Goal: Task Accomplishment & Management: Manage account settings

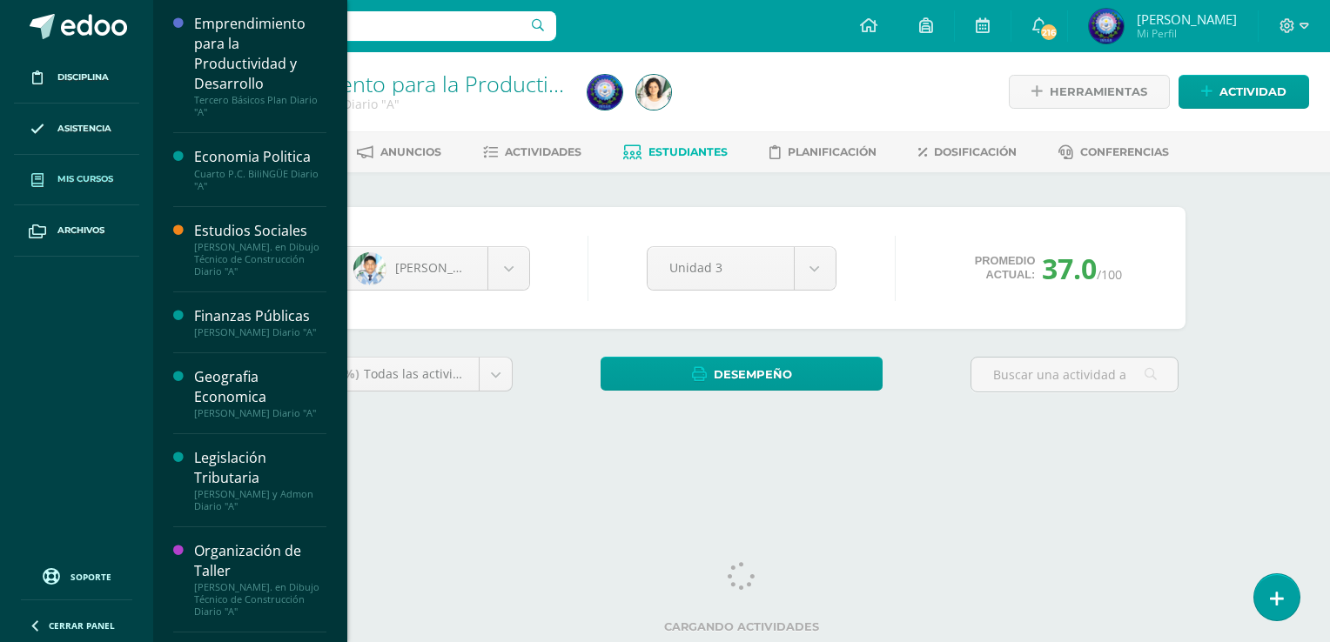
click at [74, 178] on span "Mis cursos" at bounding box center [85, 179] width 56 height 14
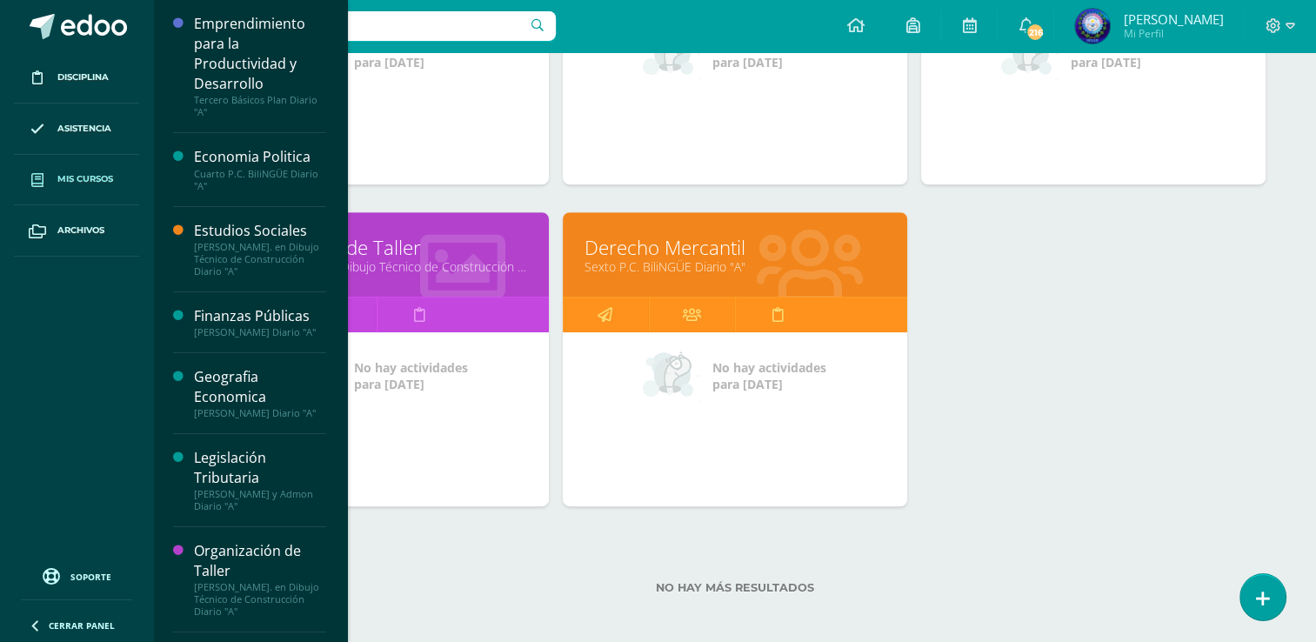
scroll to position [761, 0]
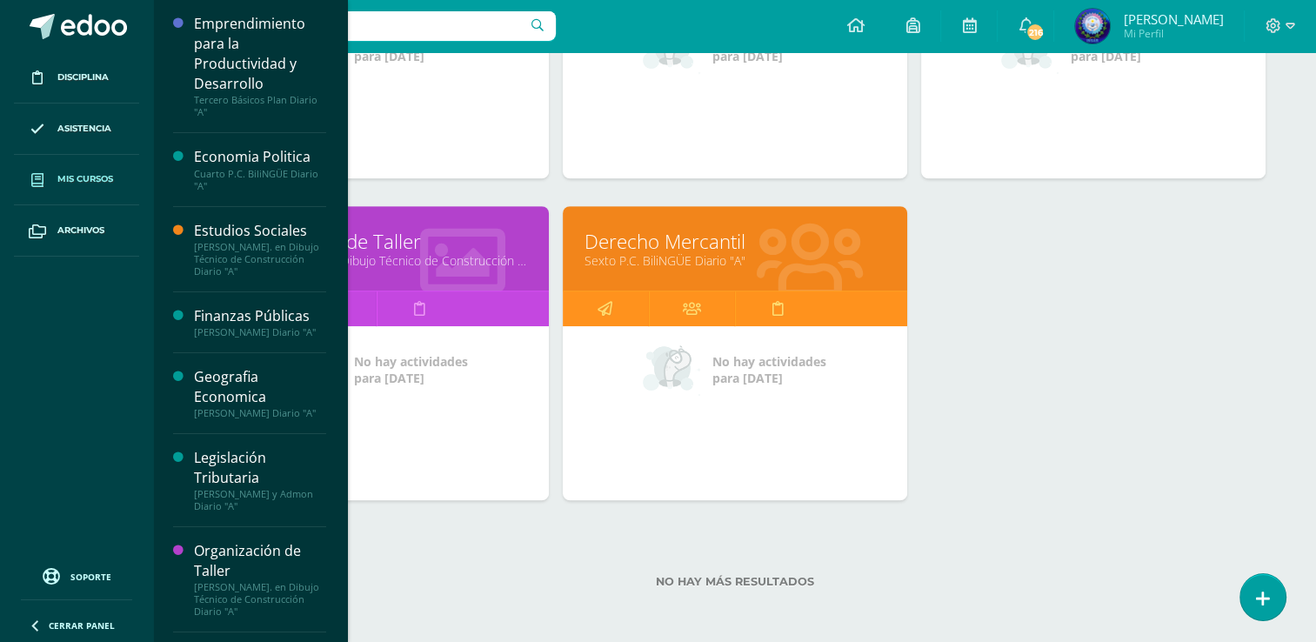
click at [463, 259] on link "[PERSON_NAME]. en Dibujo Técnico de Construcción Diario "A"" at bounding box center [376, 260] width 301 height 17
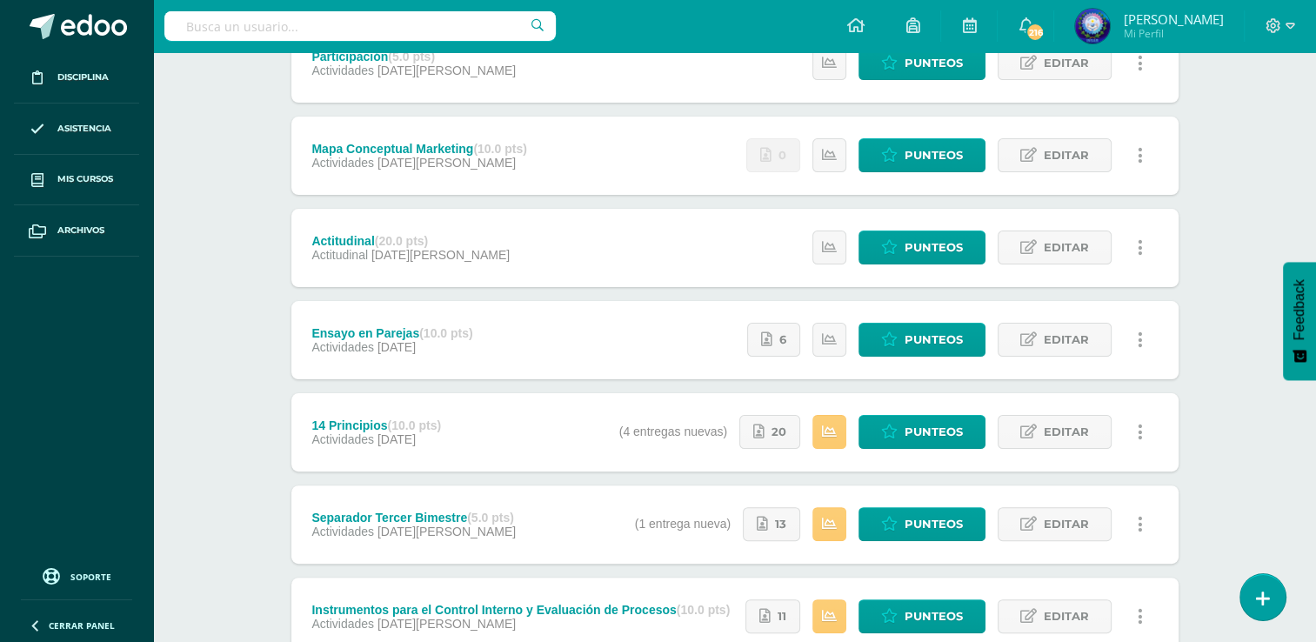
scroll to position [313, 0]
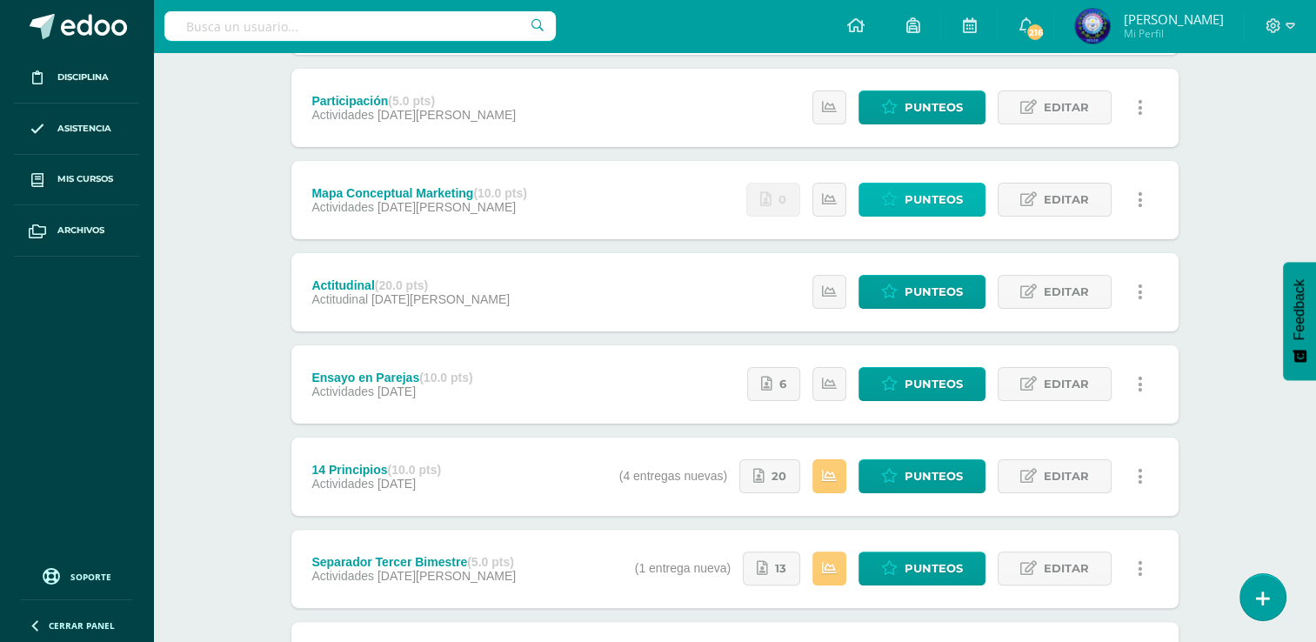
click at [951, 200] on span "Punteos" at bounding box center [934, 200] width 58 height 32
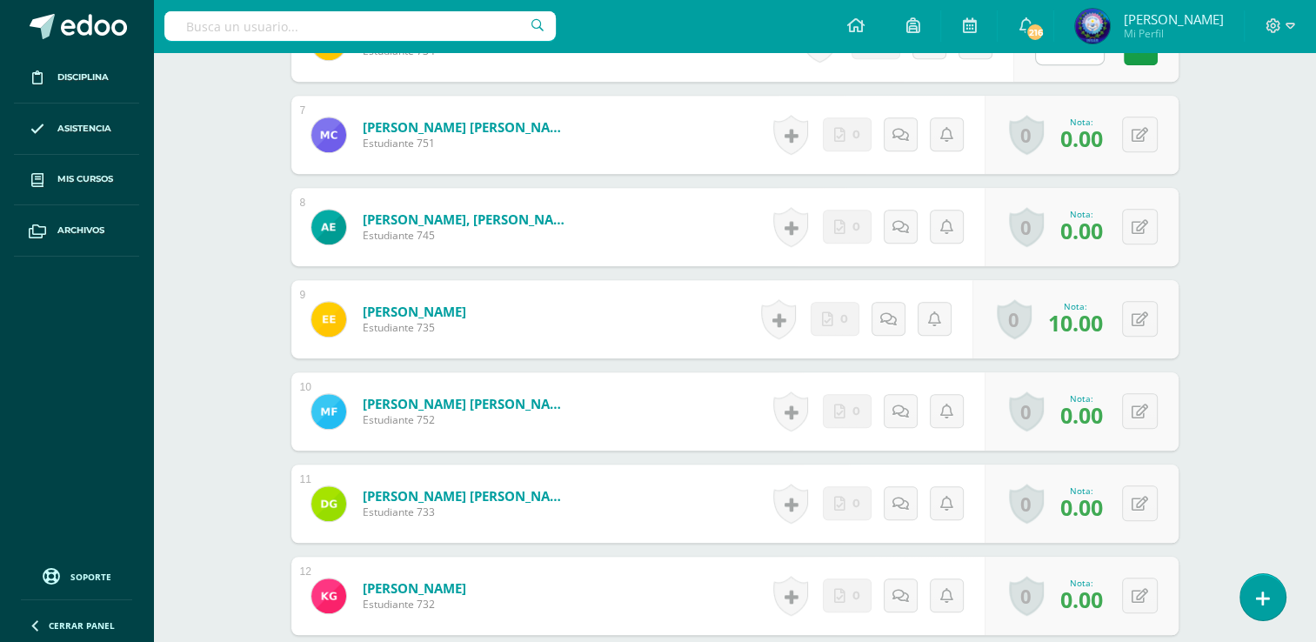
scroll to position [1063, 0]
click at [1128, 504] on div "0 [GEOGRAPHIC_DATA] Logros obtenidos Aún no hay logros agregados Nota: 0.00" at bounding box center [1082, 503] width 194 height 78
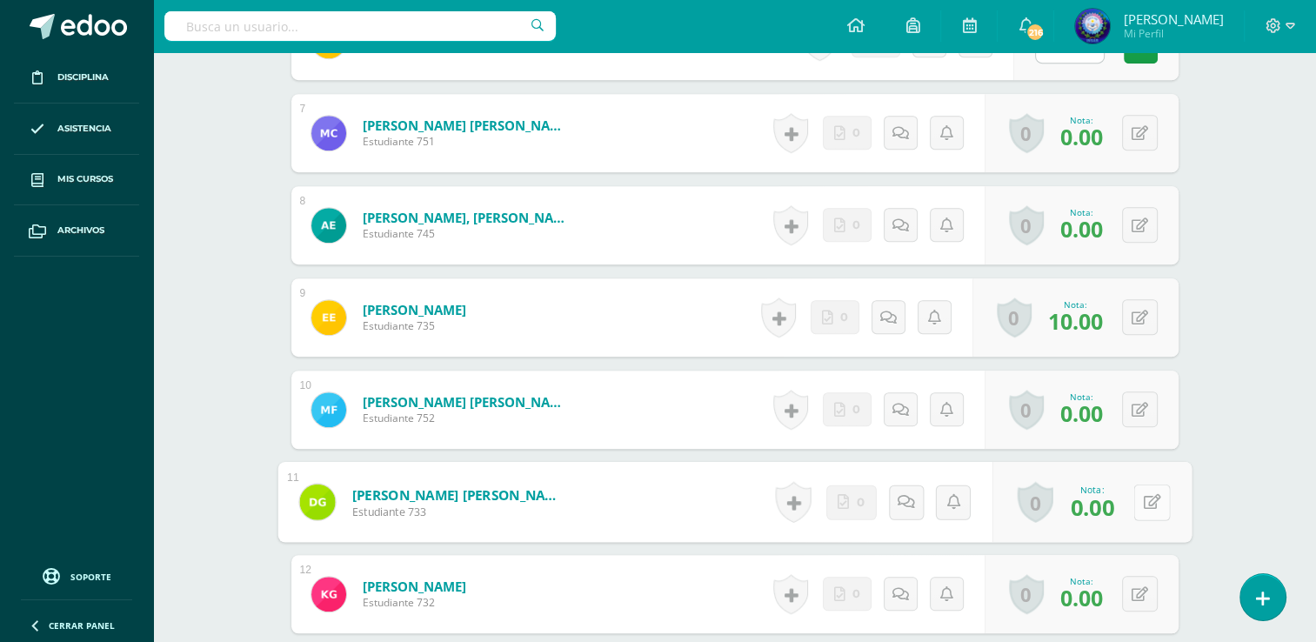
click at [1143, 503] on icon at bounding box center [1151, 501] width 17 height 15
type input "10"
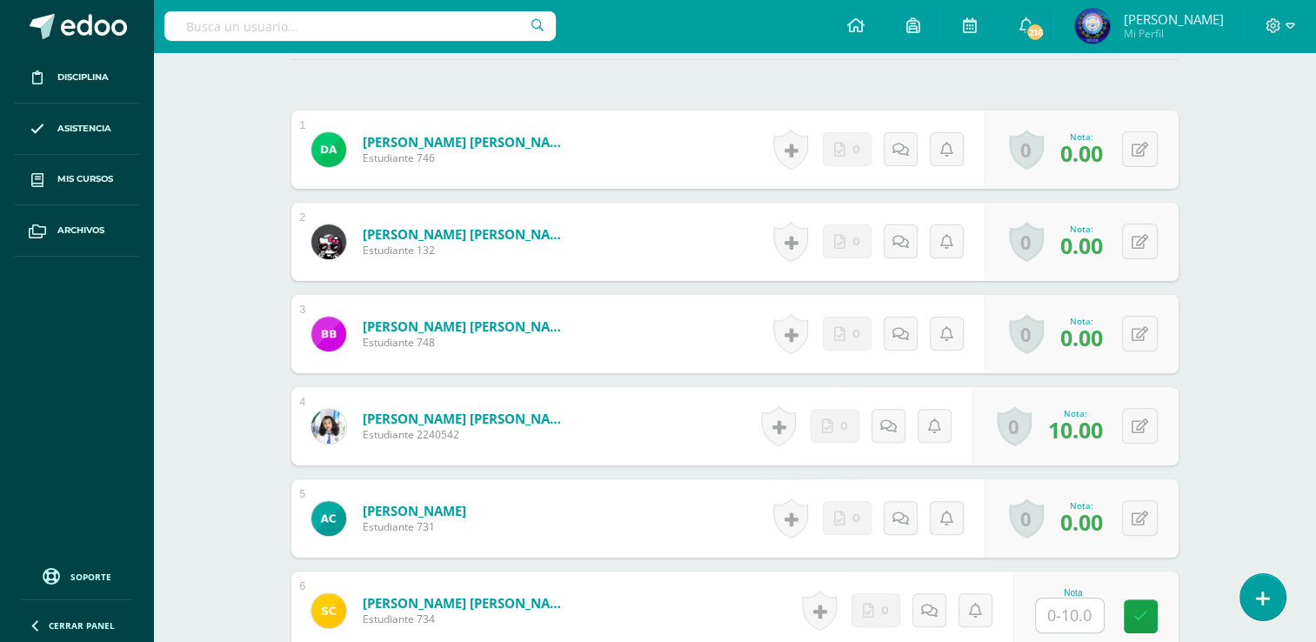
scroll to position [455, 0]
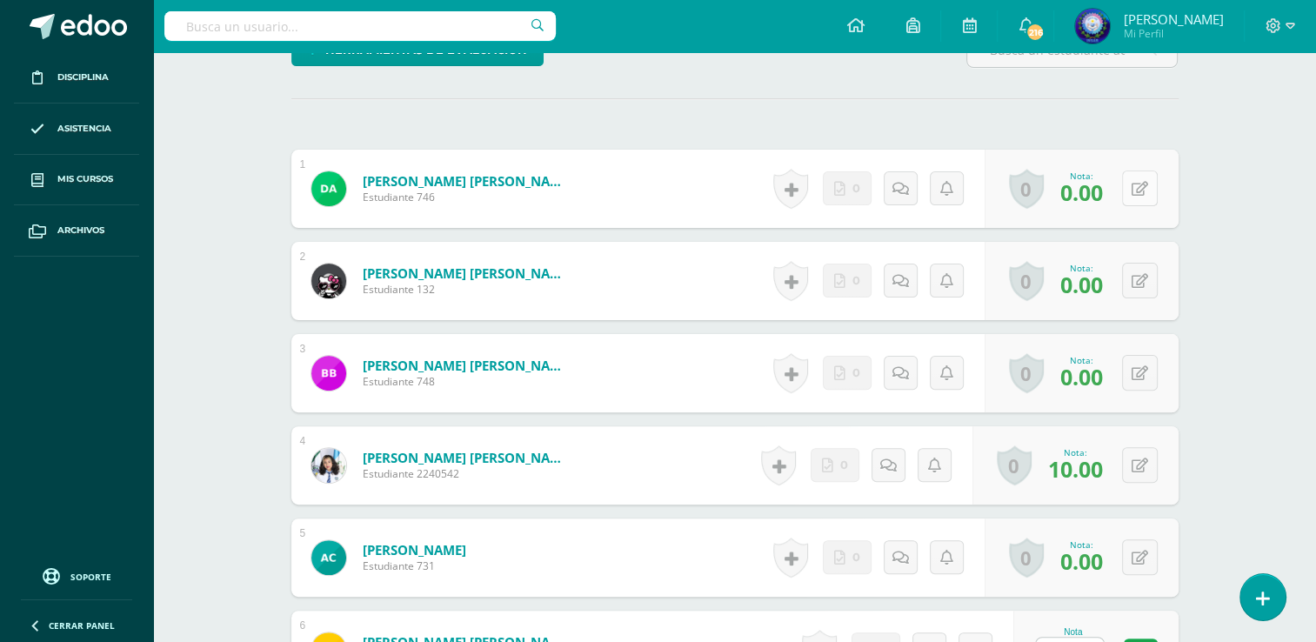
click at [1134, 189] on button at bounding box center [1140, 189] width 36 height 36
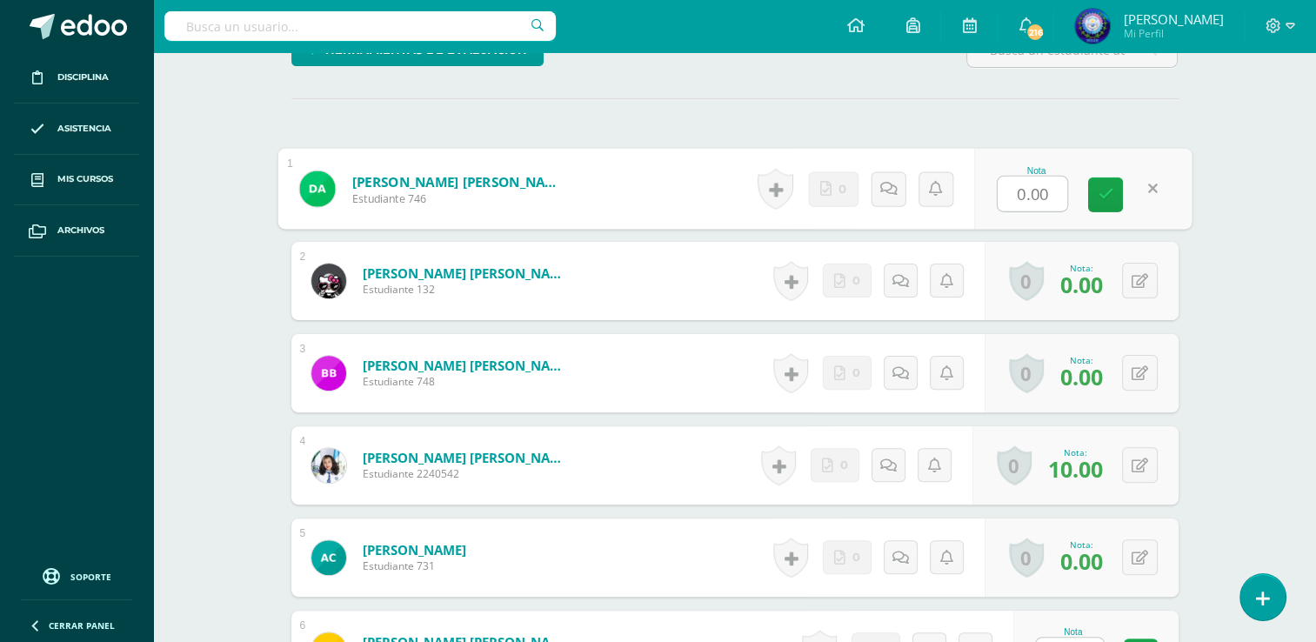
type input "9"
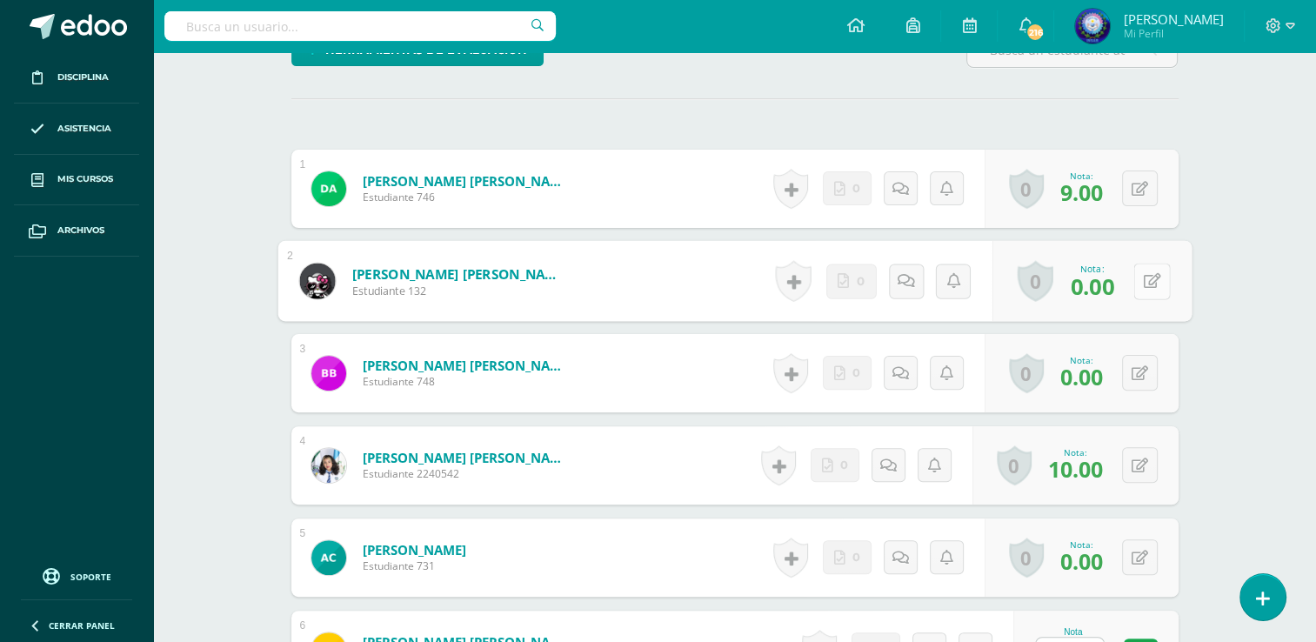
click at [1149, 270] on button at bounding box center [1152, 281] width 37 height 37
type input "10"
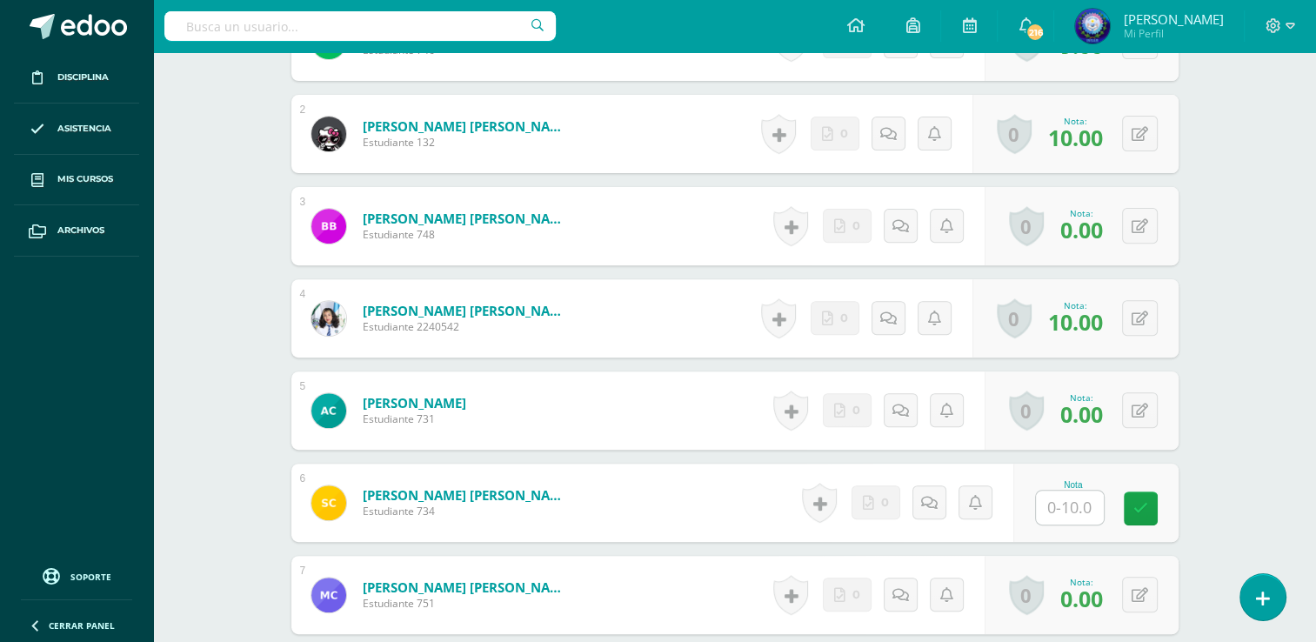
scroll to position [629, 0]
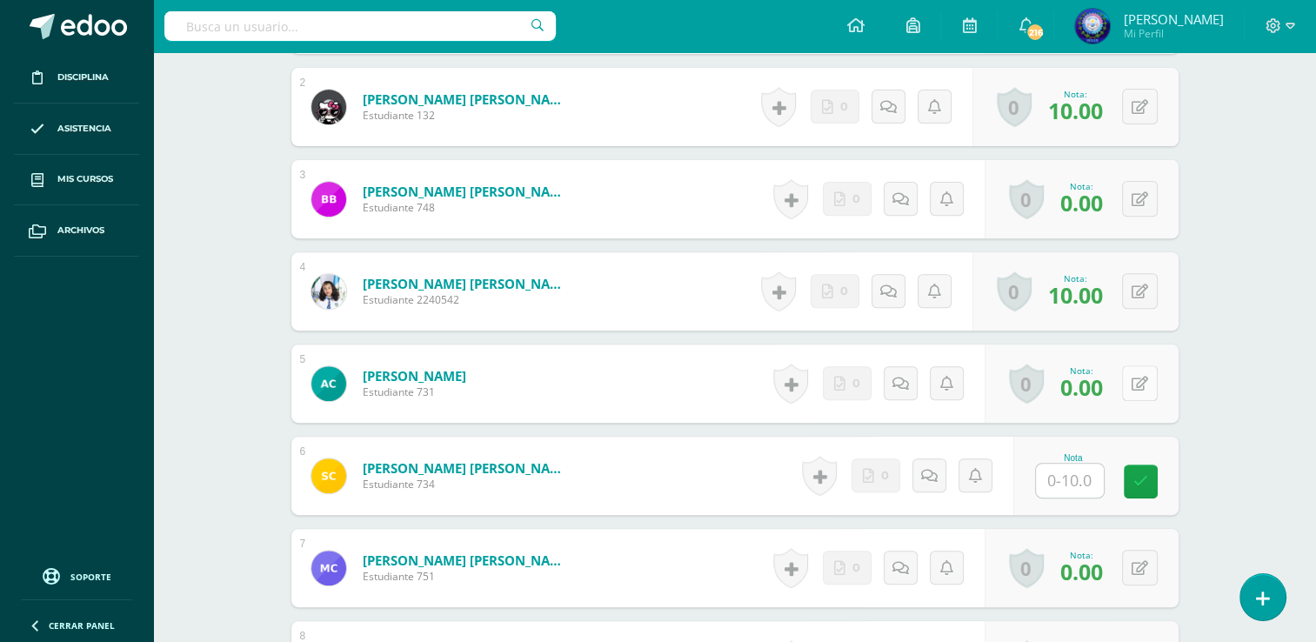
click at [1135, 380] on button at bounding box center [1140, 383] width 36 height 36
type input "10"
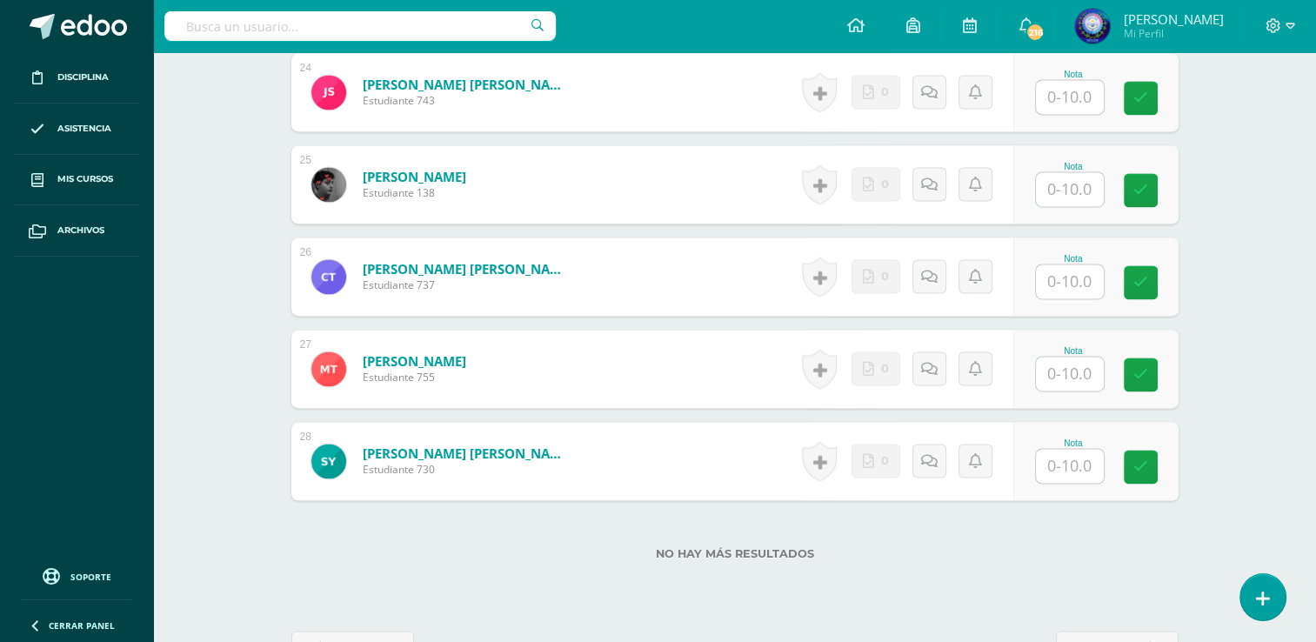
scroll to position [2729, 0]
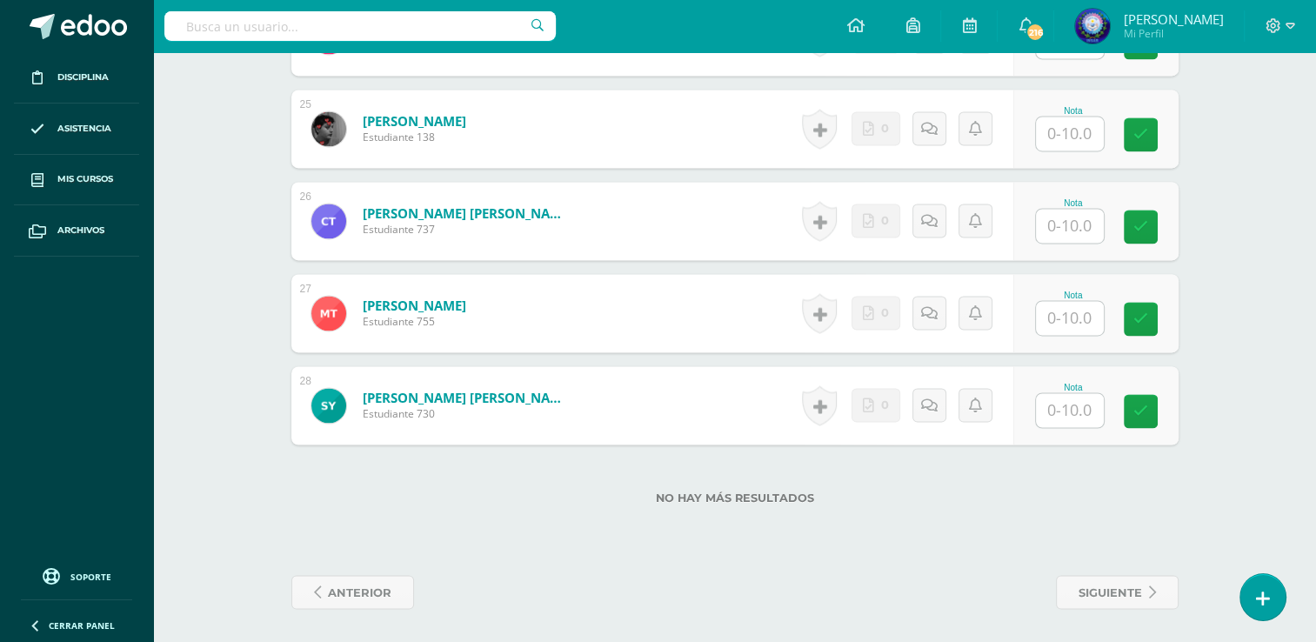
click at [1081, 405] on input "text" at bounding box center [1070, 410] width 68 height 34
type input "10"
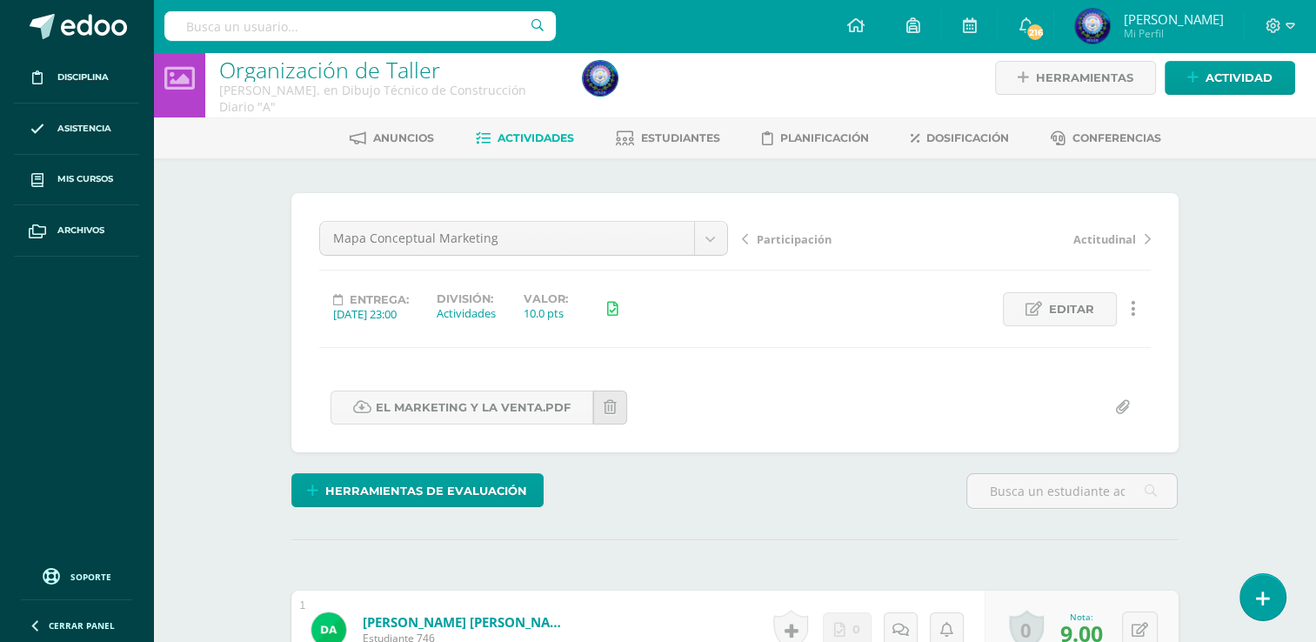
scroll to position [0, 0]
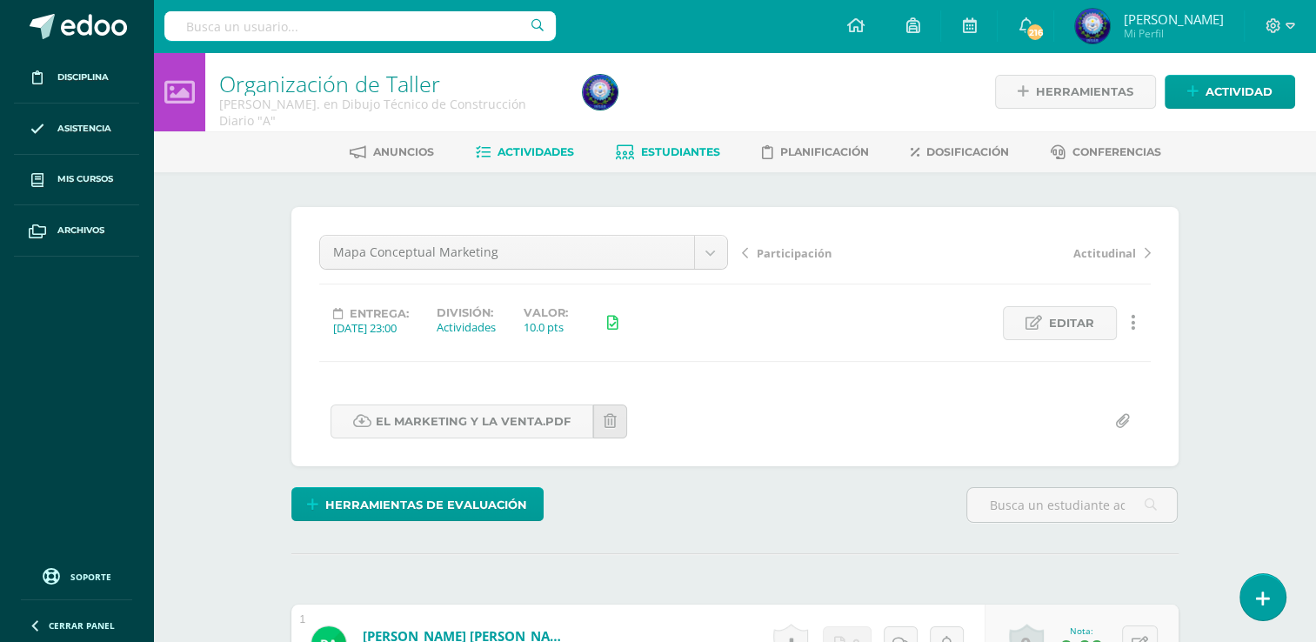
click at [688, 158] on link "Estudiantes" at bounding box center [668, 152] width 104 height 28
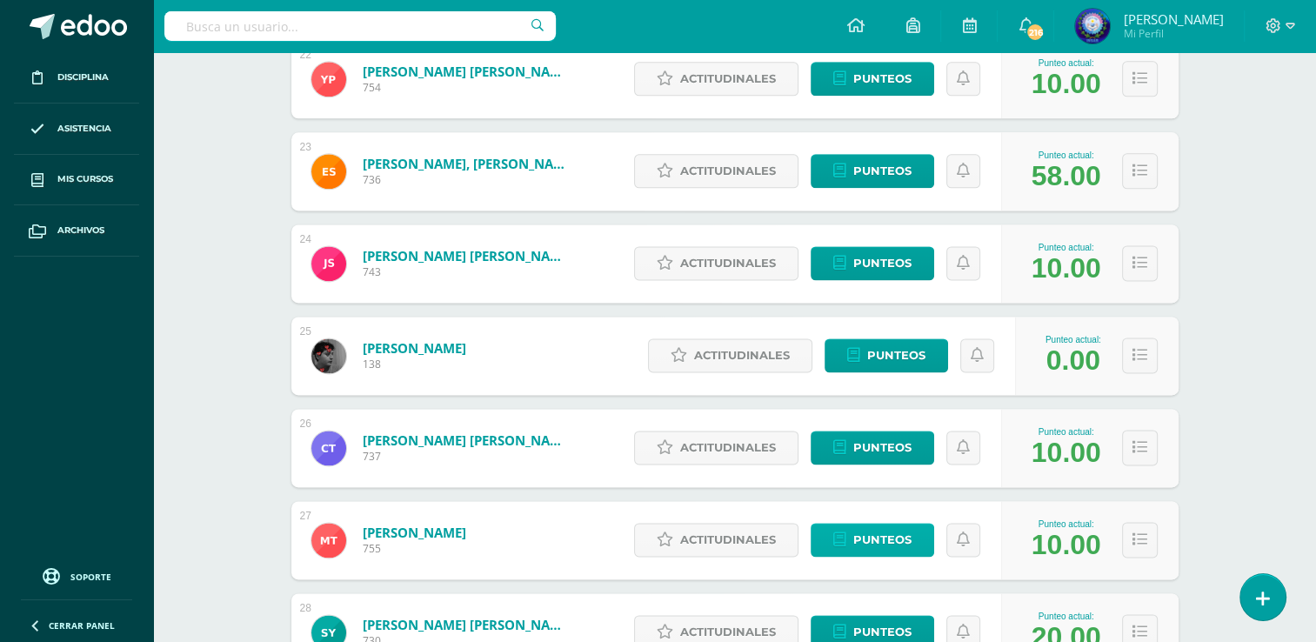
scroll to position [2246, 0]
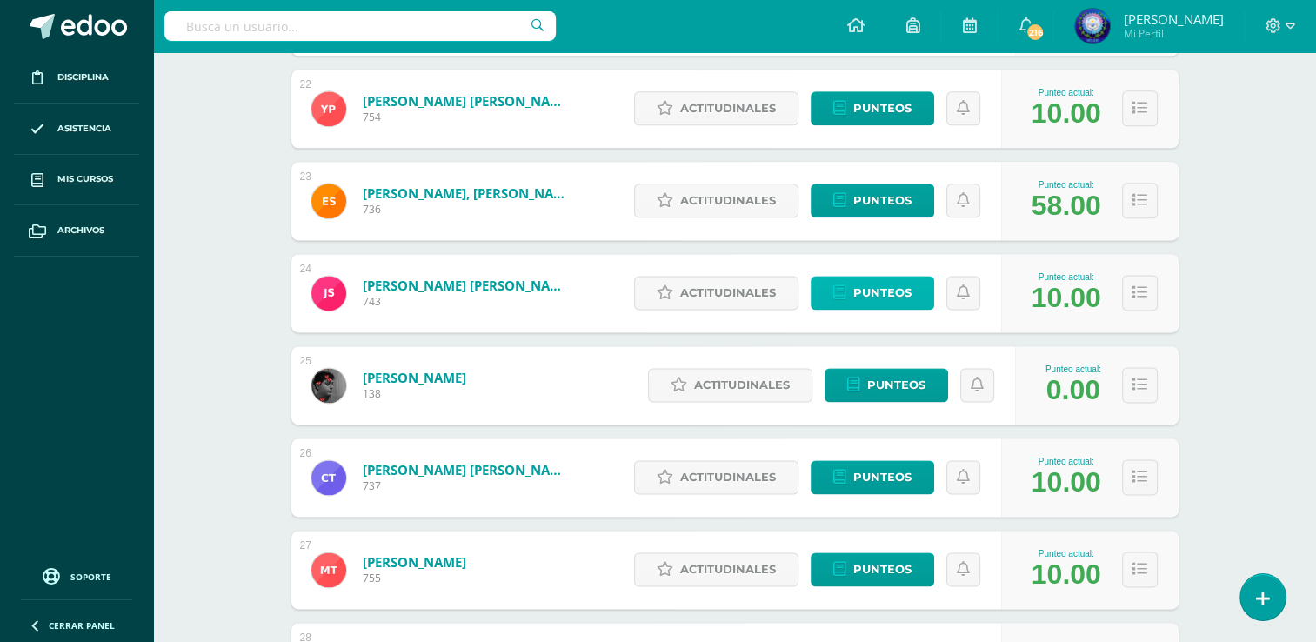
click at [856, 302] on span "Punteos" at bounding box center [883, 293] width 58 height 32
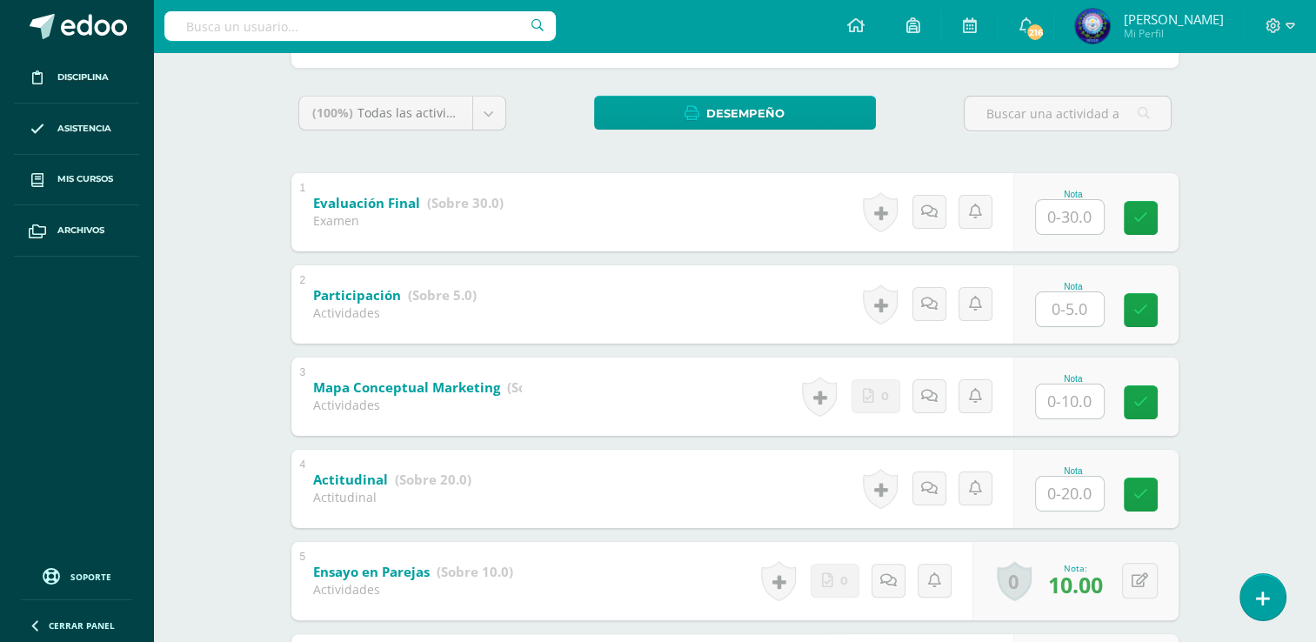
scroll to position [631, 0]
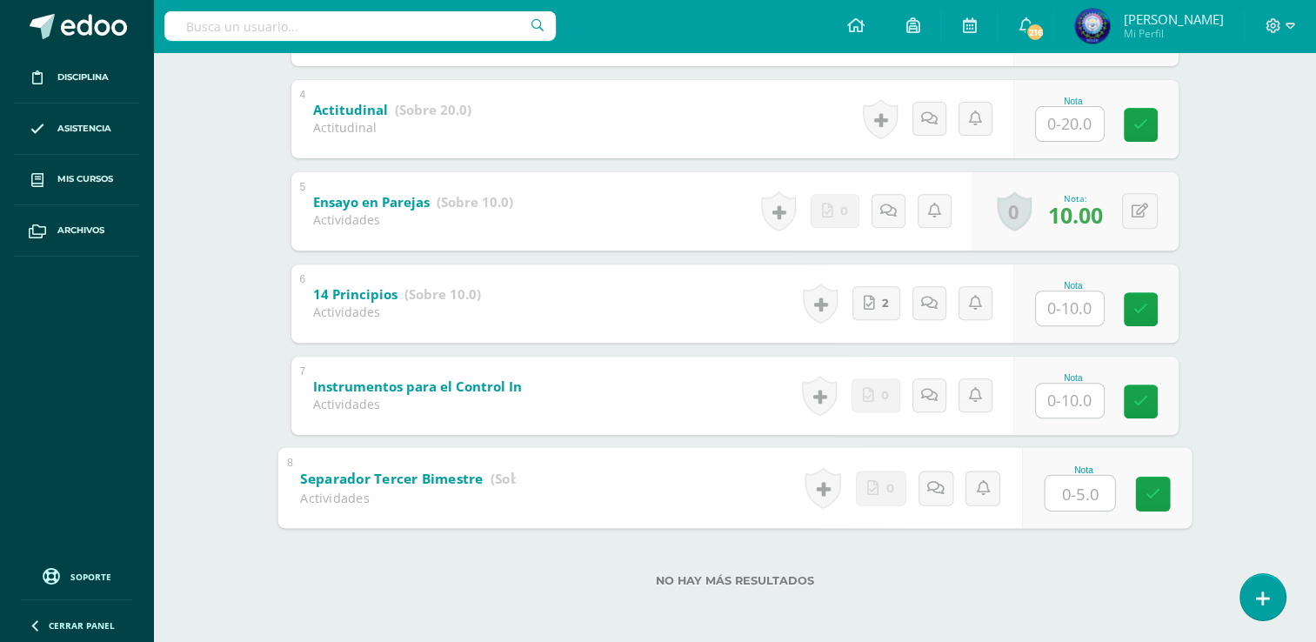
click at [1094, 489] on input "text" at bounding box center [1080, 492] width 70 height 35
type input "5"
click at [1067, 402] on input "text" at bounding box center [1070, 401] width 68 height 34
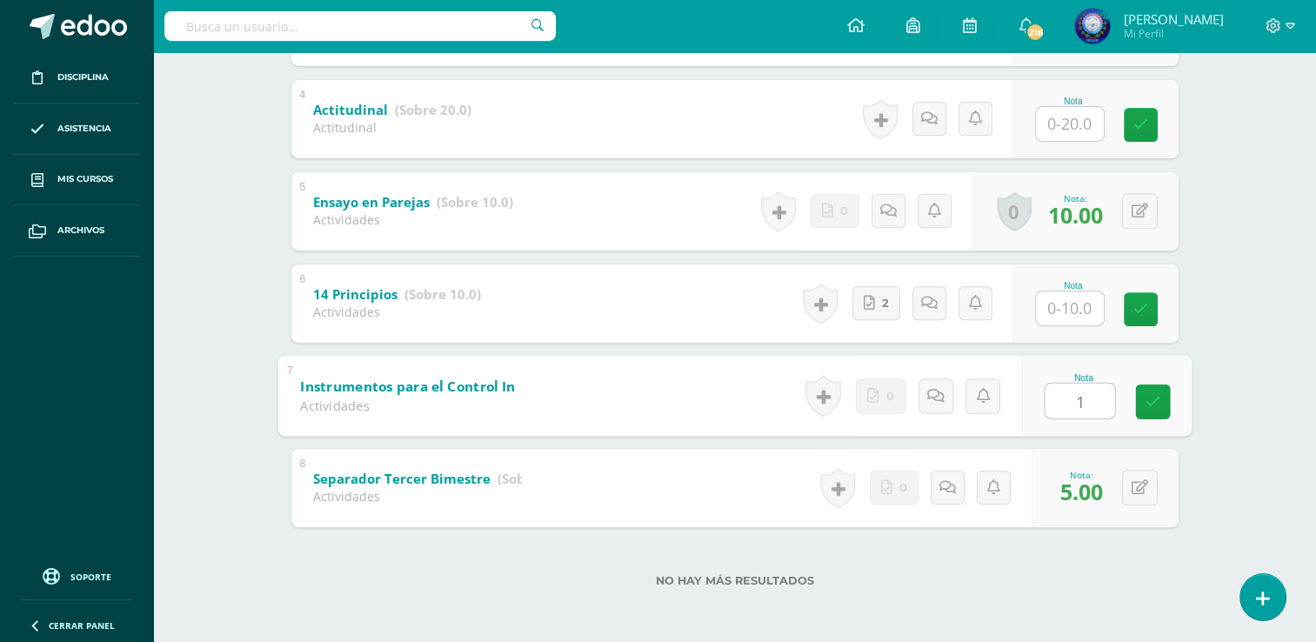
type input "10"
click at [1096, 299] on input "text" at bounding box center [1070, 308] width 68 height 34
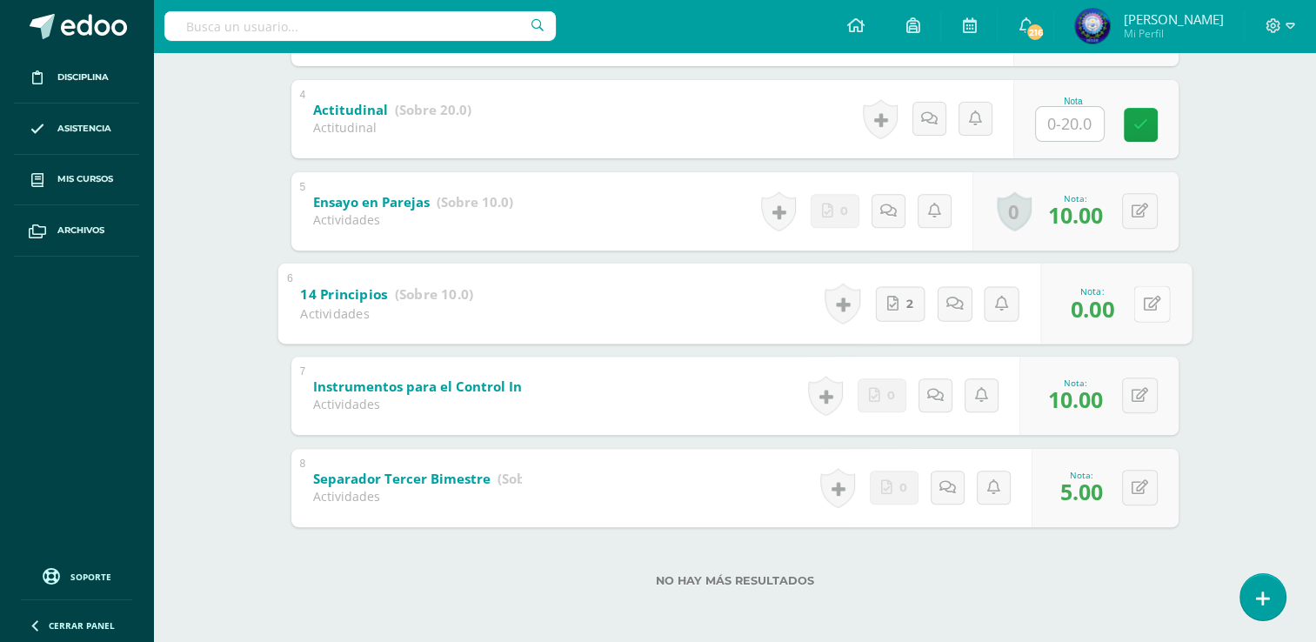
click at [1130, 307] on div "0 Logros Logros obtenidos Aún no hay logros agregados Nota: 0.00" at bounding box center [1116, 303] width 151 height 81
click at [1154, 305] on icon at bounding box center [1151, 303] width 17 height 15
type input "10"
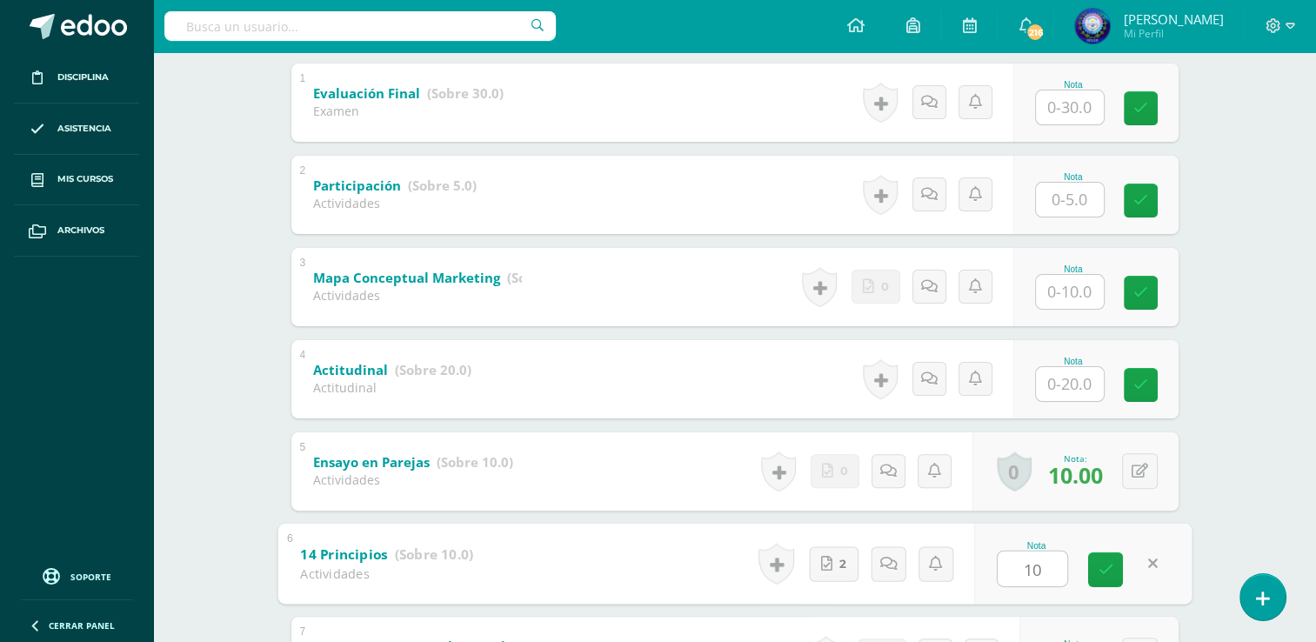
scroll to position [370, 0]
click at [1063, 202] on input "text" at bounding box center [1070, 201] width 68 height 34
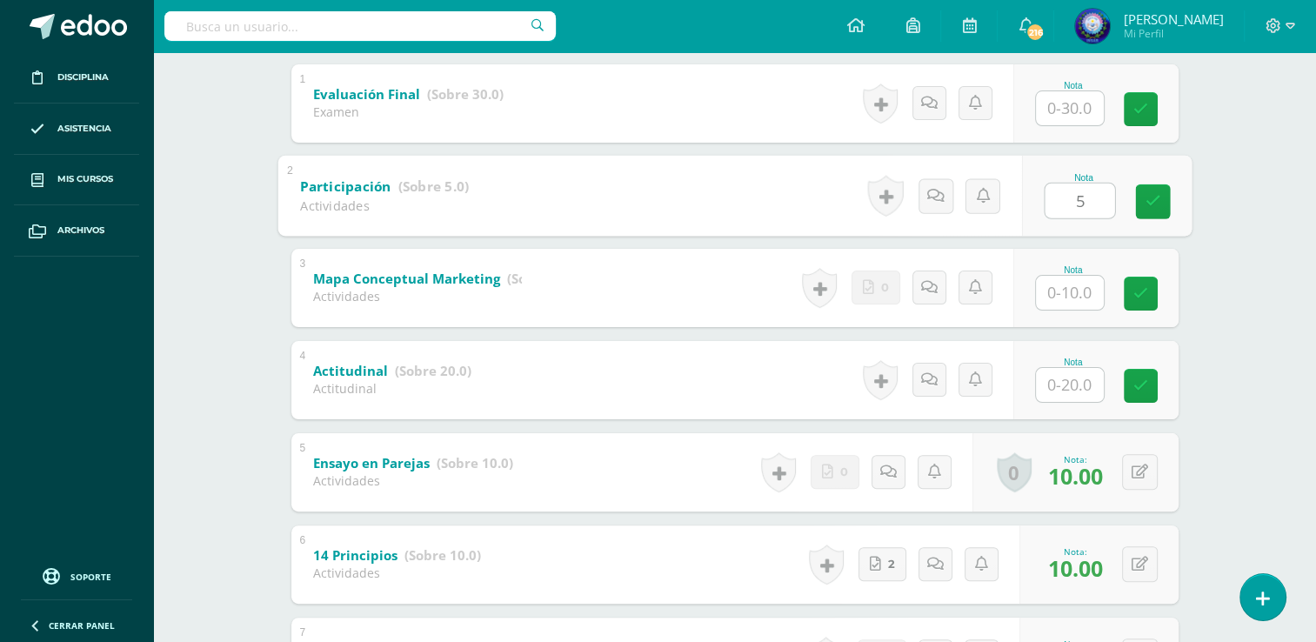
type input "5"
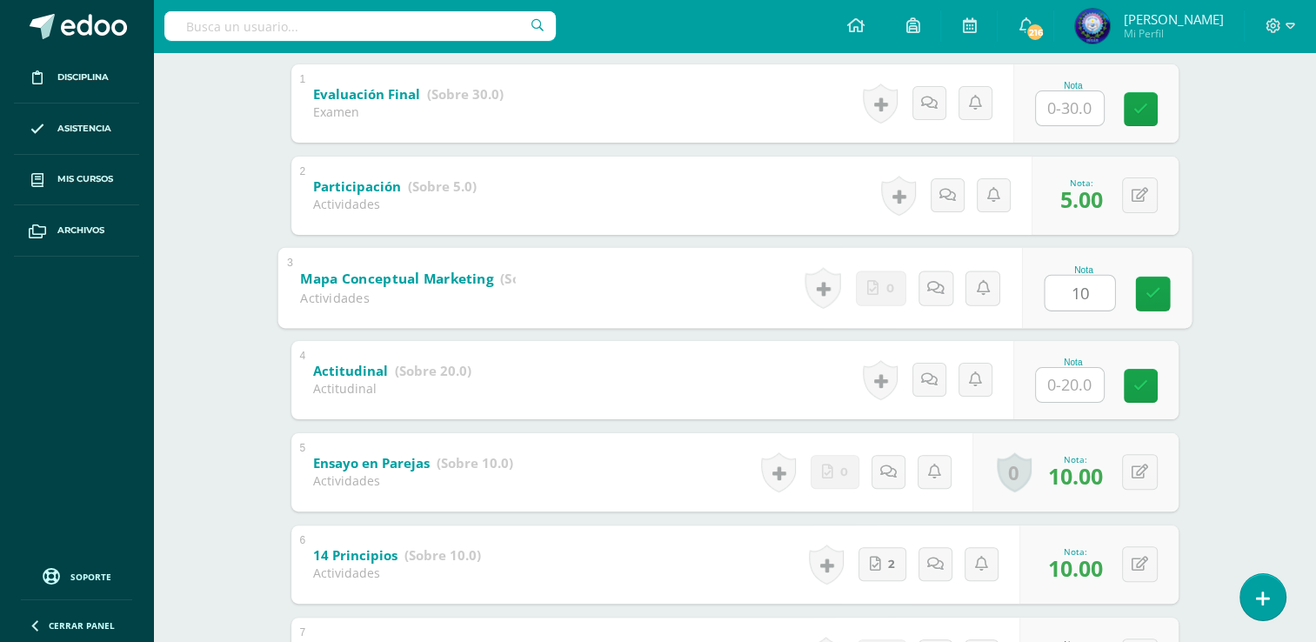
type input "10"
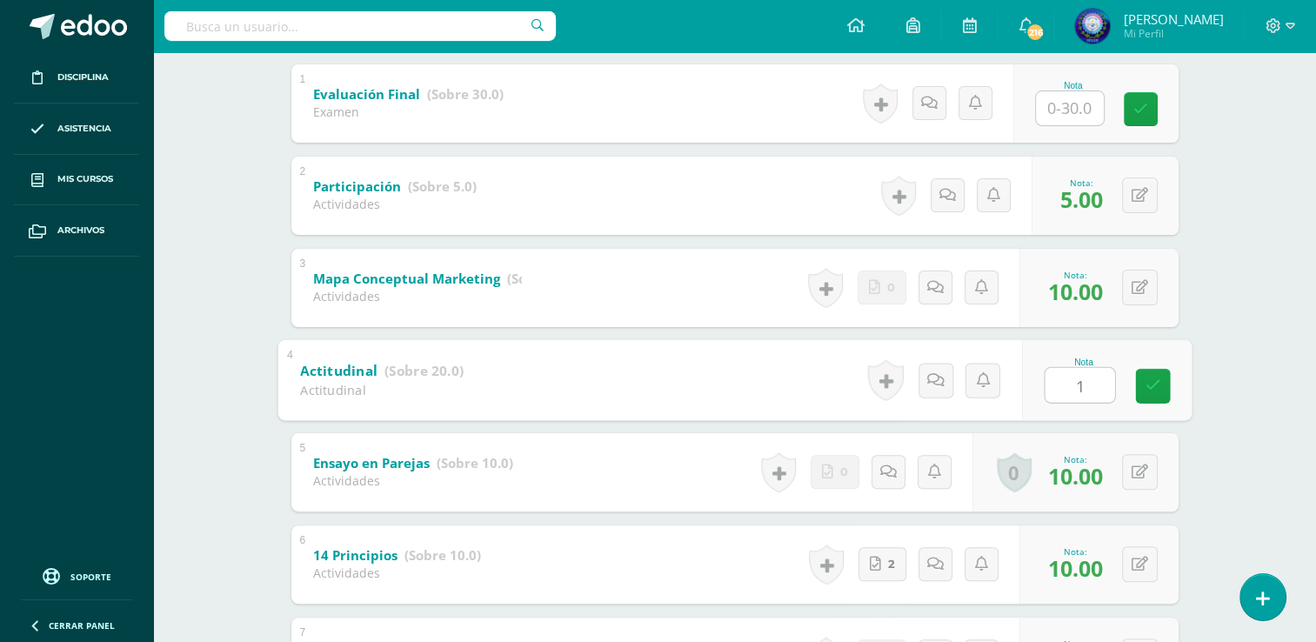
type input "18"
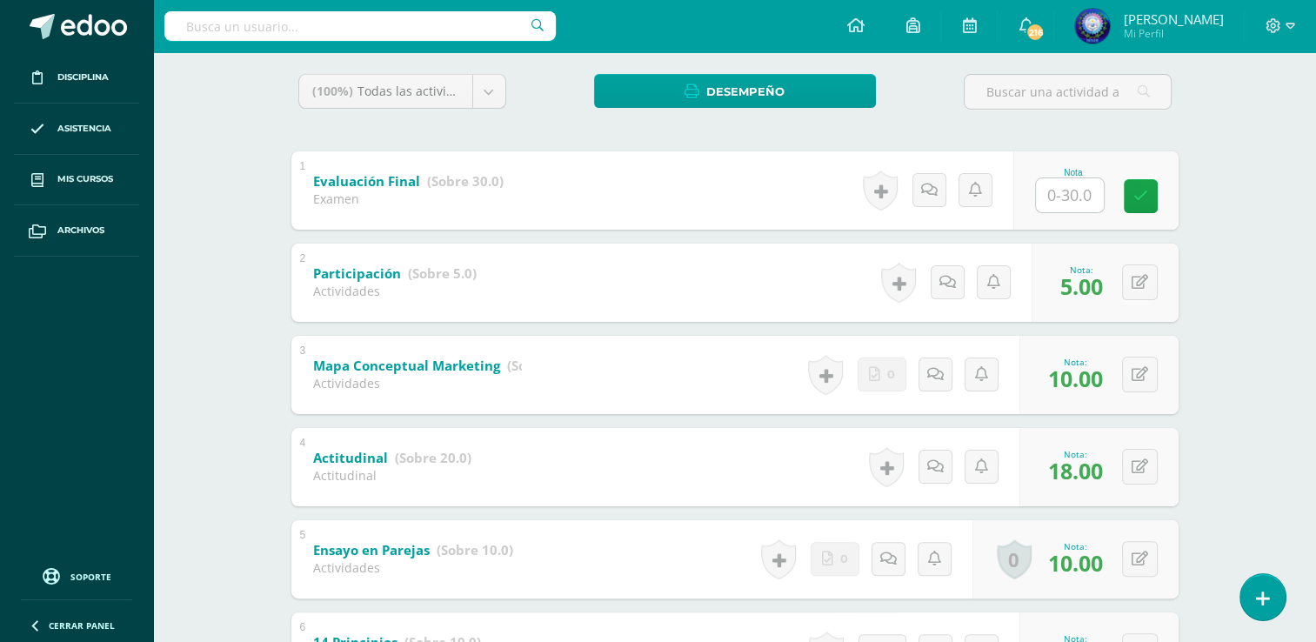
scroll to position [22, 0]
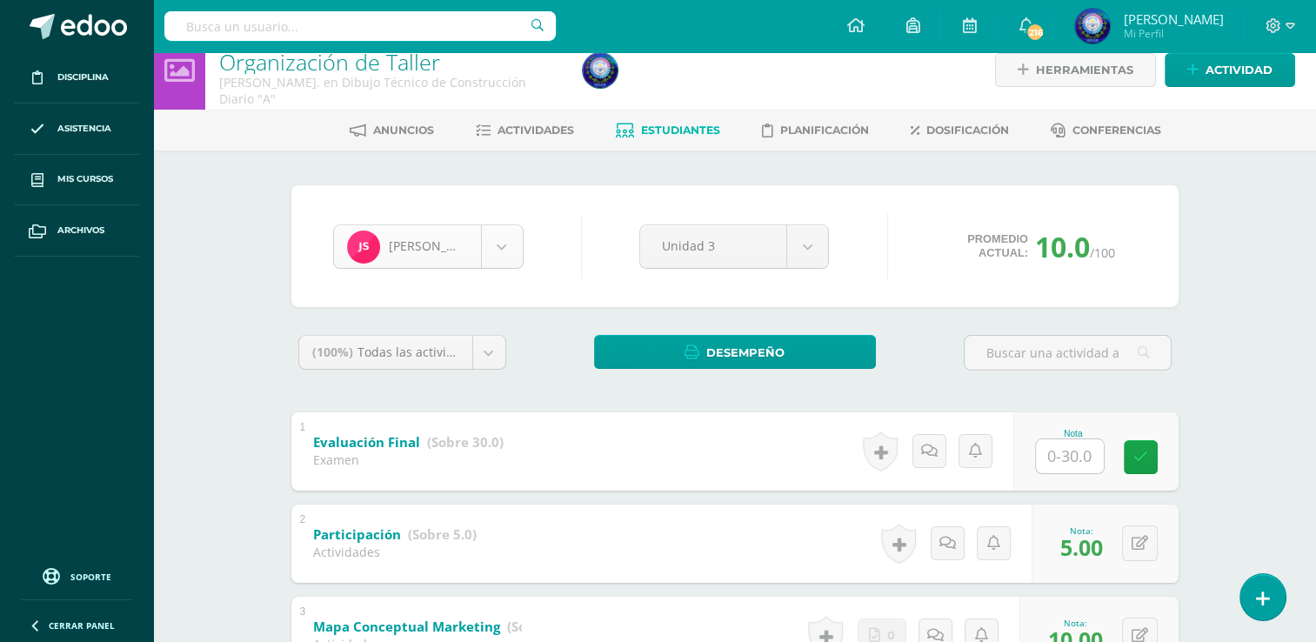
click at [492, 245] on body "Disciplina Asistencia Mis cursos Archivos Soporte Ayuda Reportar un problema Ce…" at bounding box center [658, 615] width 1316 height 1274
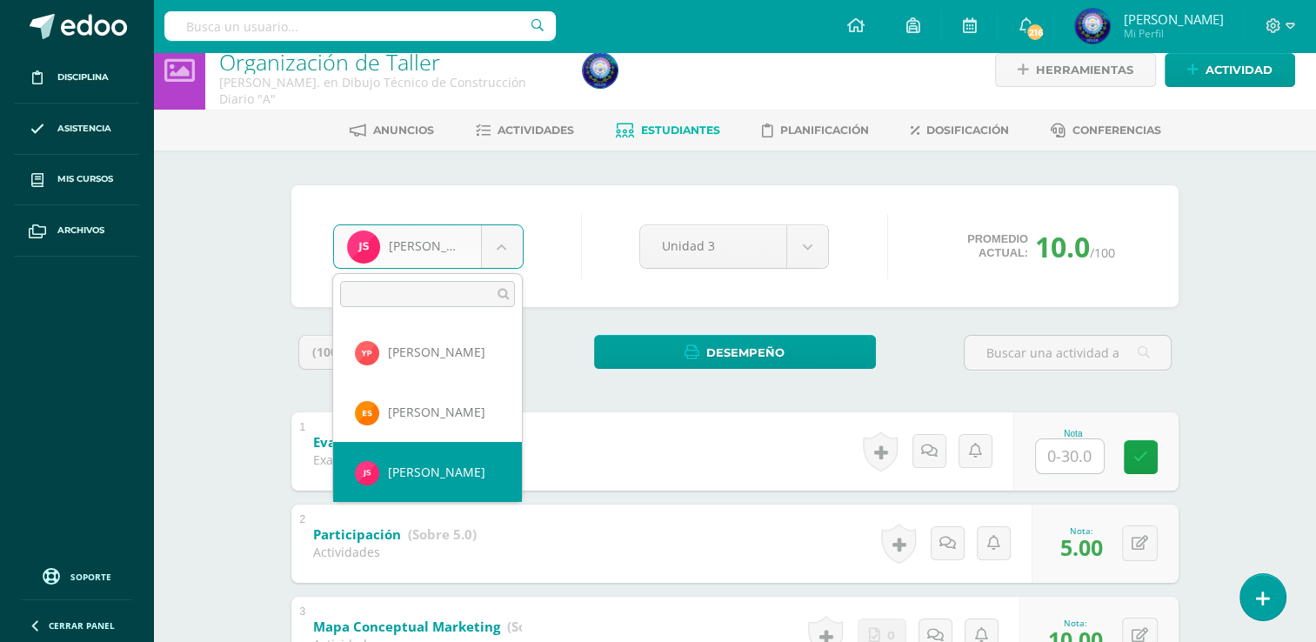
scroll to position [1347, 0]
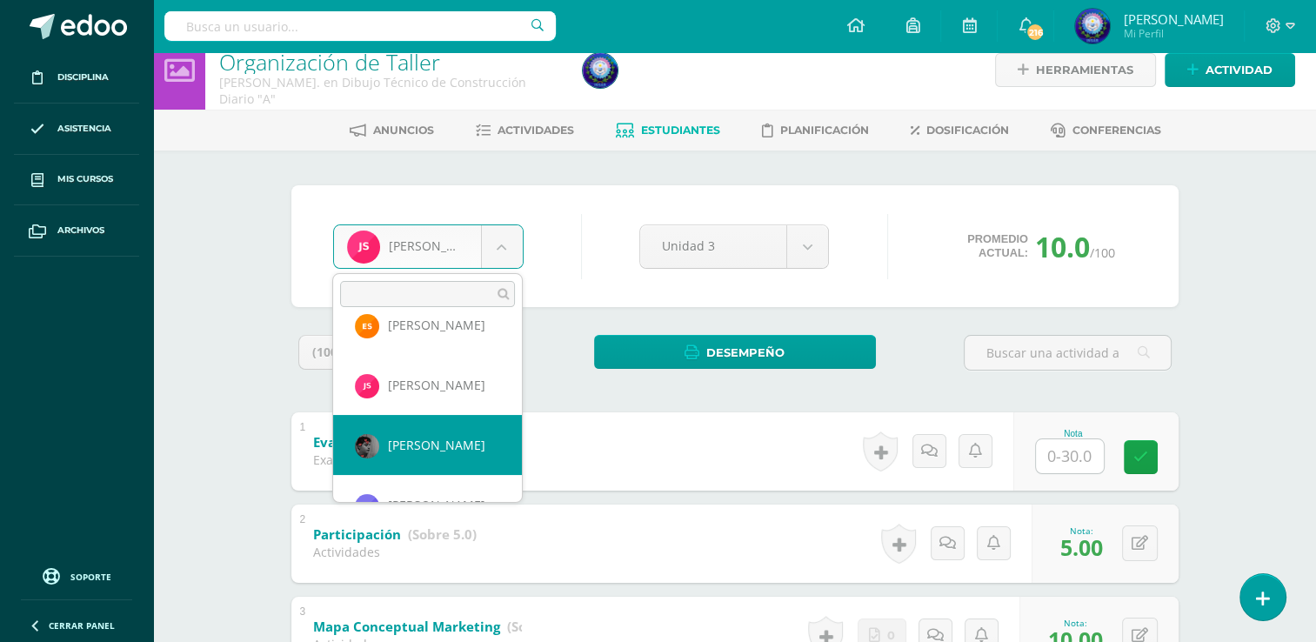
select select "7428"
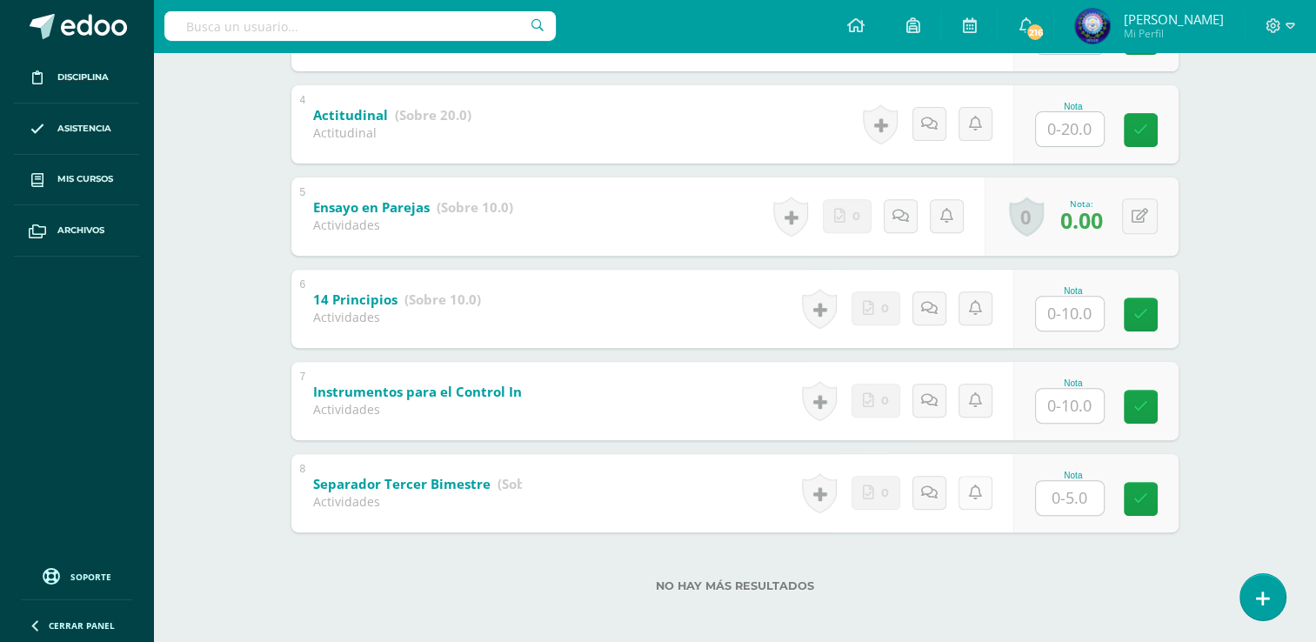
scroll to position [631, 0]
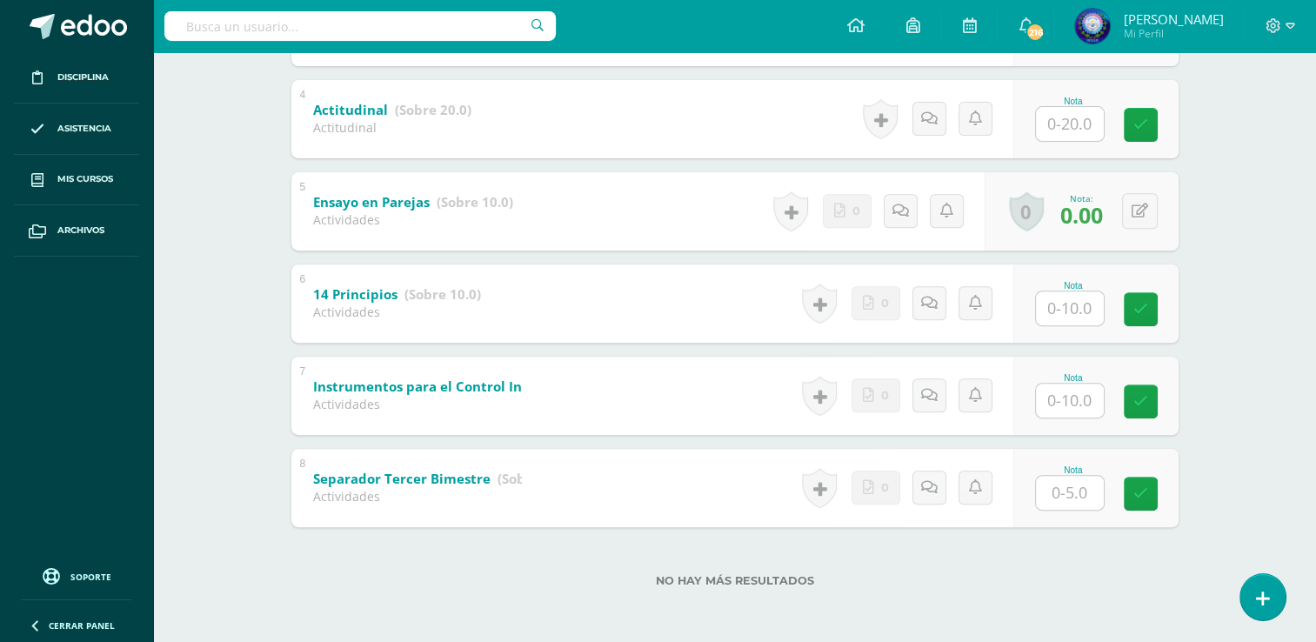
click at [1075, 481] on input "text" at bounding box center [1070, 493] width 68 height 34
type input "5"
click at [1062, 414] on input "text" at bounding box center [1070, 401] width 68 height 34
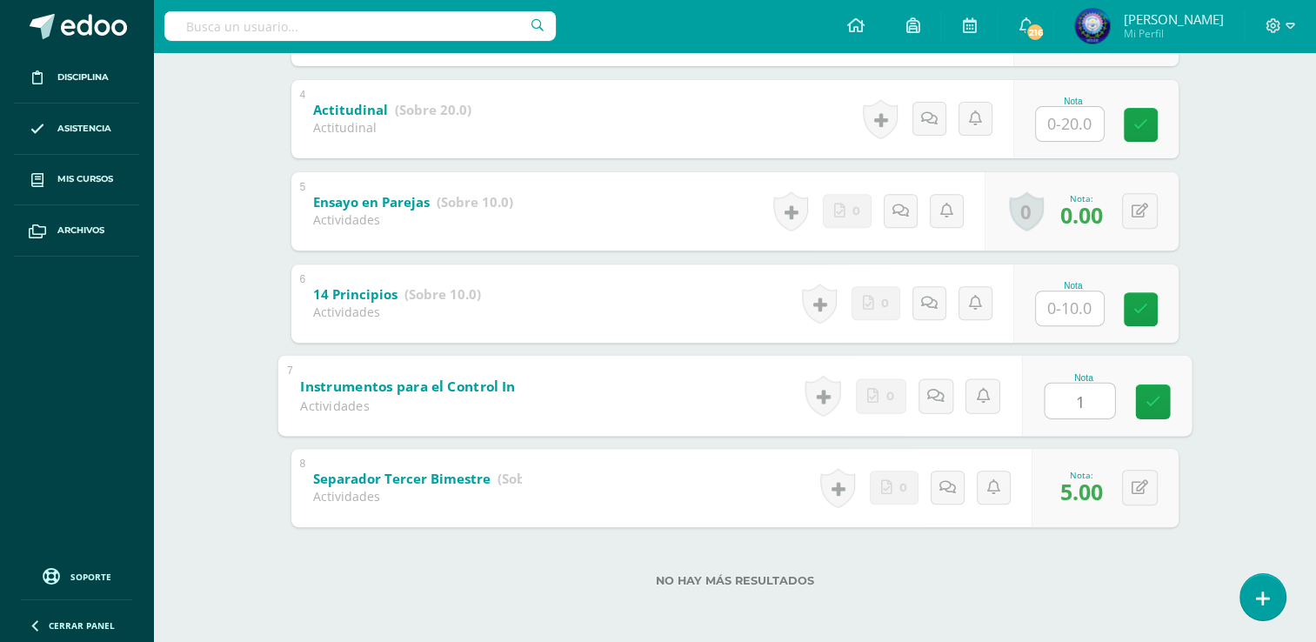
type input "10"
click at [1057, 322] on input "text" at bounding box center [1070, 308] width 68 height 34
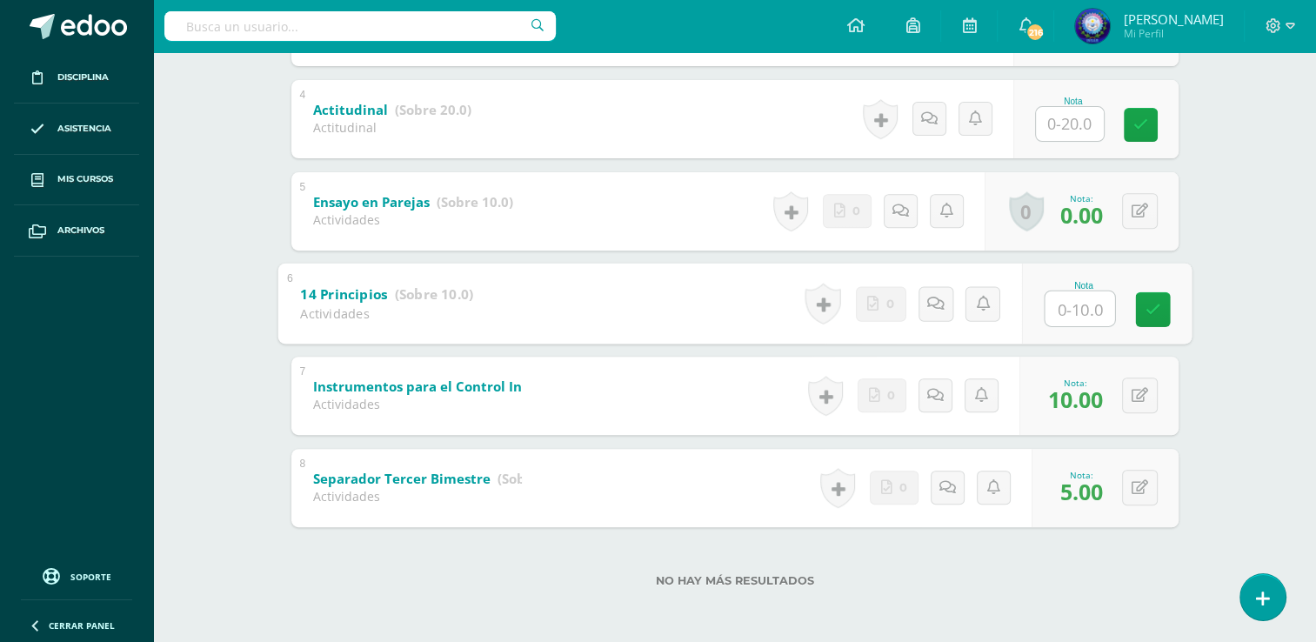
click at [1072, 305] on input "text" at bounding box center [1080, 308] width 70 height 35
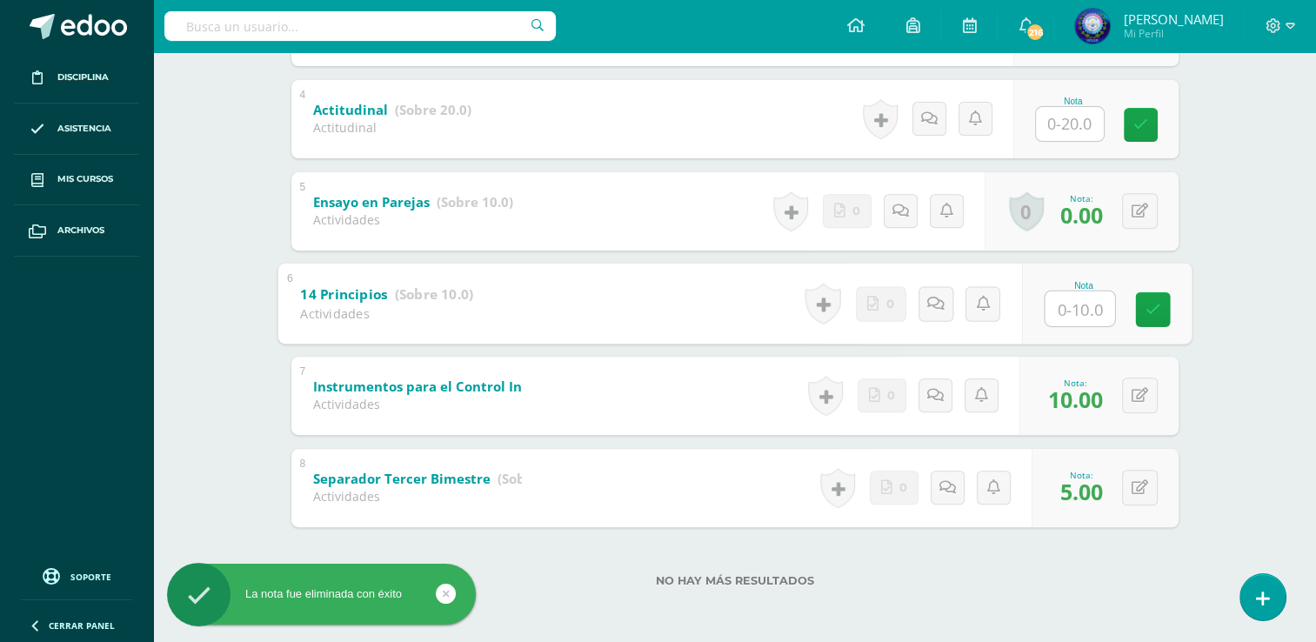
type input "5"
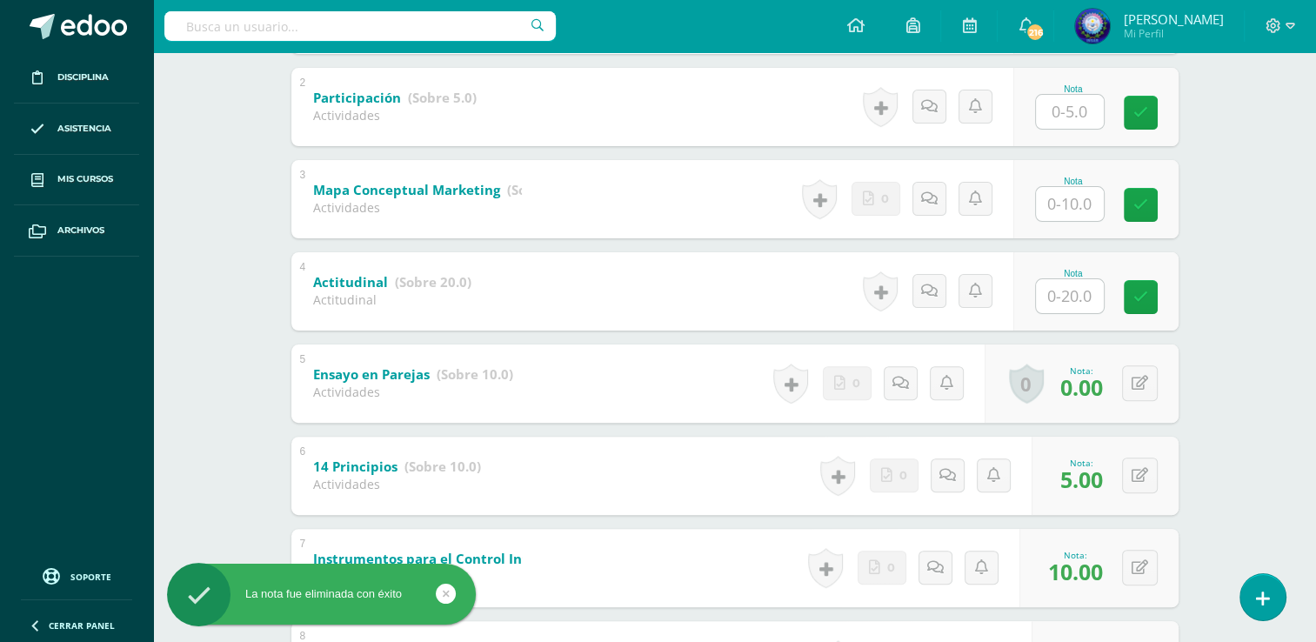
scroll to position [457, 0]
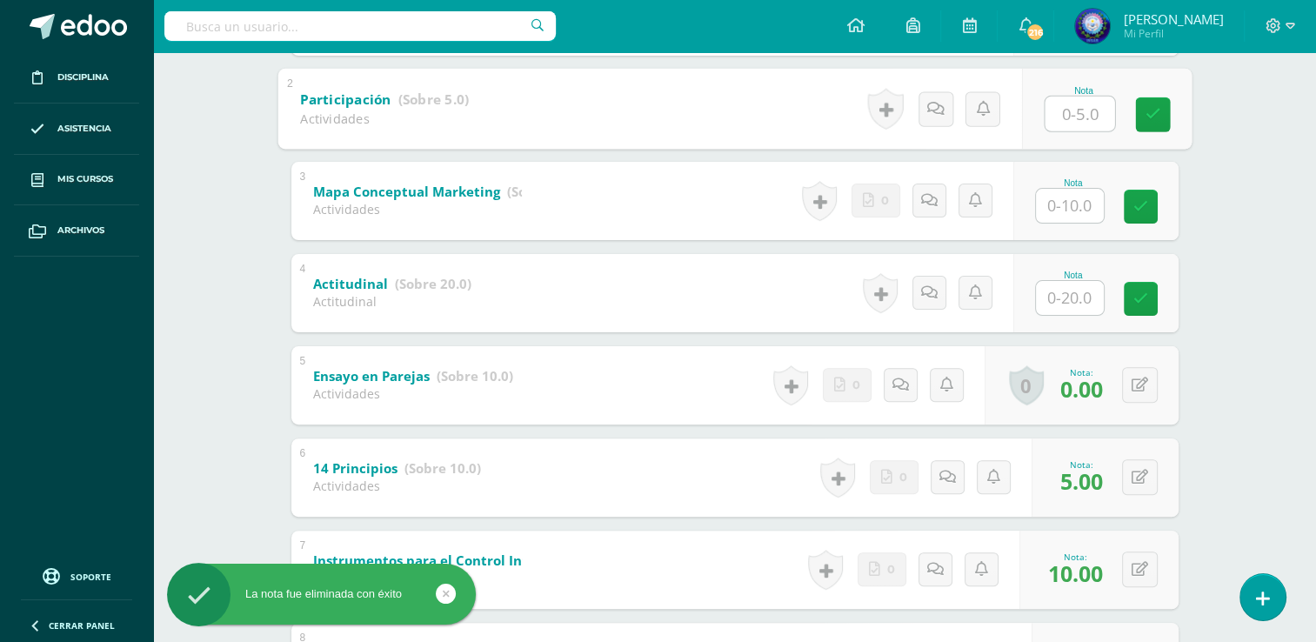
click at [1067, 118] on input "text" at bounding box center [1080, 113] width 70 height 35
type input "5"
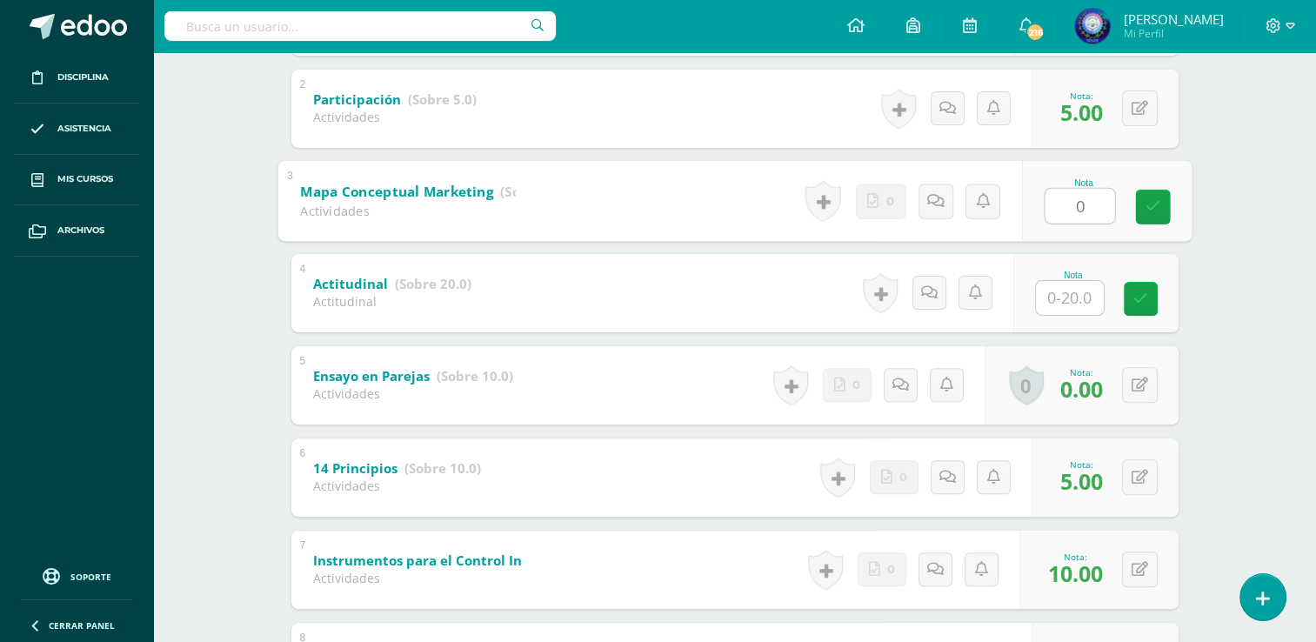
type input "0"
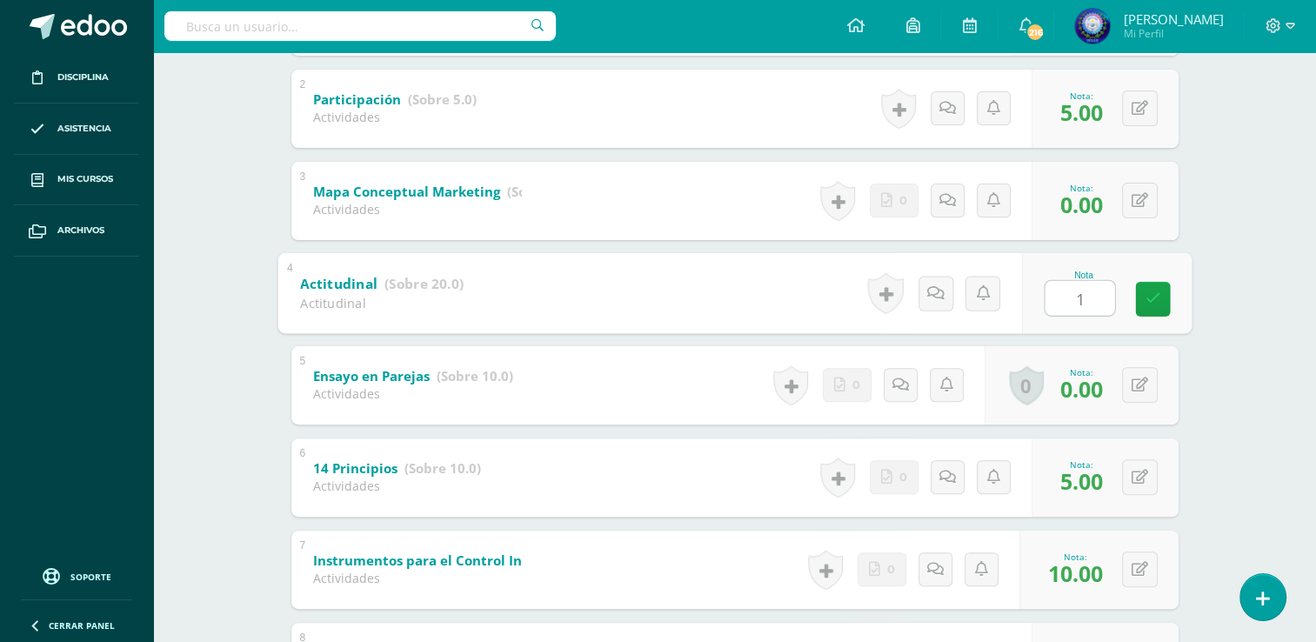
type input "15"
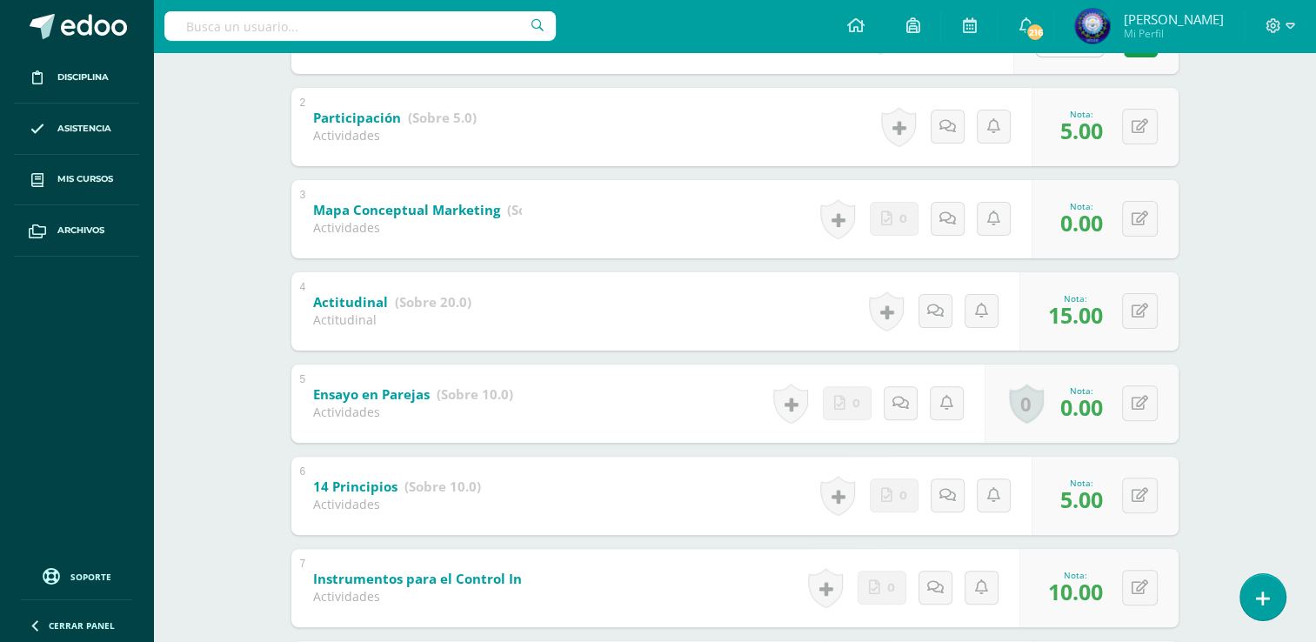
scroll to position [283, 0]
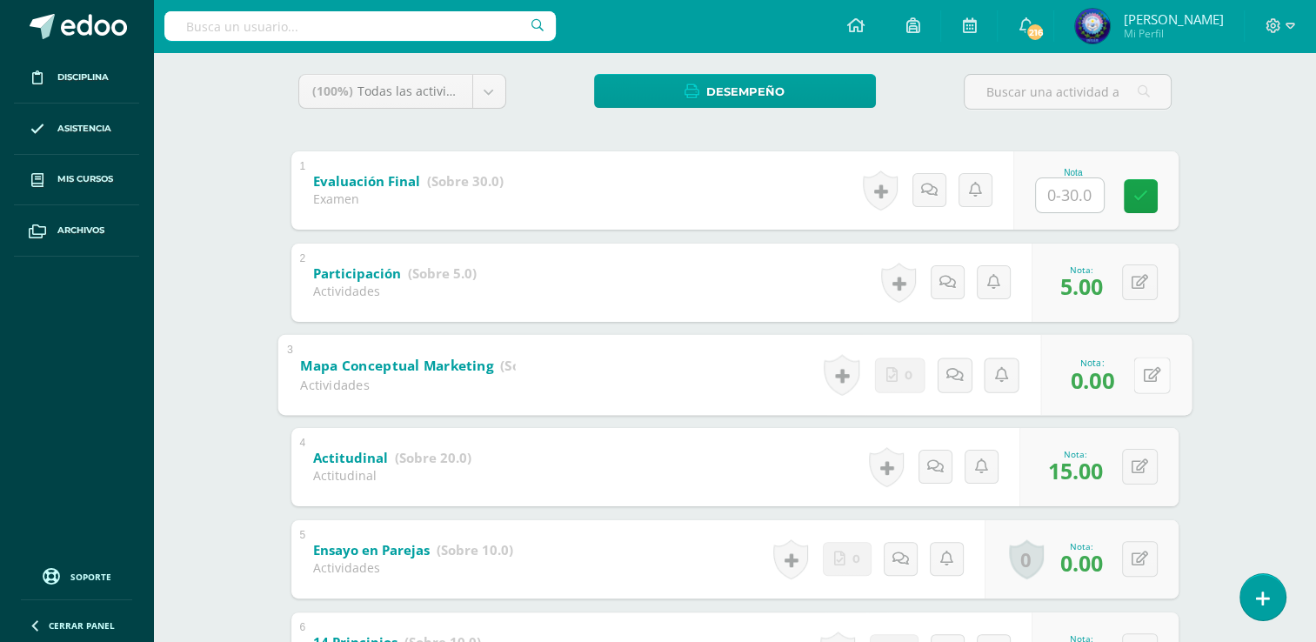
click at [1154, 385] on button at bounding box center [1152, 375] width 37 height 37
type input "10"
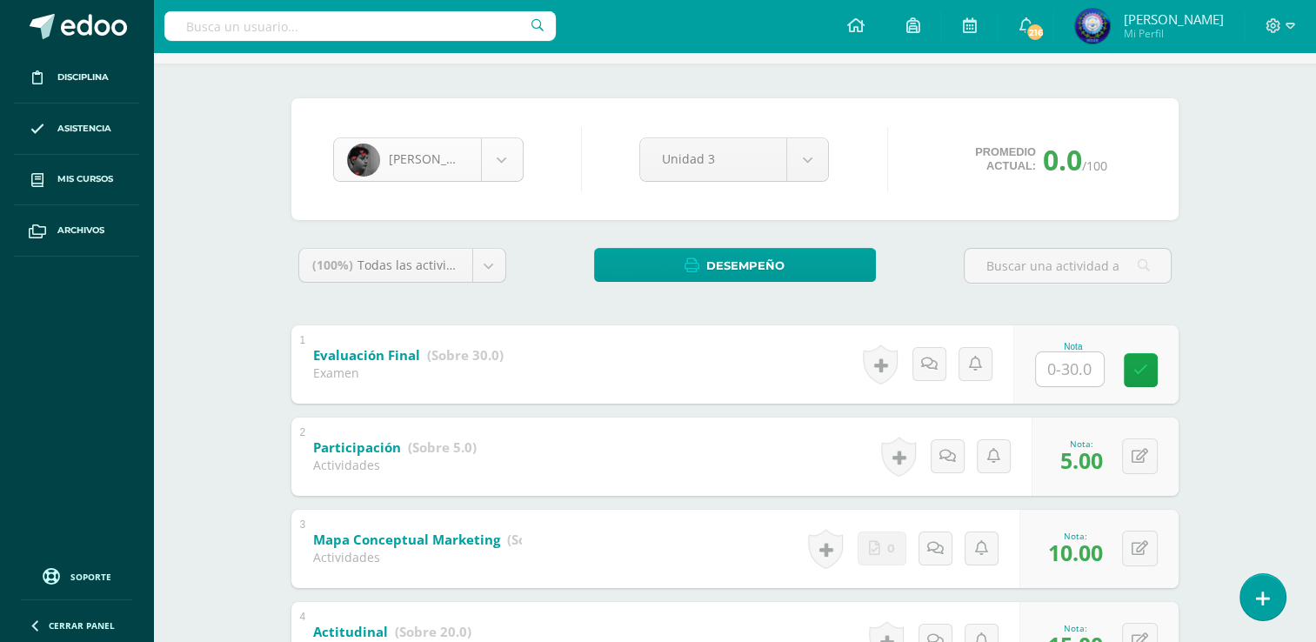
scroll to position [0, 0]
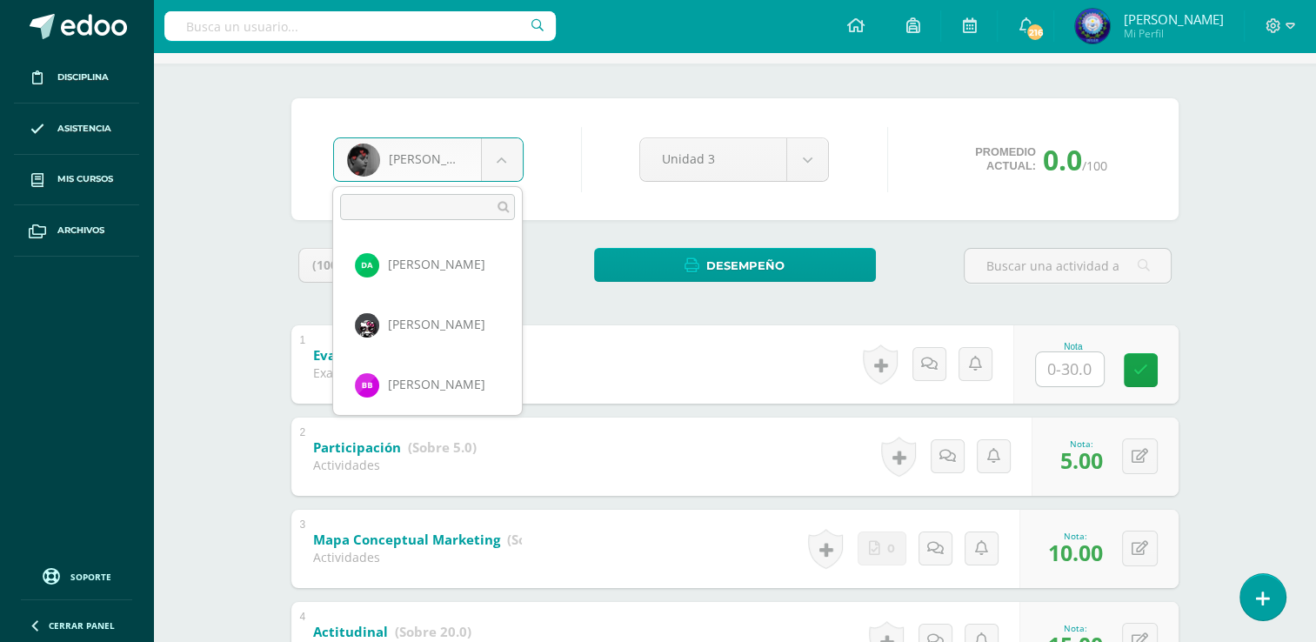
click at [502, 179] on body "La nota fue eliminada con éxito Disciplina Asistencia Mis cursos Archivos Sopor…" at bounding box center [658, 528] width 1316 height 1274
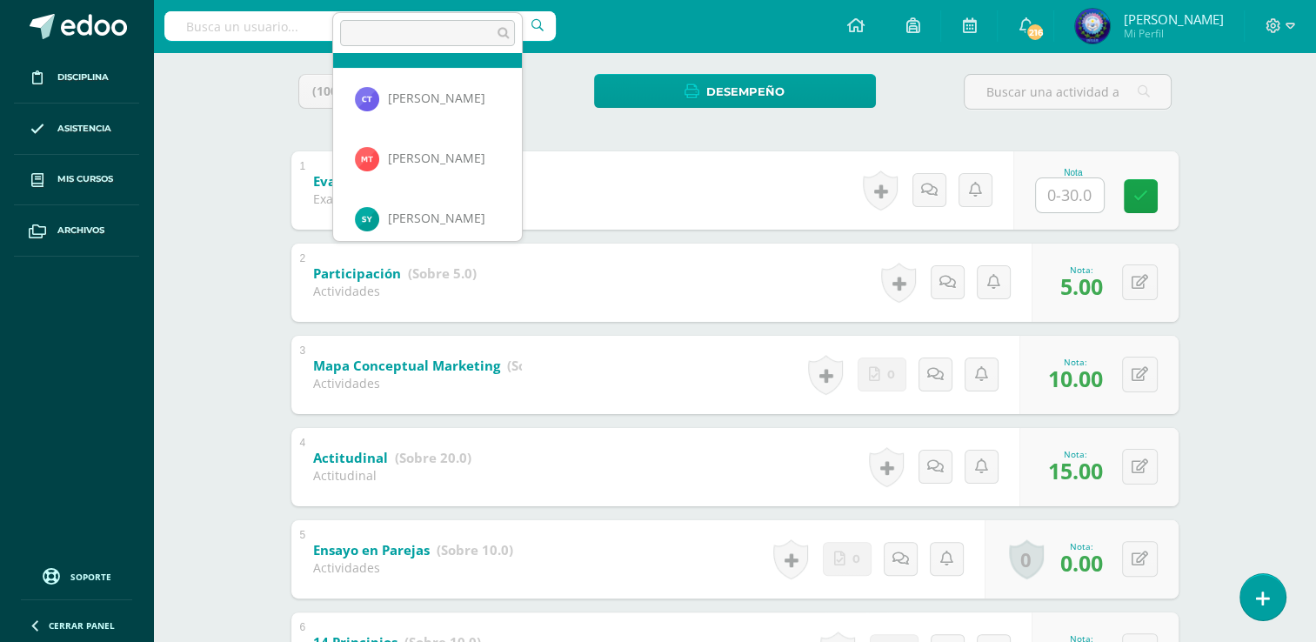
scroll to position [1507, 0]
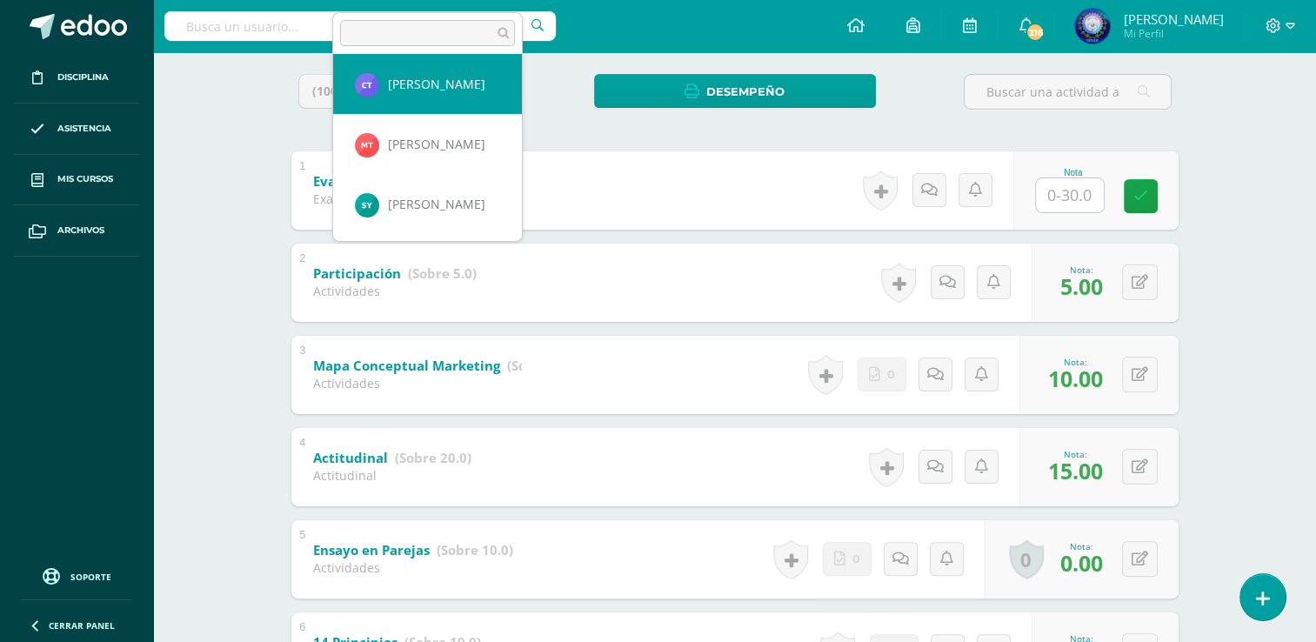
select select "8032"
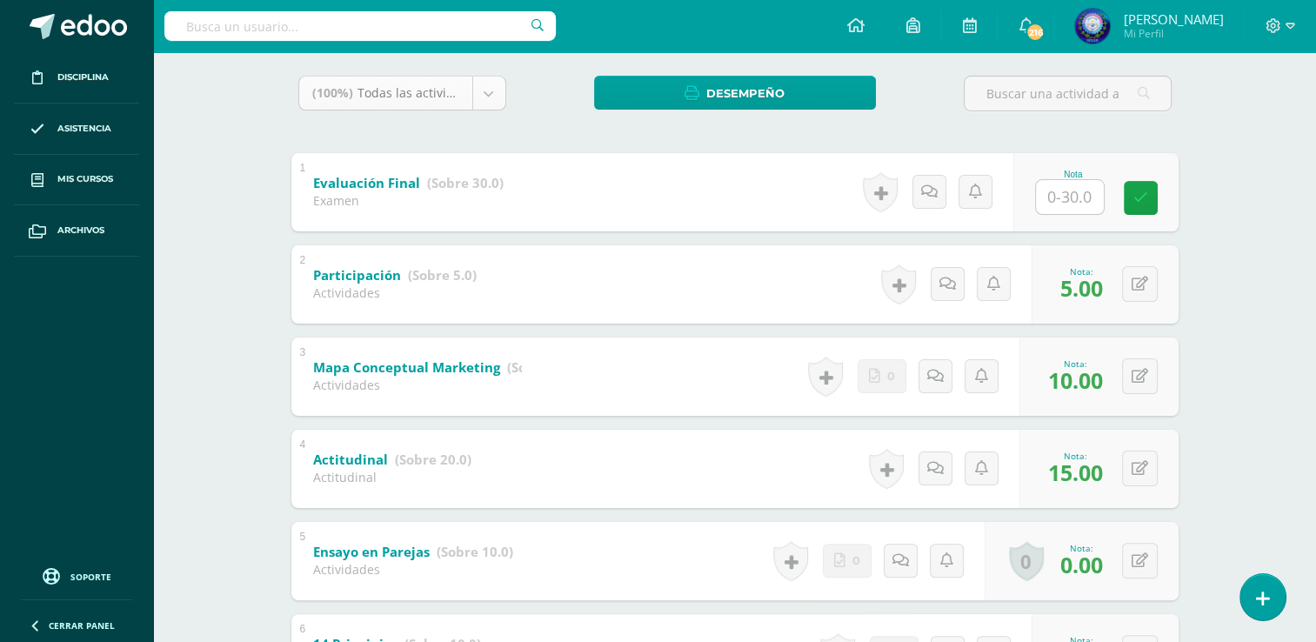
click at [493, 89] on body "La nota fue eliminada con éxito Disciplina Asistencia Mis cursos Archivos Sopor…" at bounding box center [658, 356] width 1316 height 1274
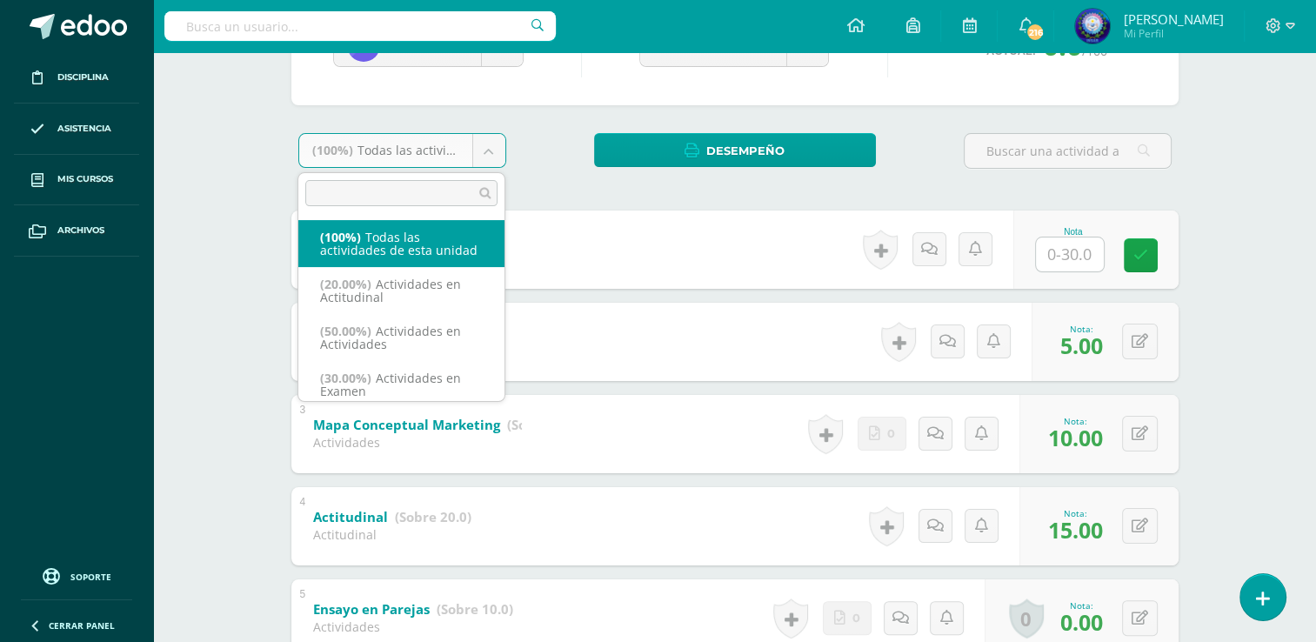
scroll to position [194, 0]
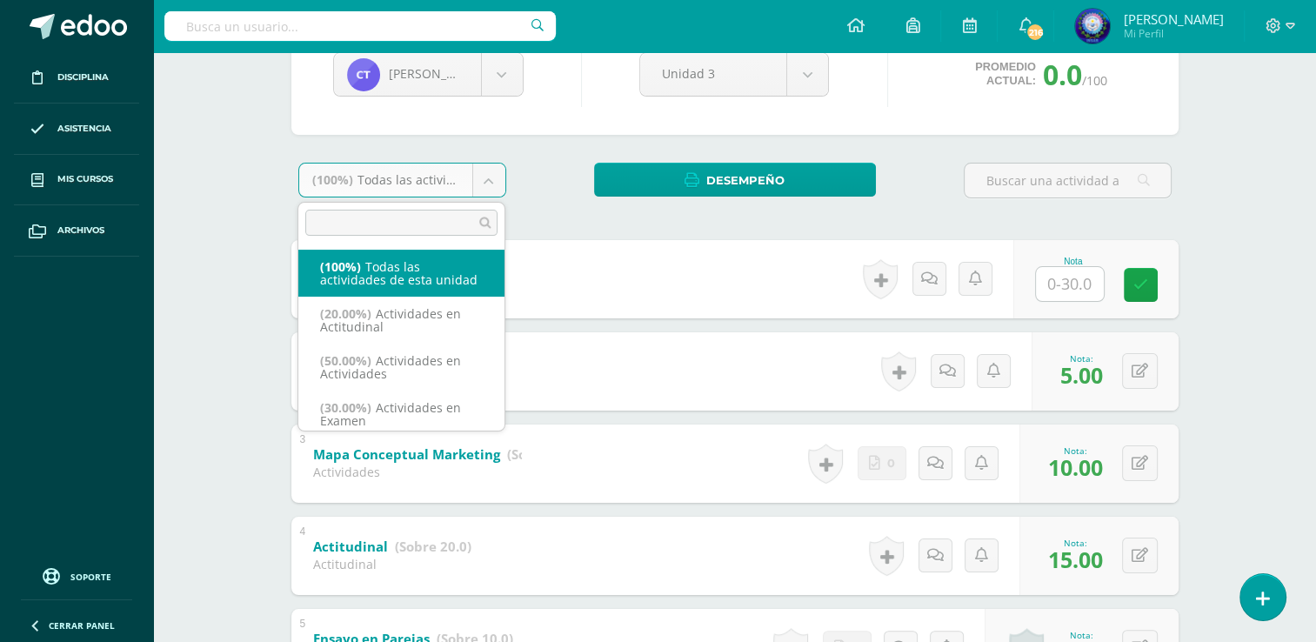
click at [539, 112] on body "La nota fue eliminada con éxito Disciplina Asistencia Mis cursos Archivos Sopor…" at bounding box center [658, 443] width 1316 height 1274
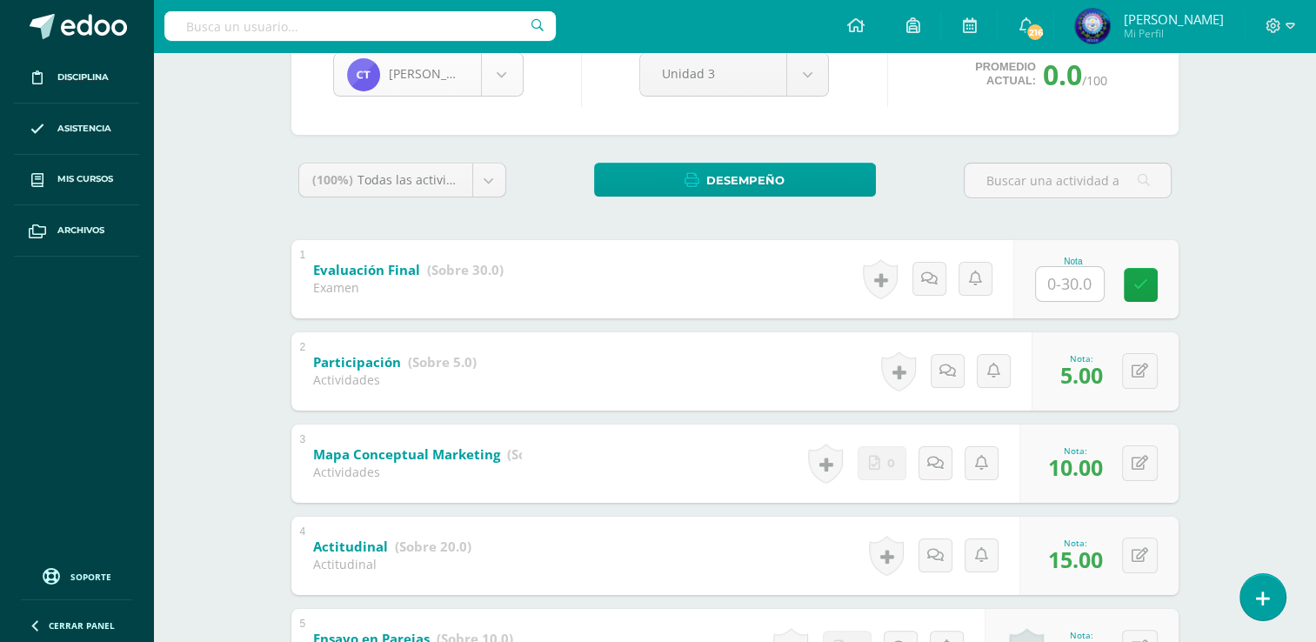
click at [516, 95] on div "Claudia Ticquirán" at bounding box center [428, 74] width 191 height 44
click at [503, 85] on body "La nota fue eliminada con éxito Disciplina Asistencia Mis cursos Archivos Sopor…" at bounding box center [658, 443] width 1316 height 1274
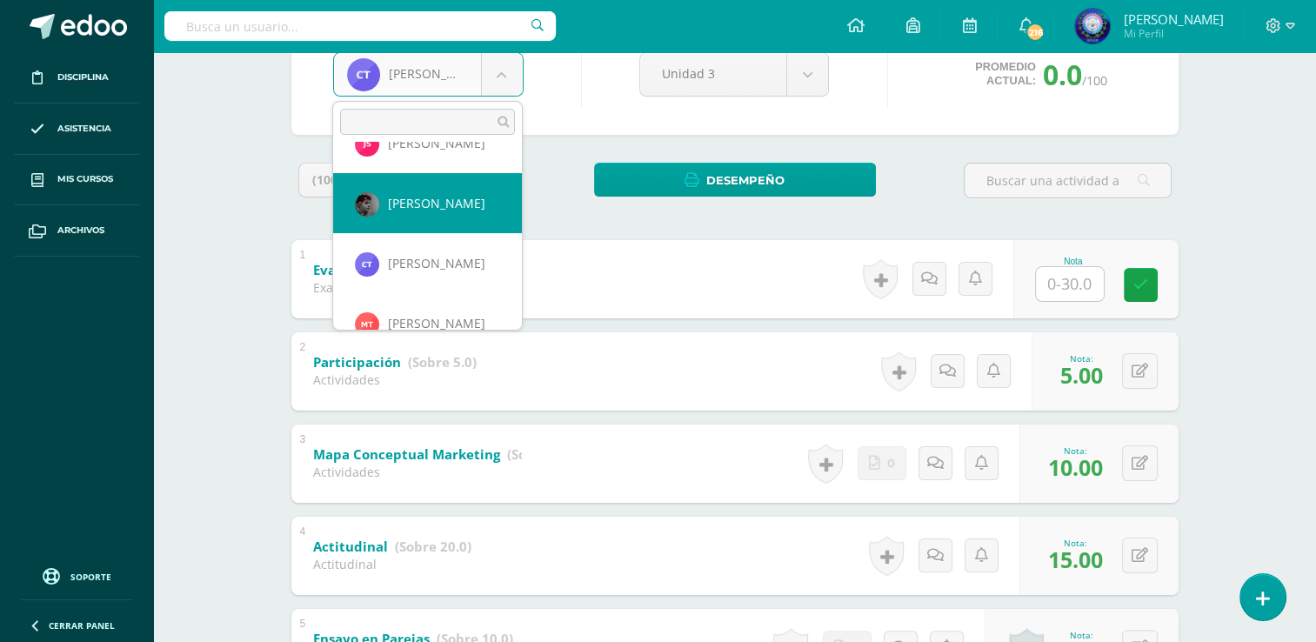
scroll to position [1502, 0]
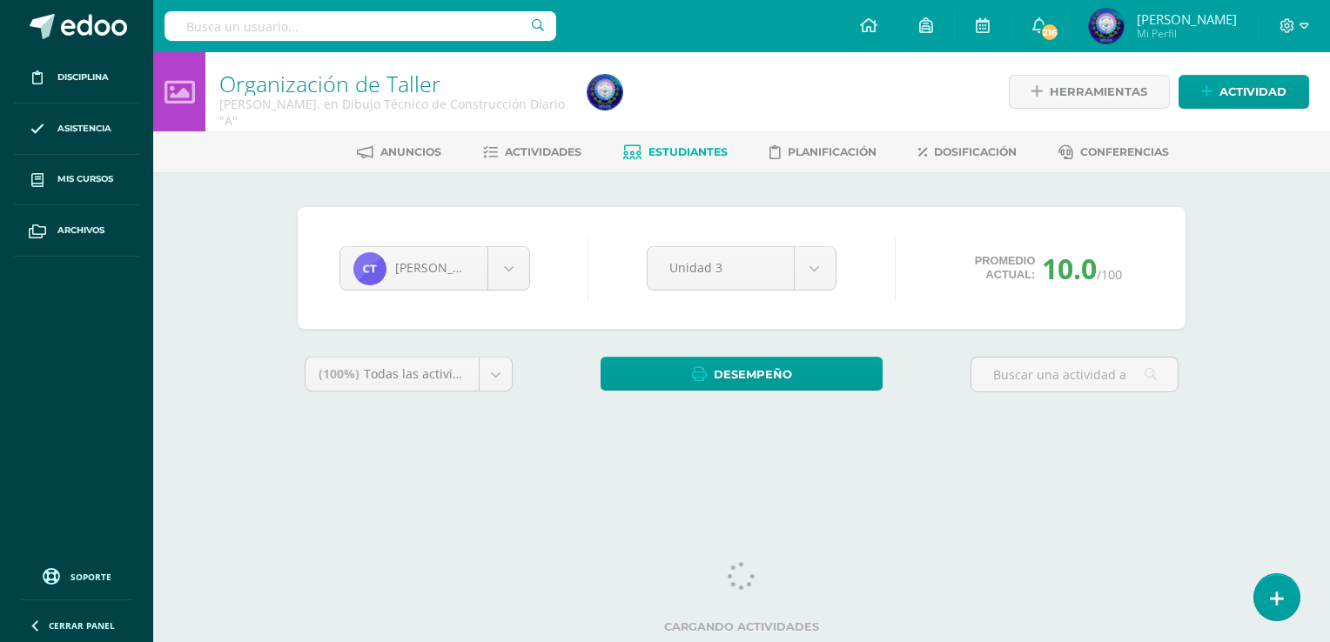
scroll to position [1380, 0]
click at [512, 280] on body "Disciplina Asistencia Mis cursos Archivos Soporte Ayuda Reportar un problema Ce…" at bounding box center [665, 234] width 1330 height 469
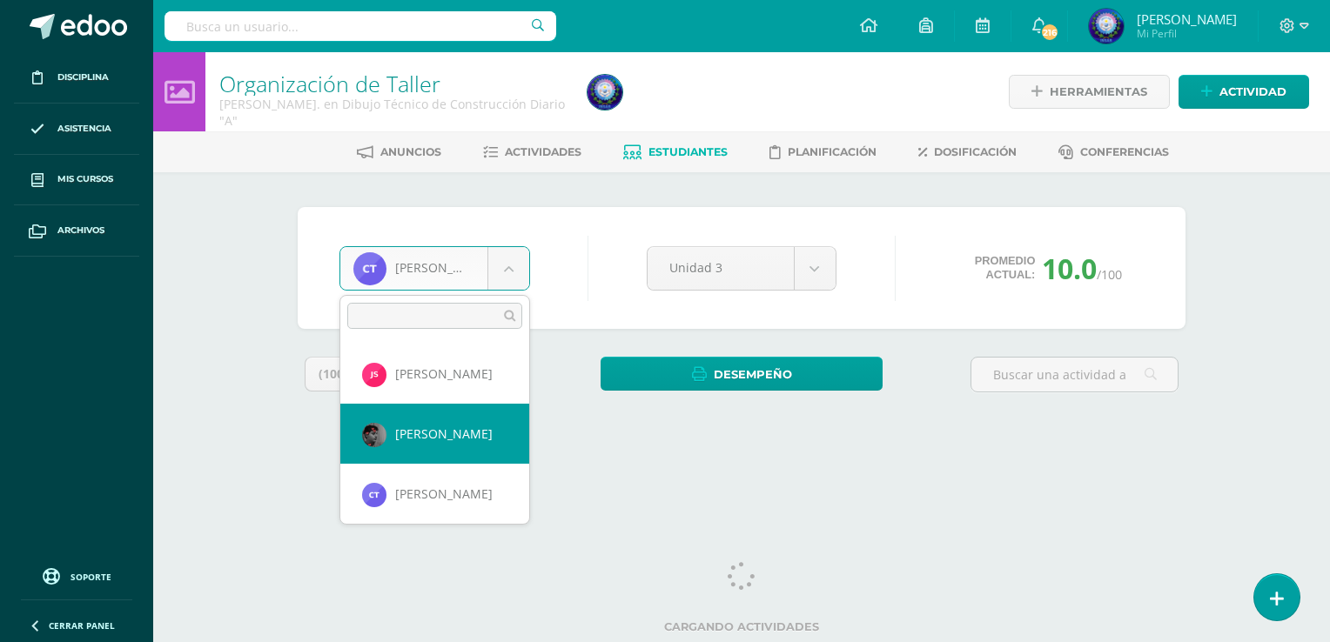
scroll to position [1507, 0]
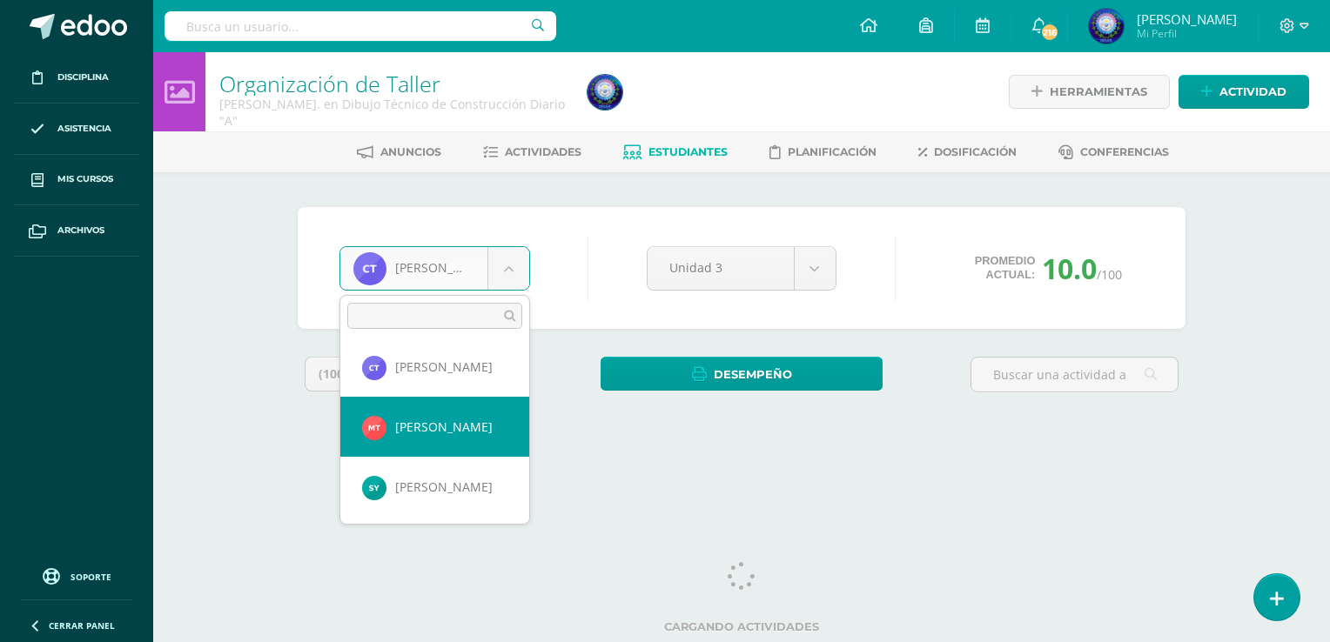
select select "8050"
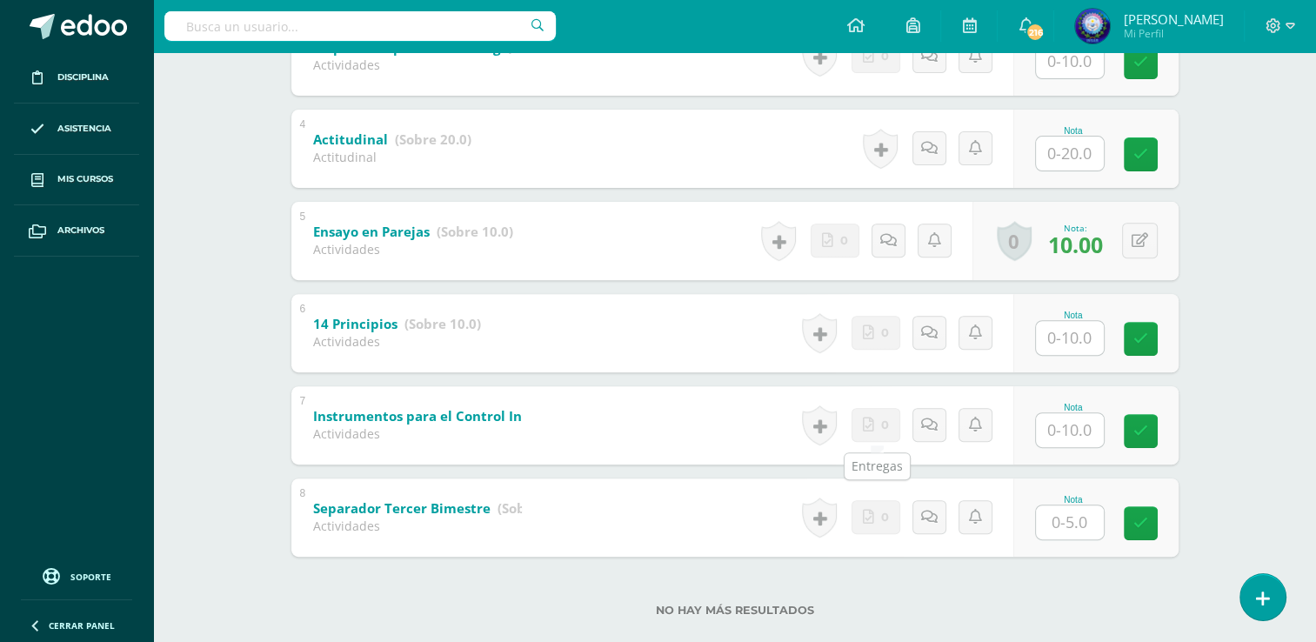
scroll to position [631, 0]
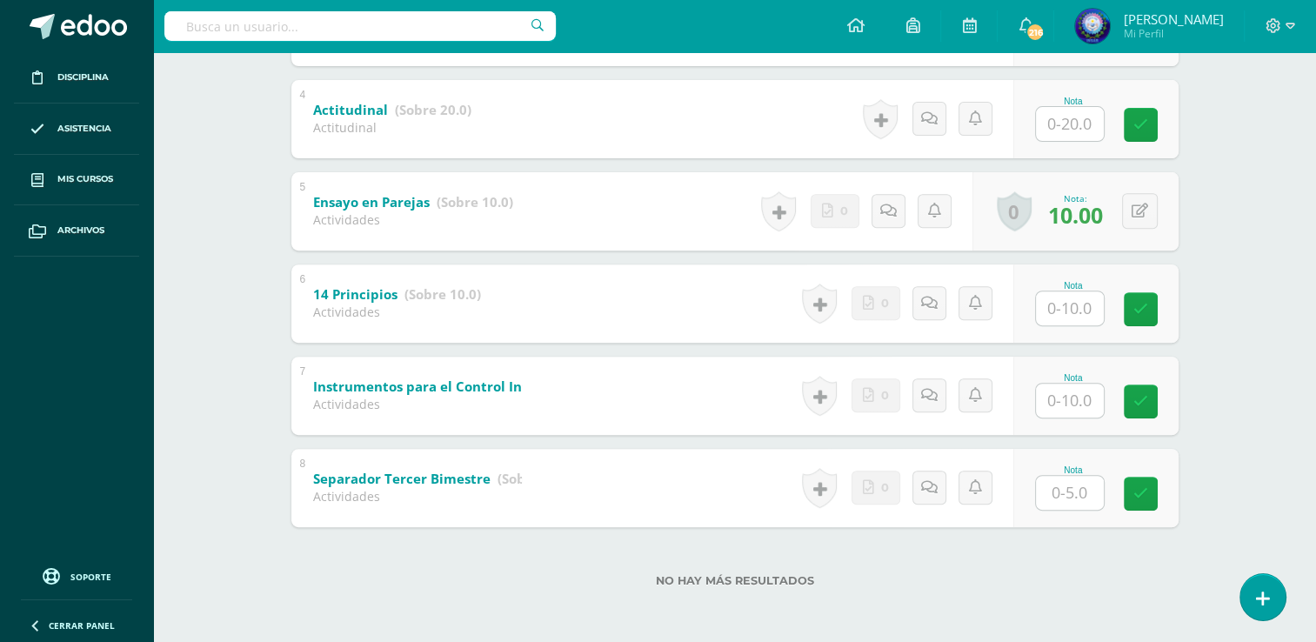
click at [1065, 489] on input "text" at bounding box center [1070, 493] width 68 height 34
type input "5"
click at [1082, 406] on input "text" at bounding box center [1070, 401] width 68 height 34
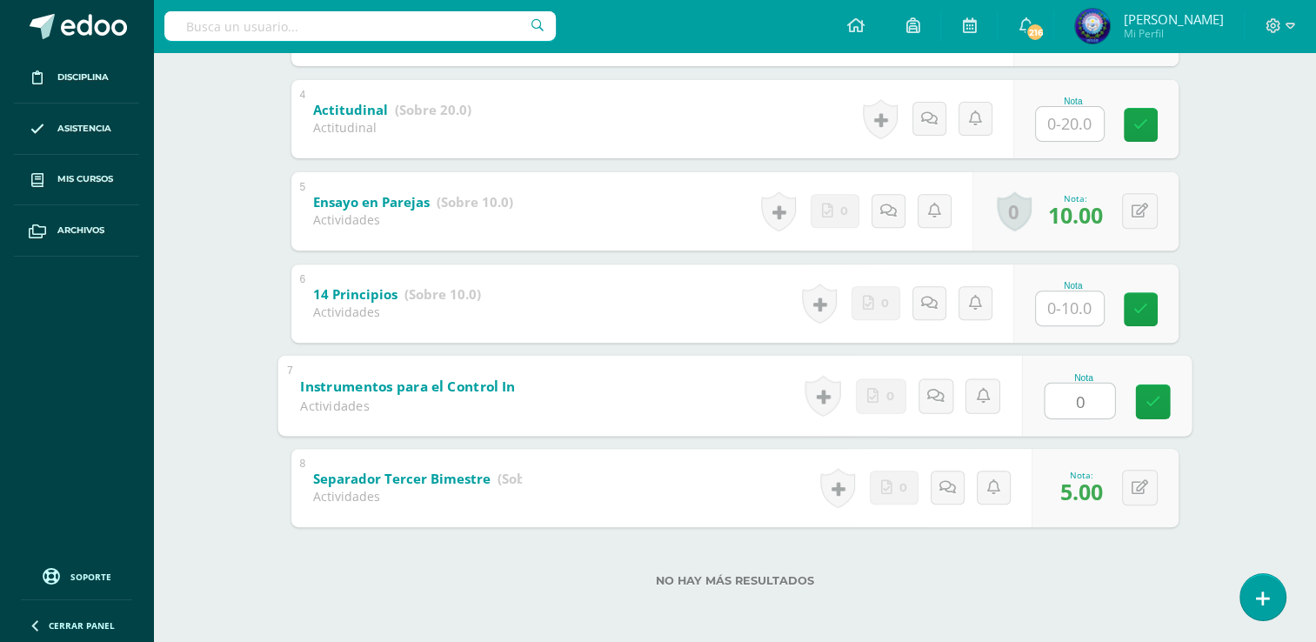
type input "0"
click at [1063, 302] on input "text" at bounding box center [1070, 308] width 68 height 34
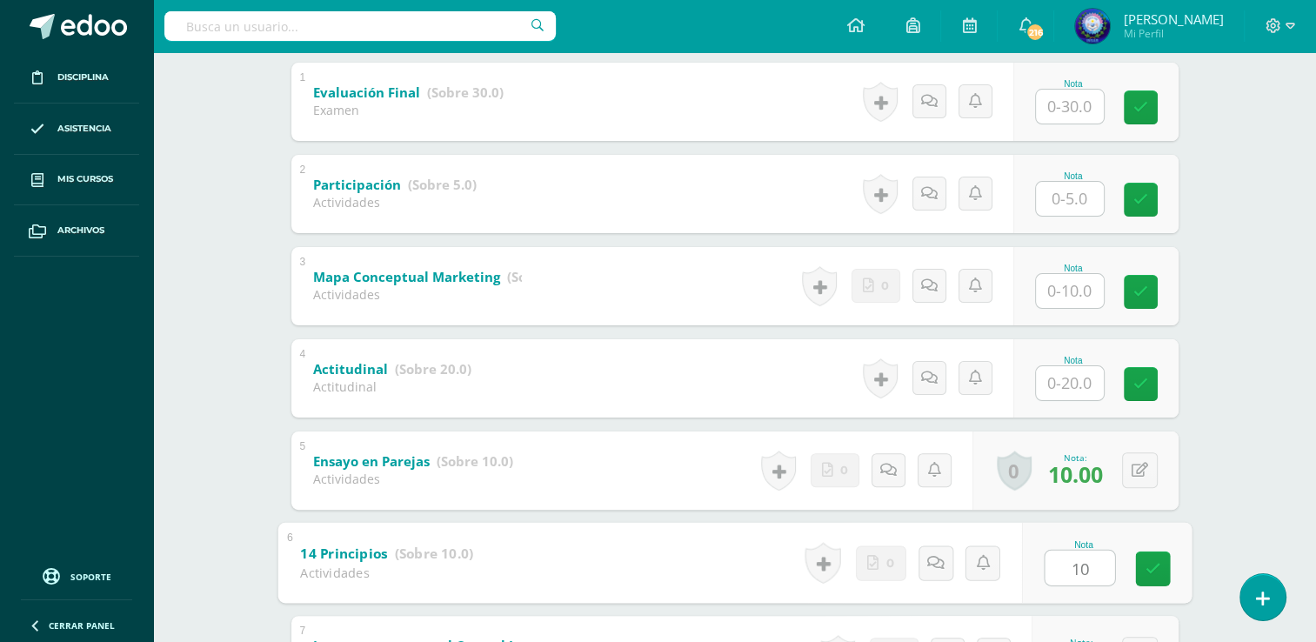
scroll to position [370, 0]
type input "10"
click at [1081, 179] on div "Nota" at bounding box center [1073, 178] width 77 height 10
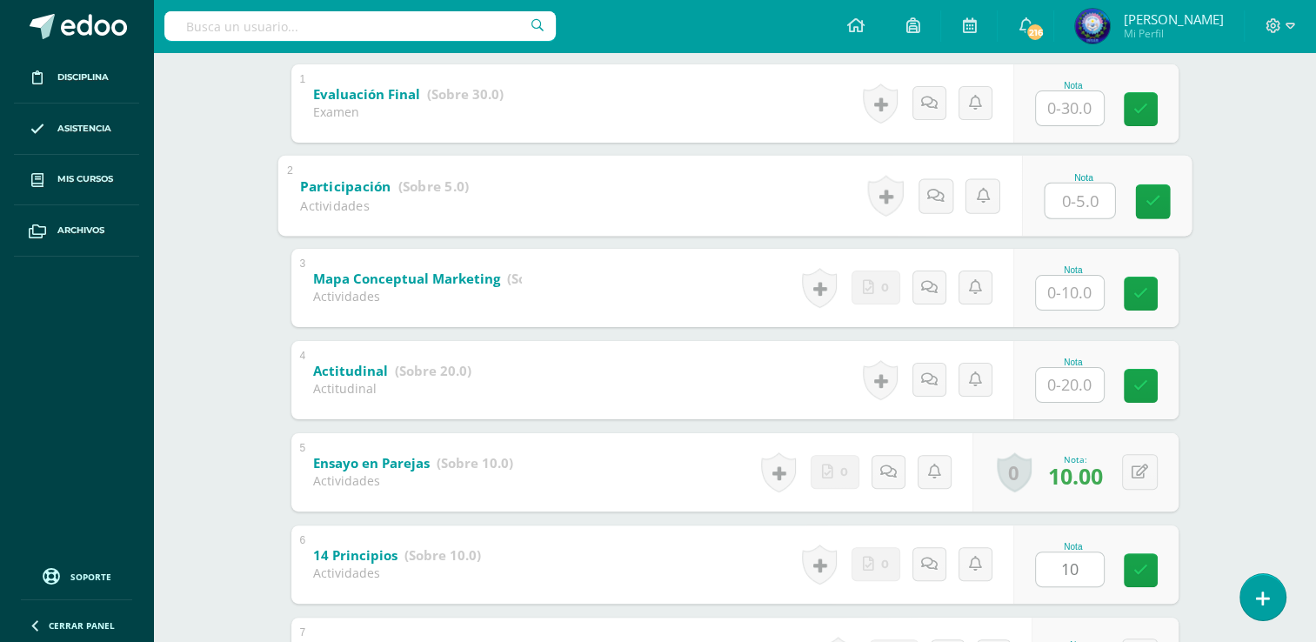
click at [1086, 194] on input "text" at bounding box center [1080, 200] width 70 height 35
type input "5"
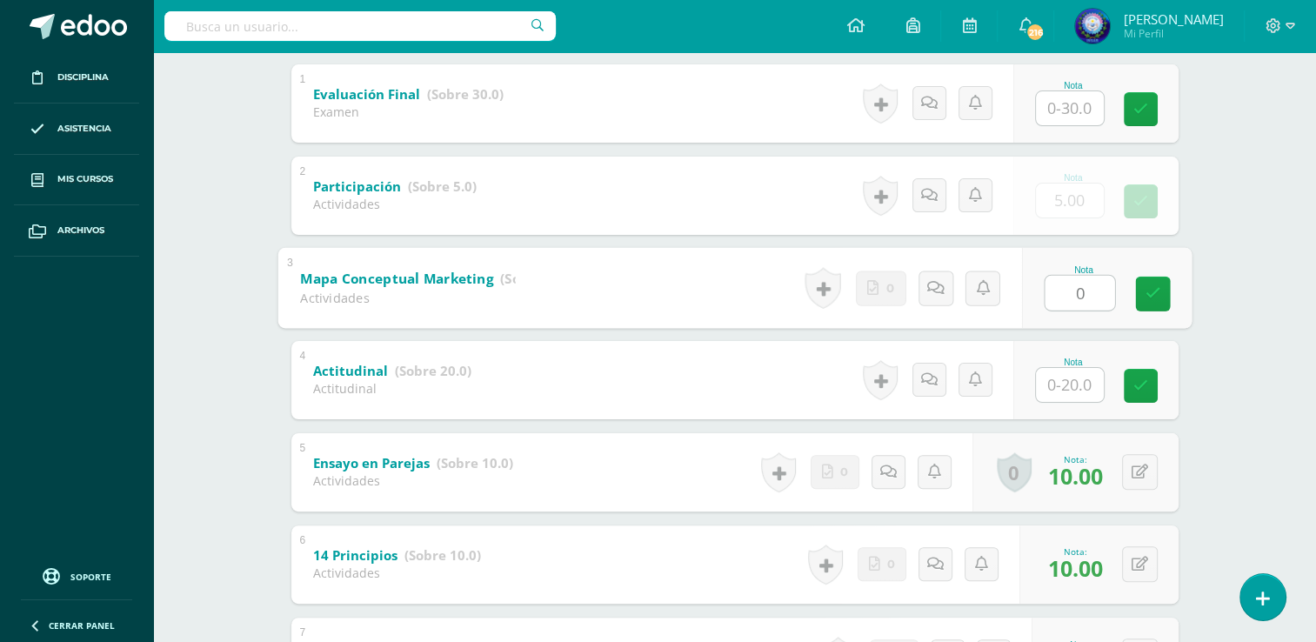
type input "0"
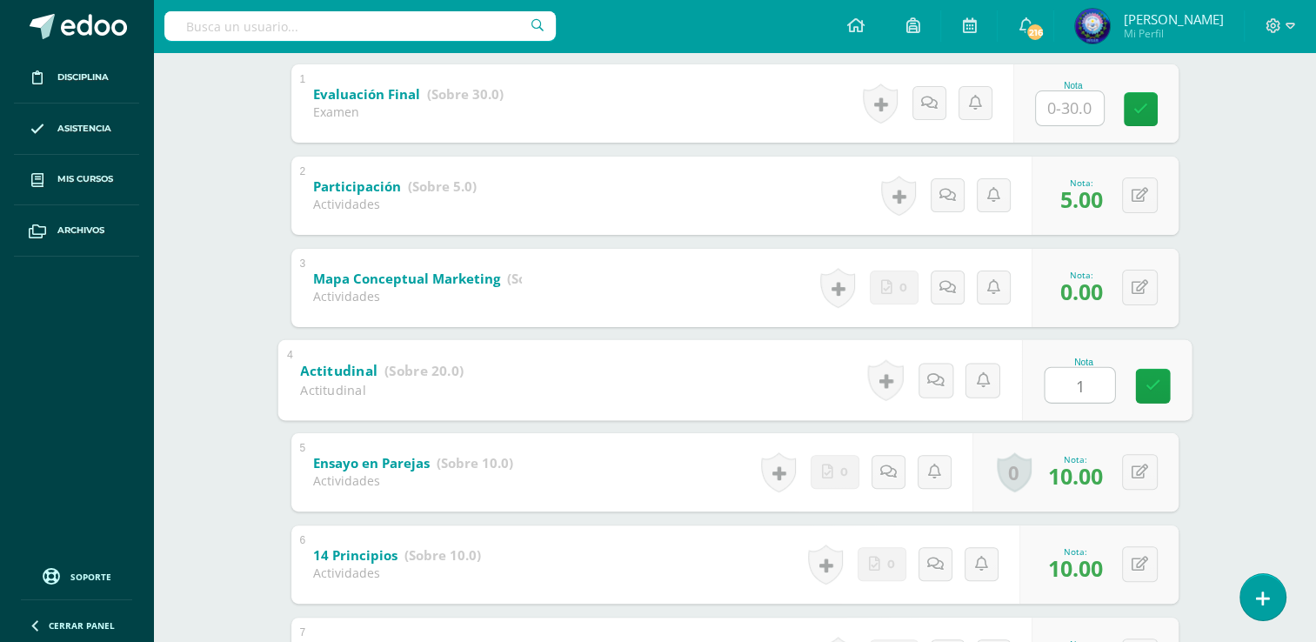
type input "18"
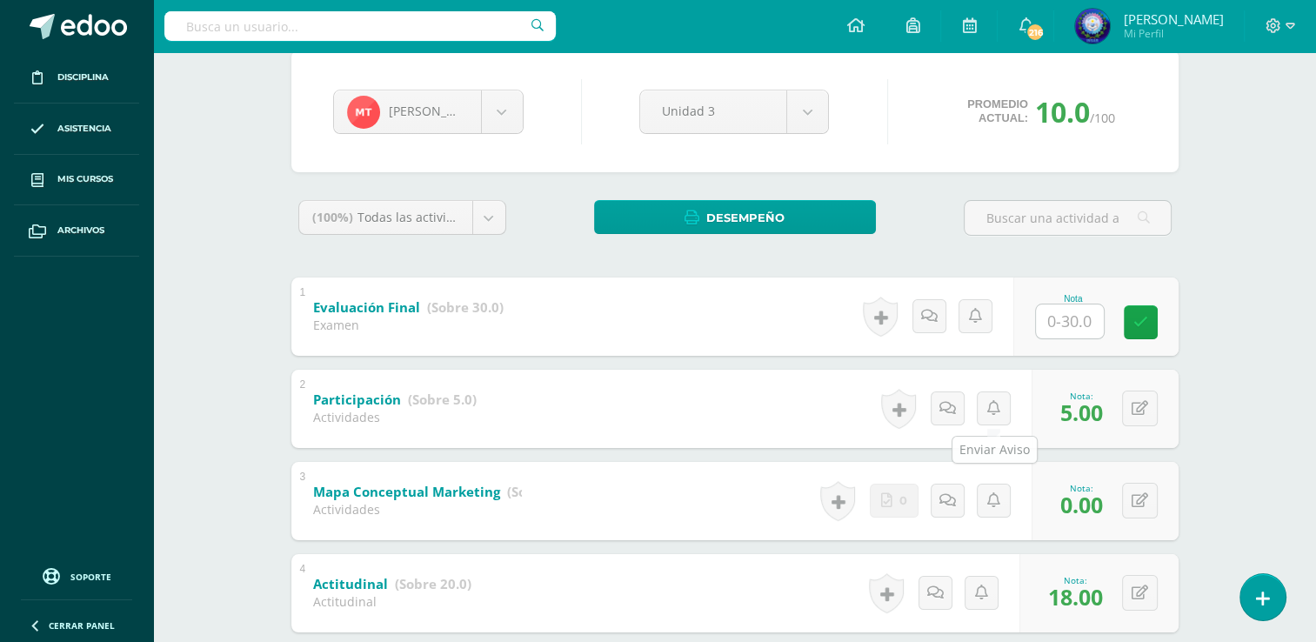
scroll to position [109, 0]
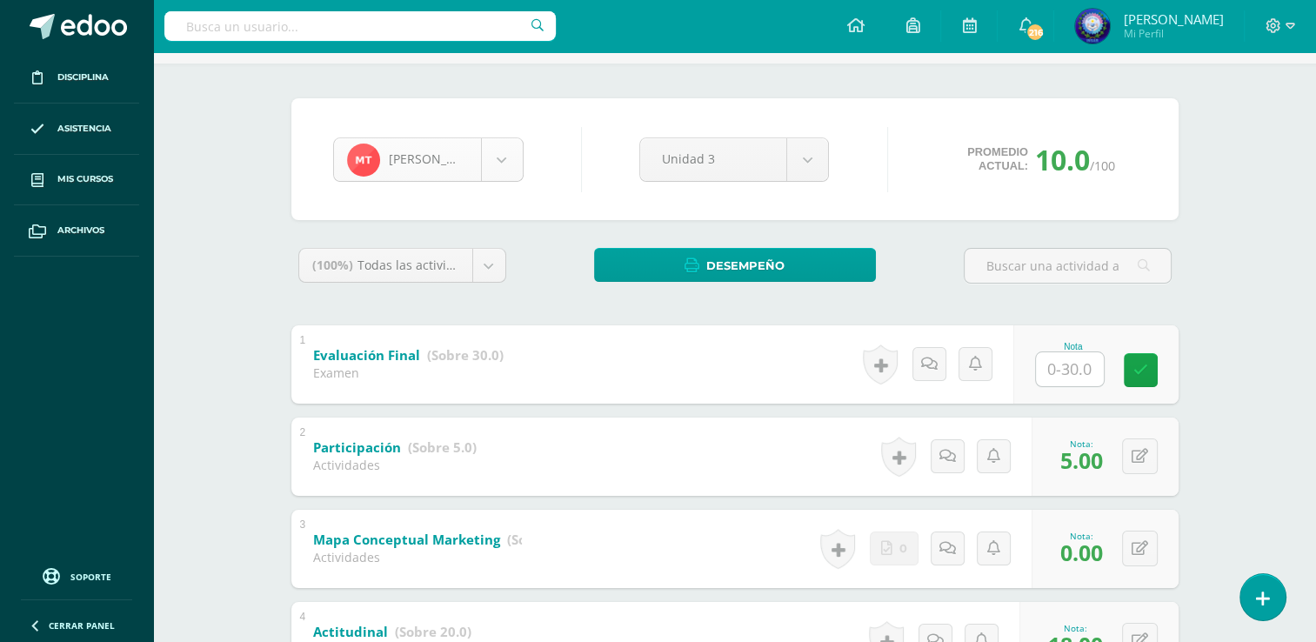
click at [519, 157] on body "Disciplina Asistencia Mis cursos Archivos Soporte Ayuda Reportar un problema Ce…" at bounding box center [658, 528] width 1316 height 1274
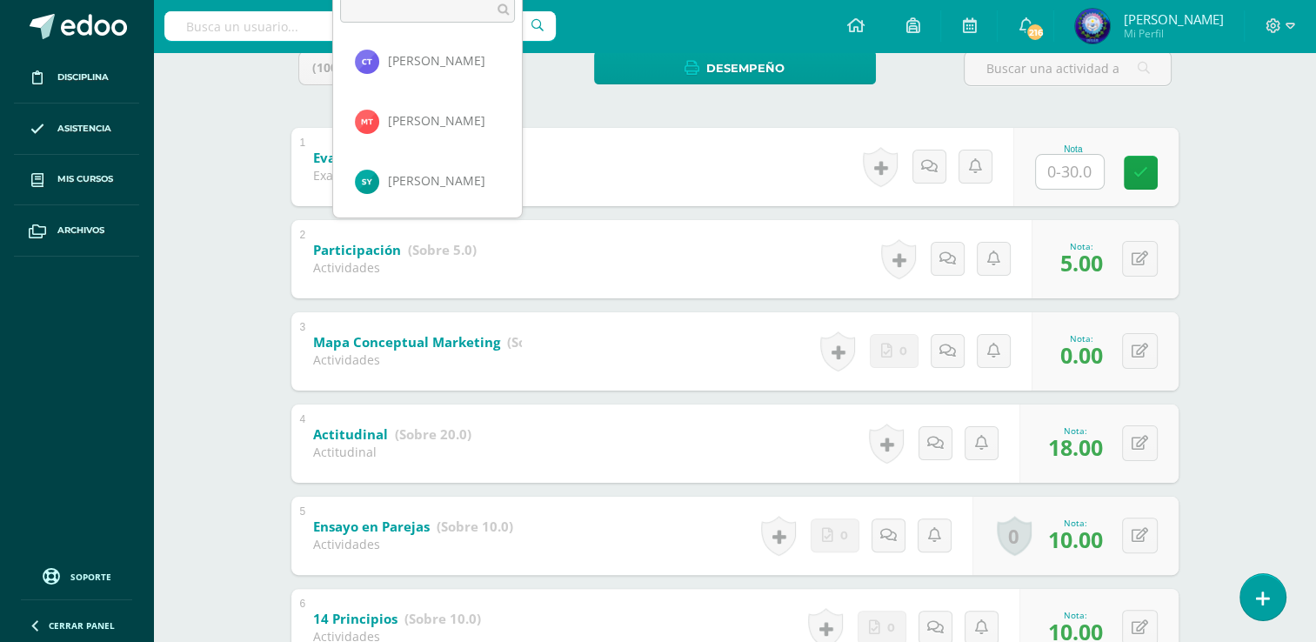
scroll to position [283, 0]
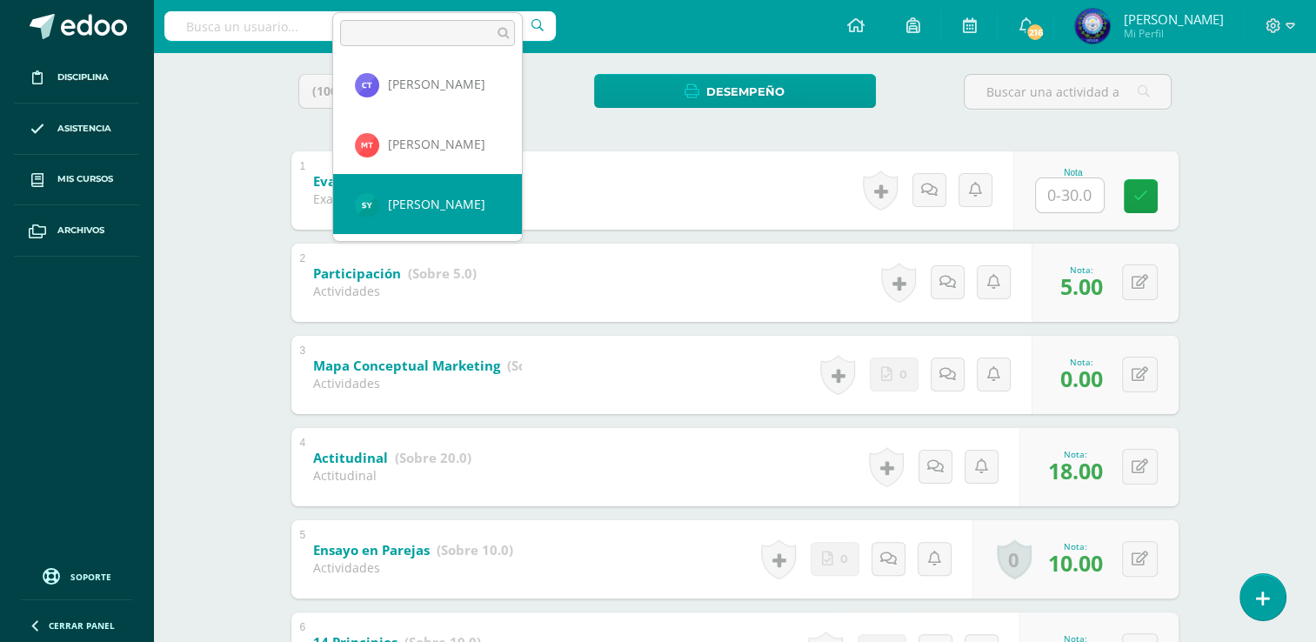
select select "8025"
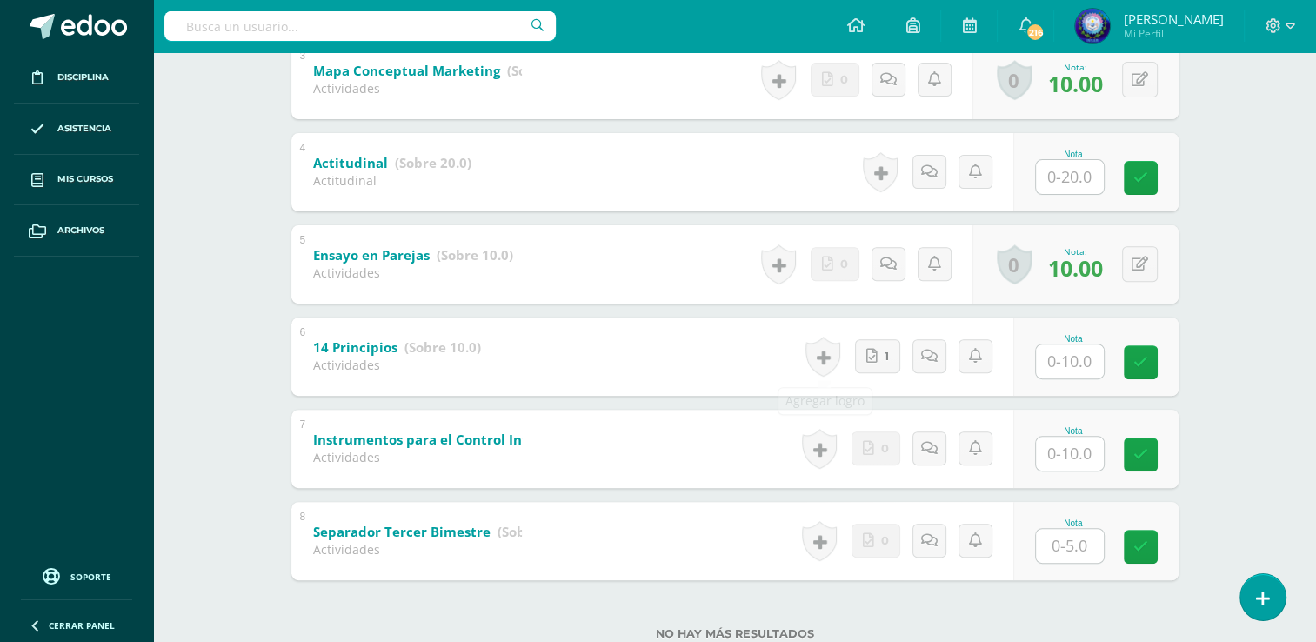
scroll to position [631, 0]
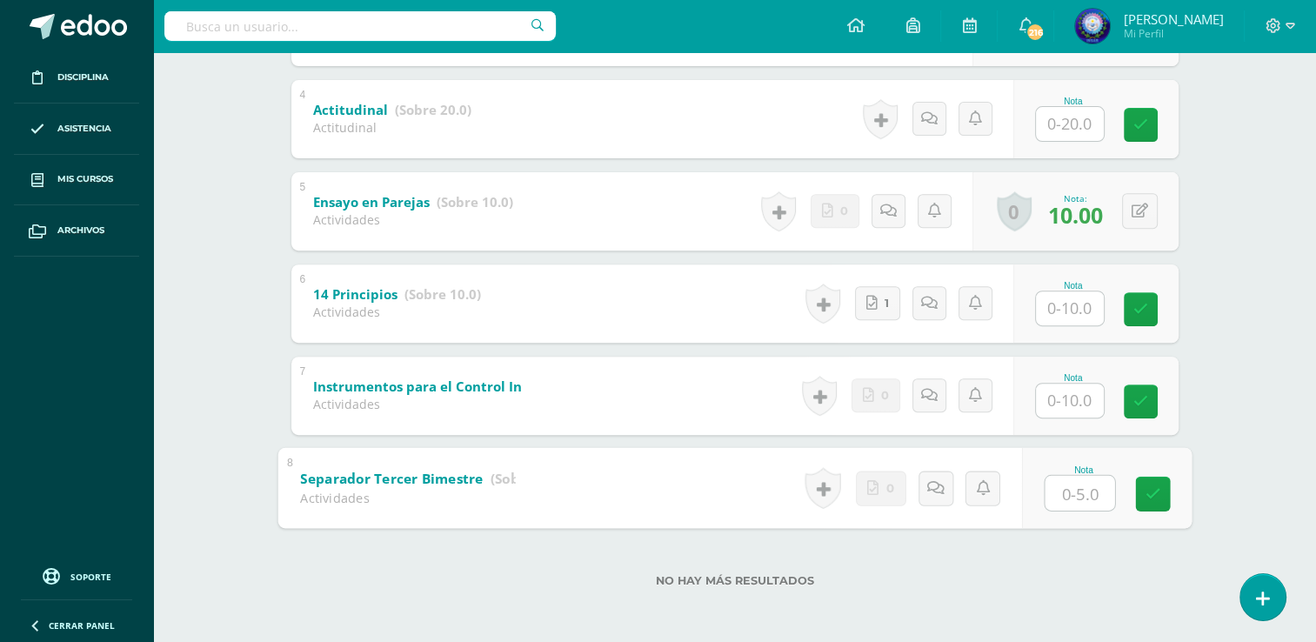
click at [1068, 476] on input "text" at bounding box center [1080, 492] width 70 height 35
type input "5"
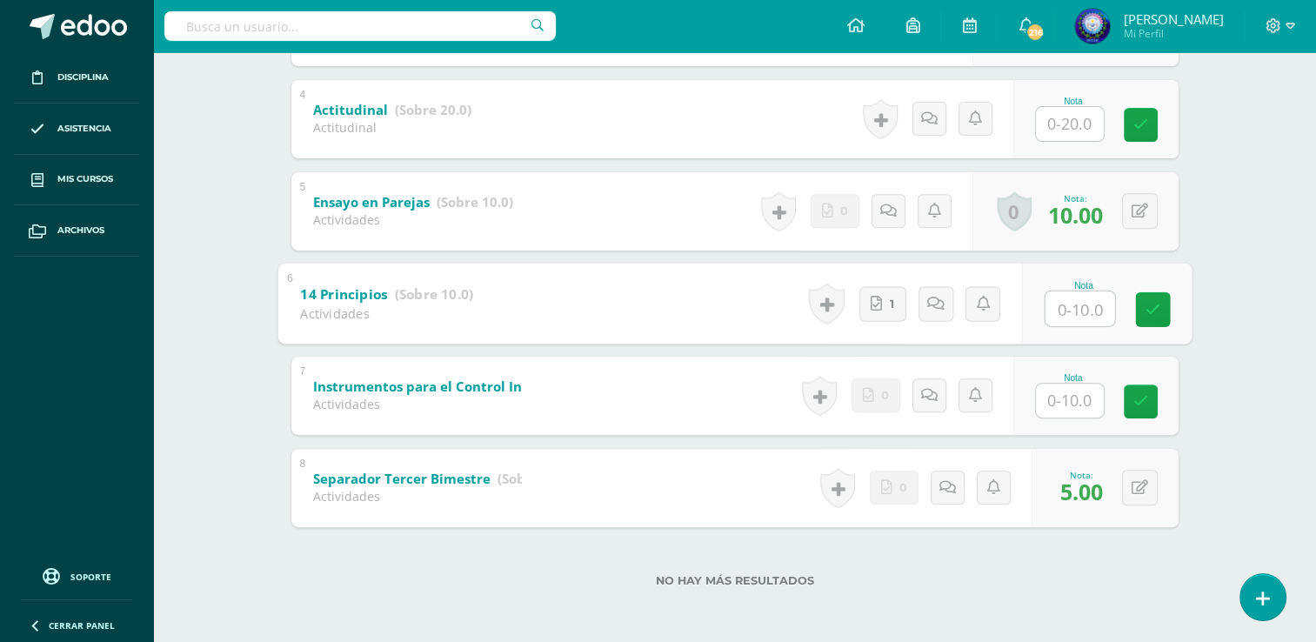
click at [1063, 305] on input "text" at bounding box center [1080, 308] width 70 height 35
type input "10"
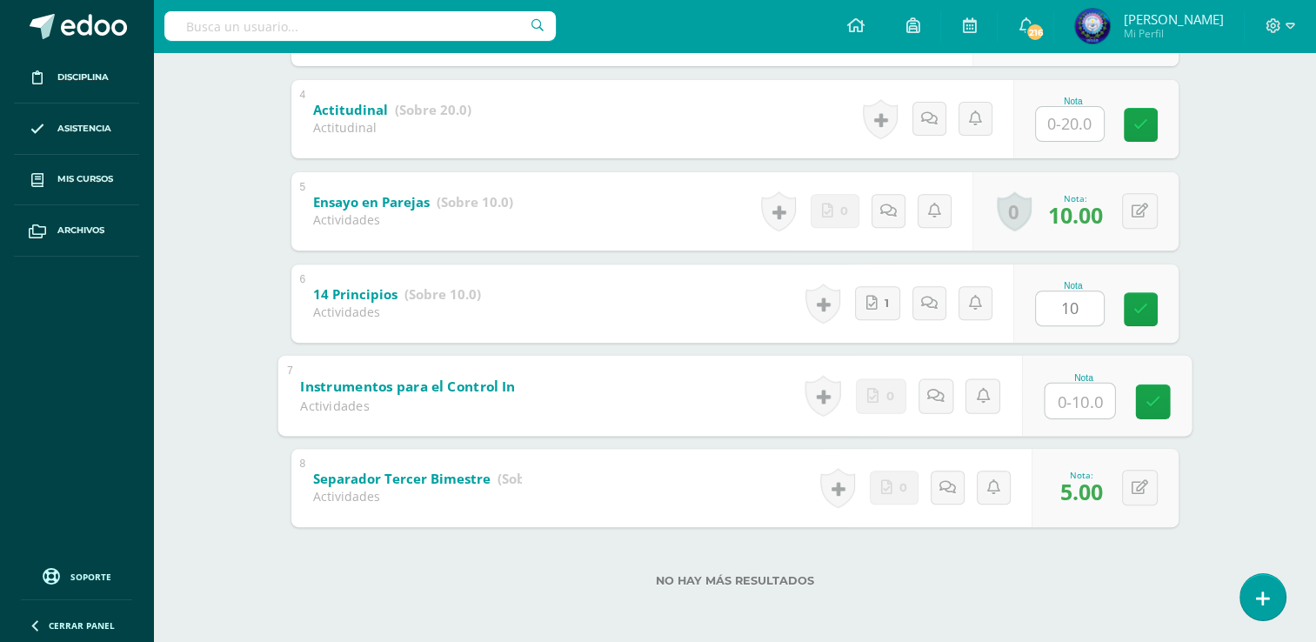
type input "0"
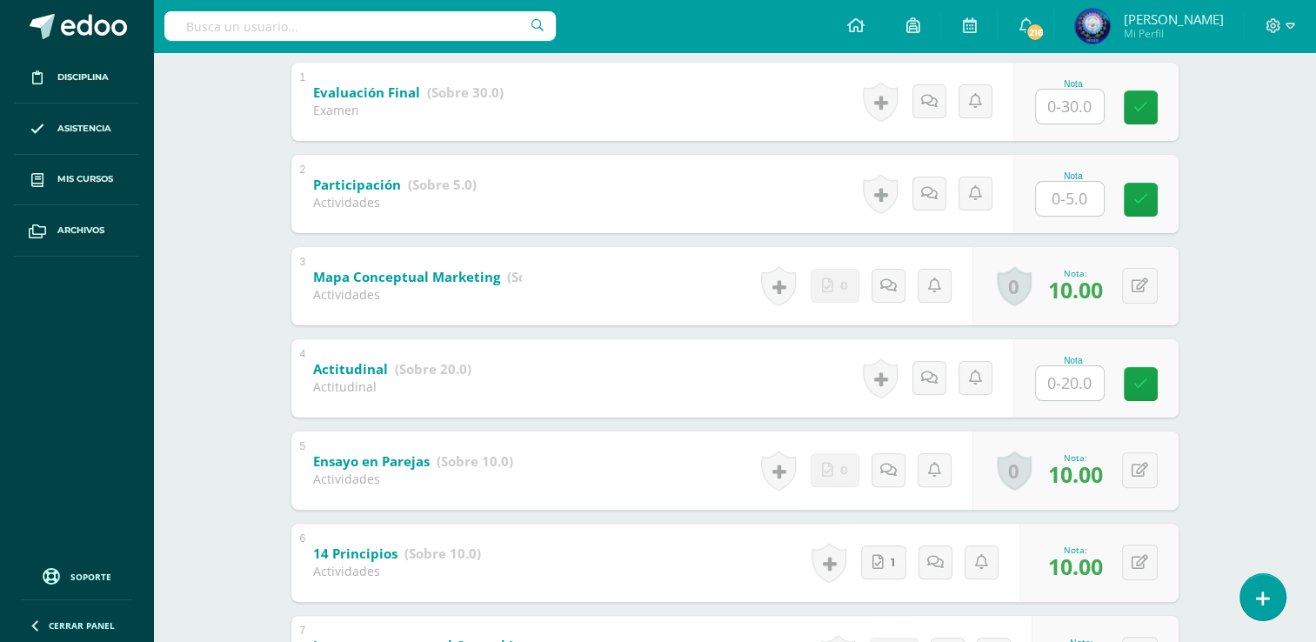
scroll to position [370, 0]
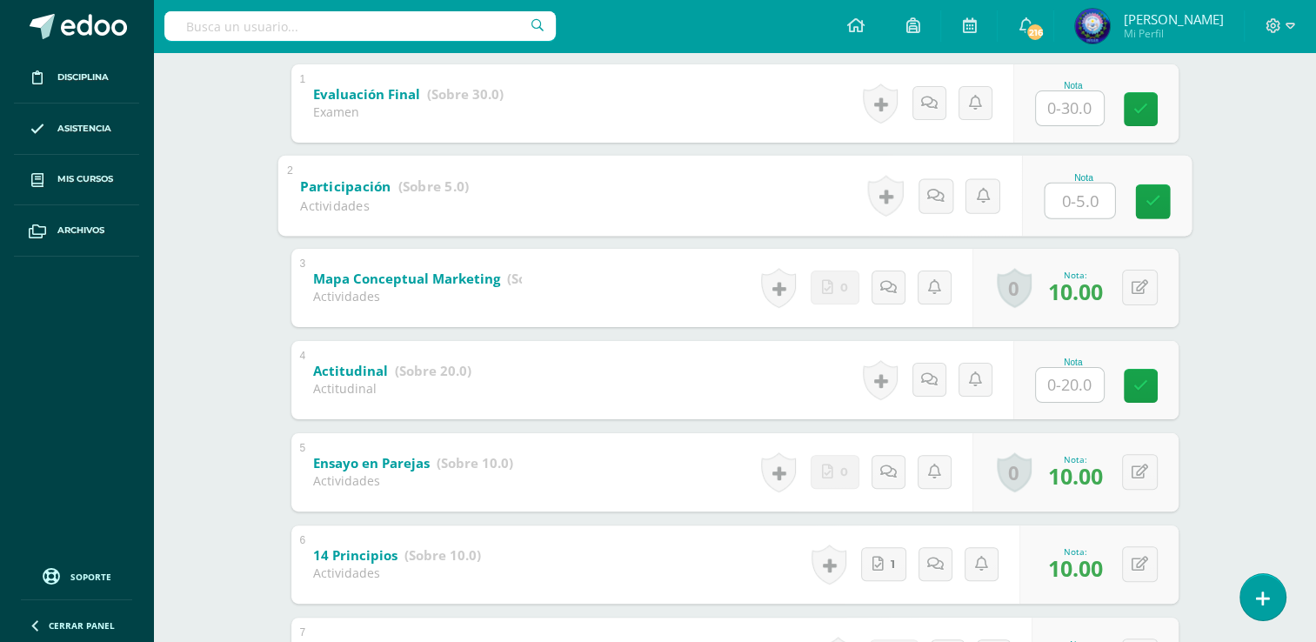
click at [1068, 215] on input "text" at bounding box center [1080, 200] width 70 height 35
type input "5"
click at [1080, 371] on input "text" at bounding box center [1070, 385] width 68 height 34
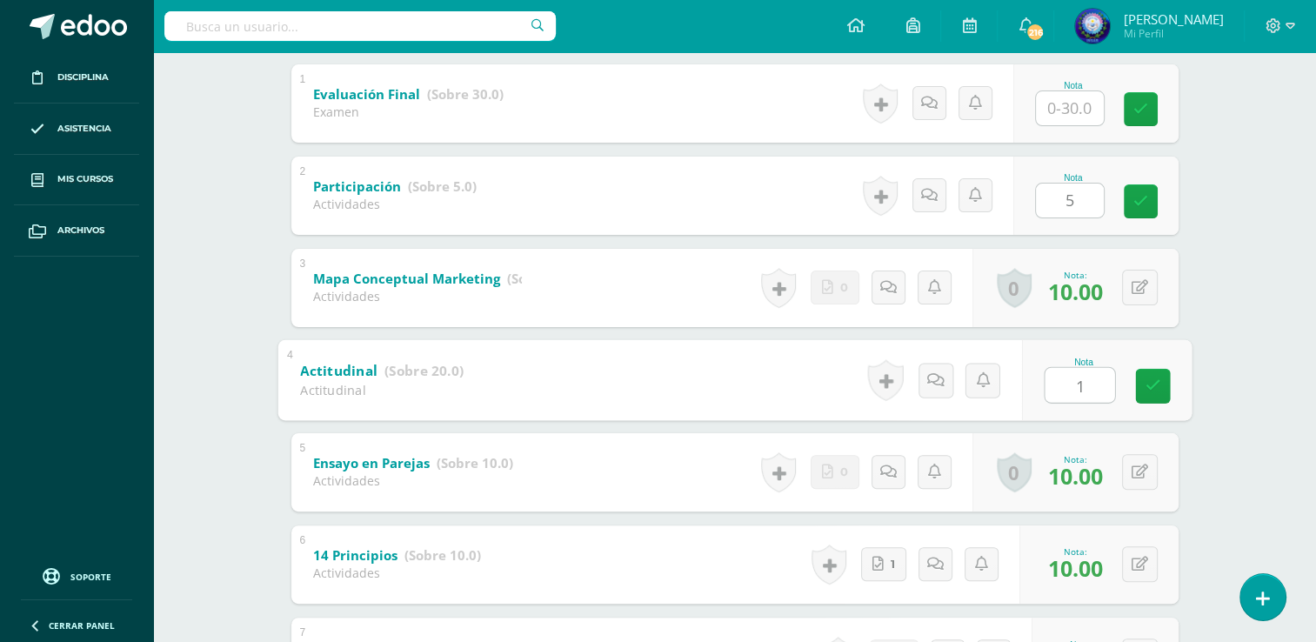
type input "19"
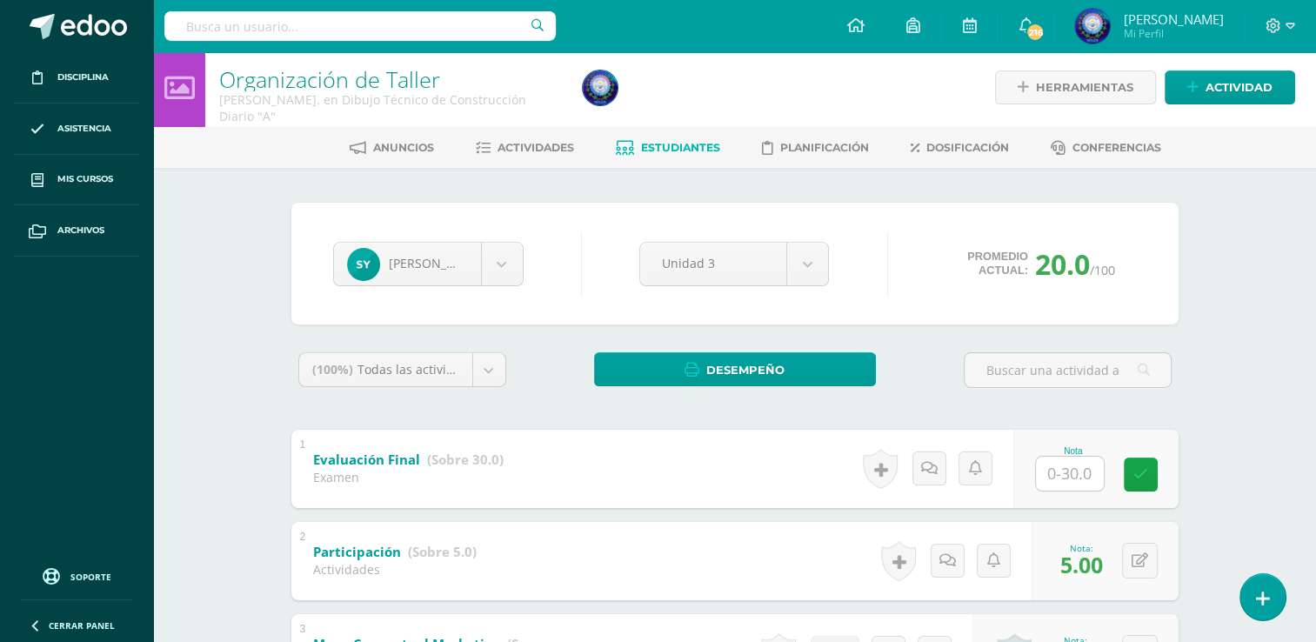
scroll to position [0, 0]
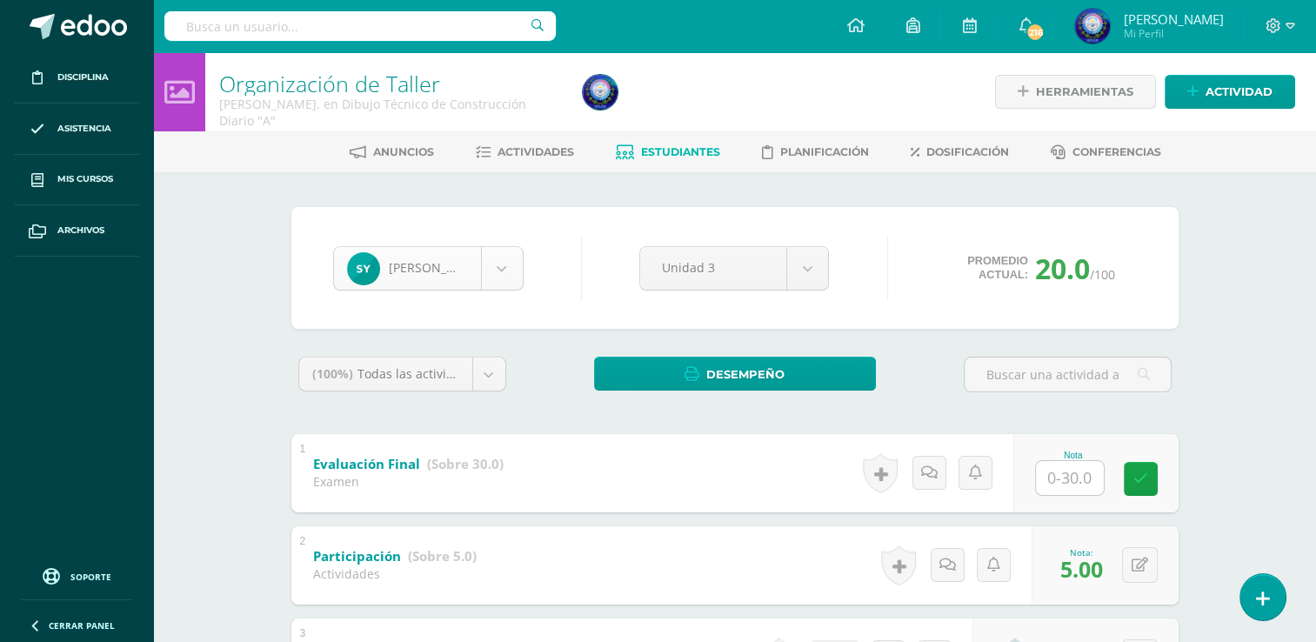
click at [505, 258] on body "Disciplina Asistencia Mis cursos Archivos Soporte Ayuda Reportar un problema Ce…" at bounding box center [658, 637] width 1316 height 1274
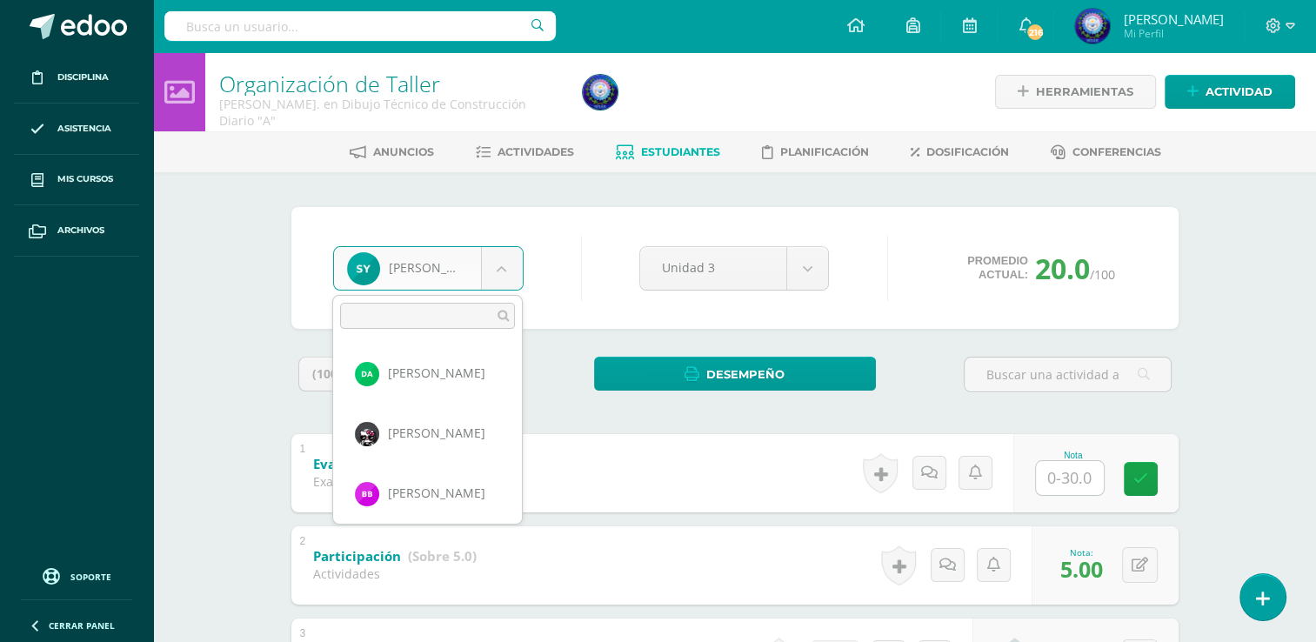
scroll to position [1500, 0]
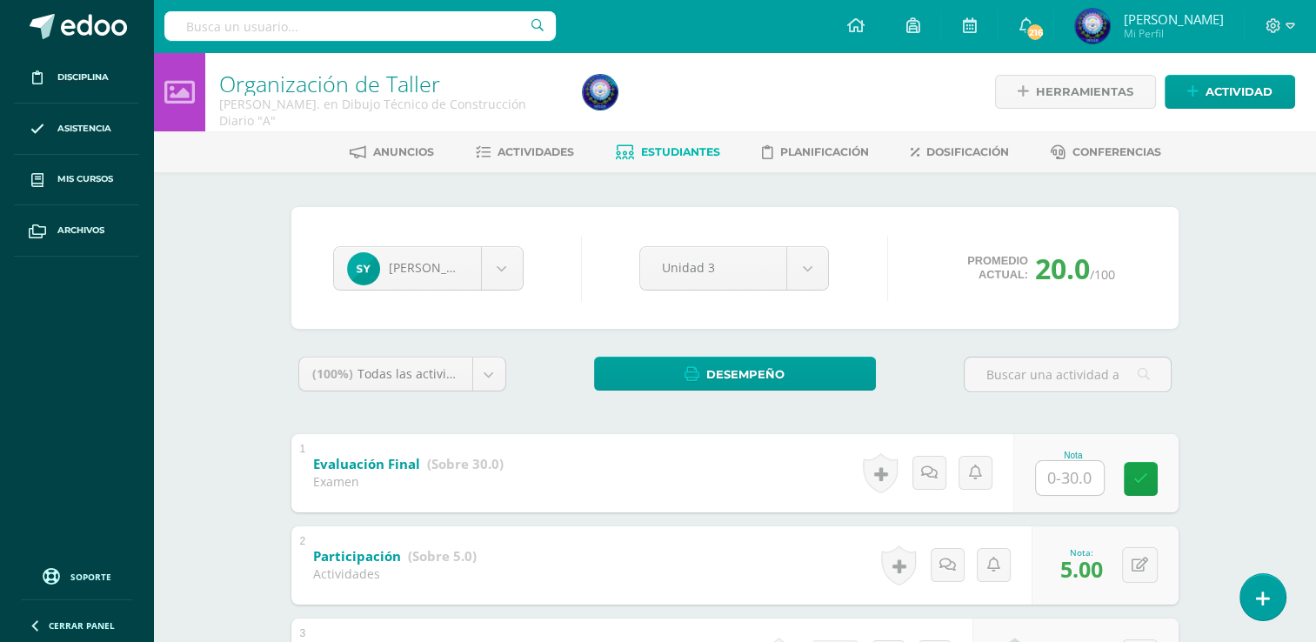
click at [675, 163] on body "Disciplina Asistencia Mis cursos Archivos Soporte Ayuda Reportar un problema Ce…" at bounding box center [658, 637] width 1316 height 1274
click at [675, 162] on link "Estudiantes" at bounding box center [668, 152] width 104 height 28
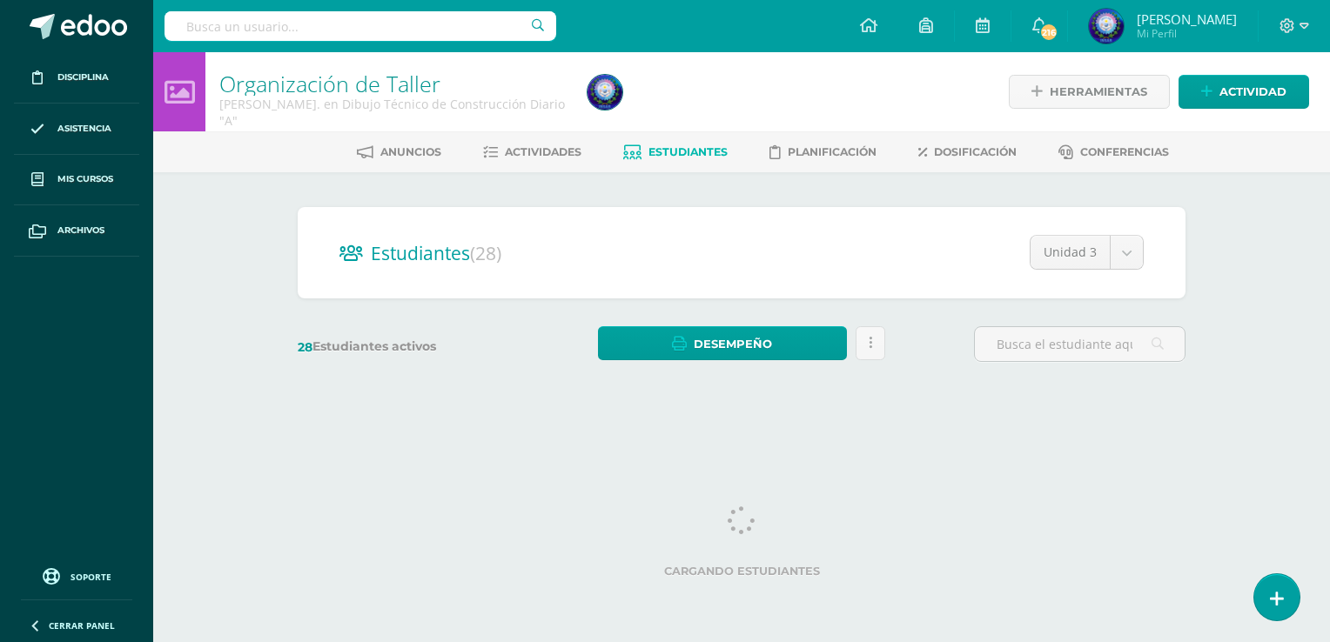
click at [691, 239] on h2 "Estudiantes (28)" at bounding box center [741, 253] width 804 height 36
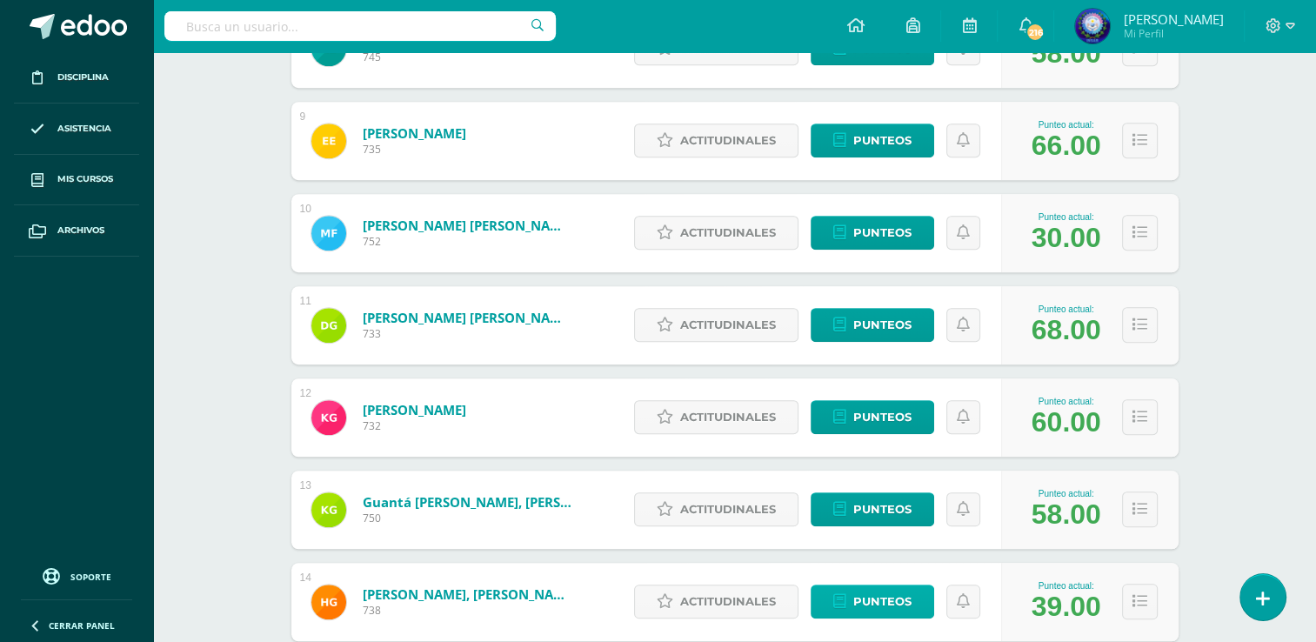
scroll to position [1102, 0]
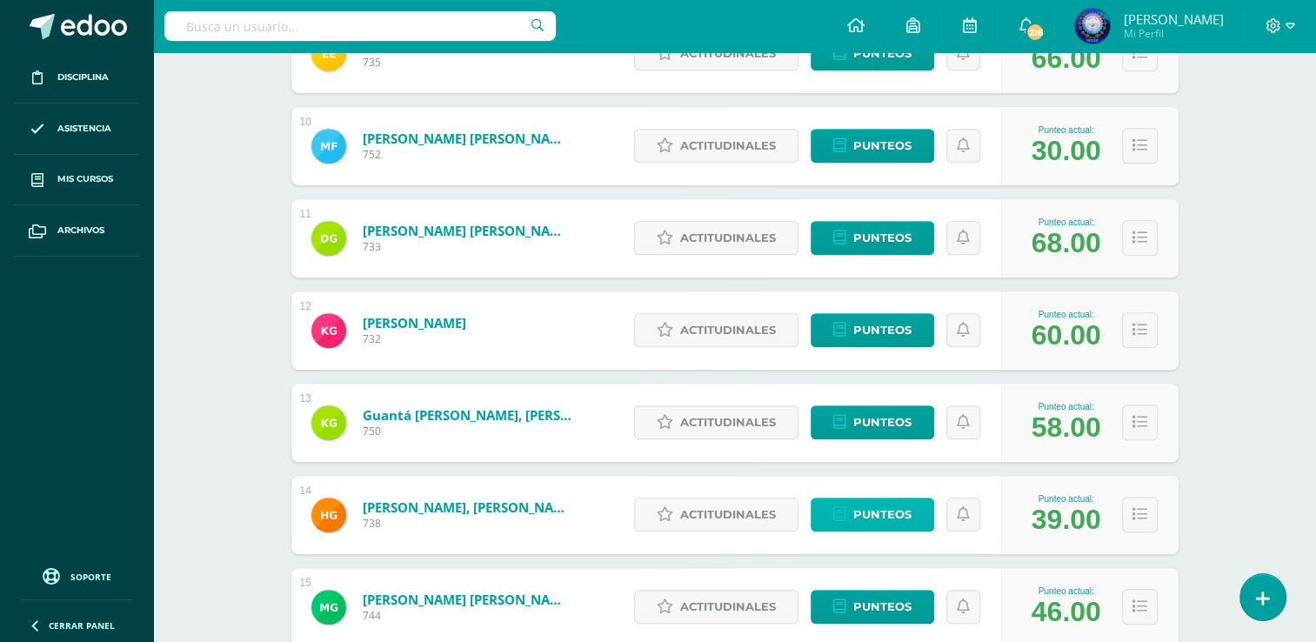
click at [851, 520] on link "Punteos" at bounding box center [873, 515] width 124 height 34
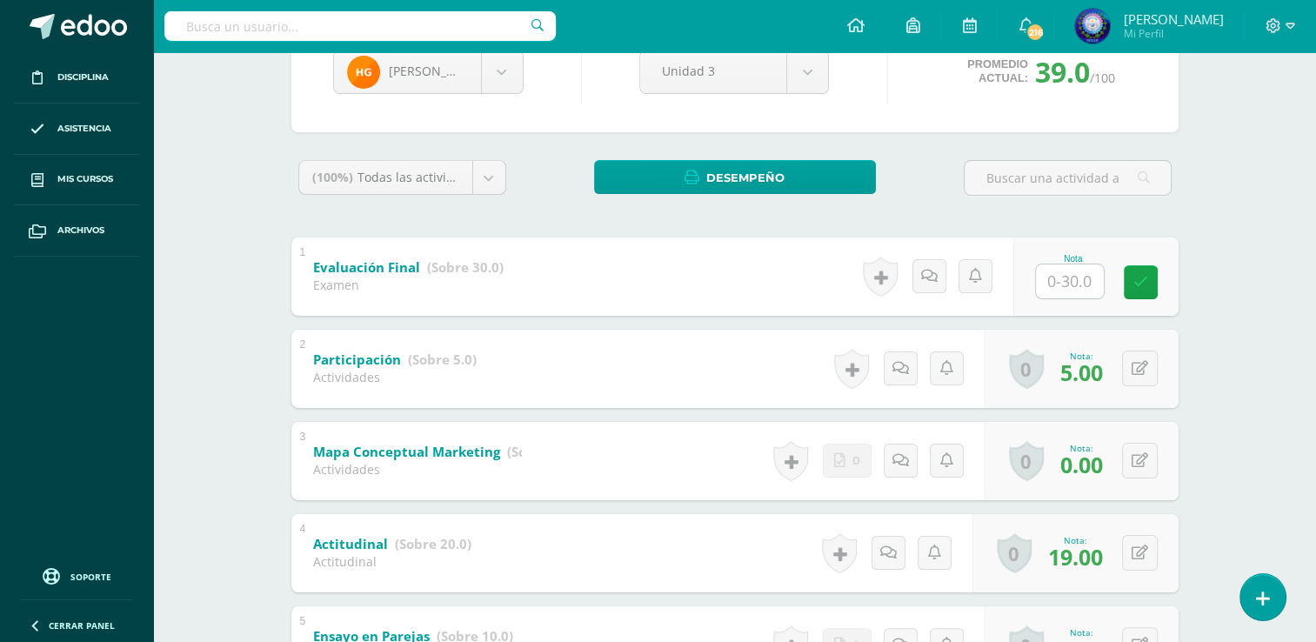
scroll to position [631, 0]
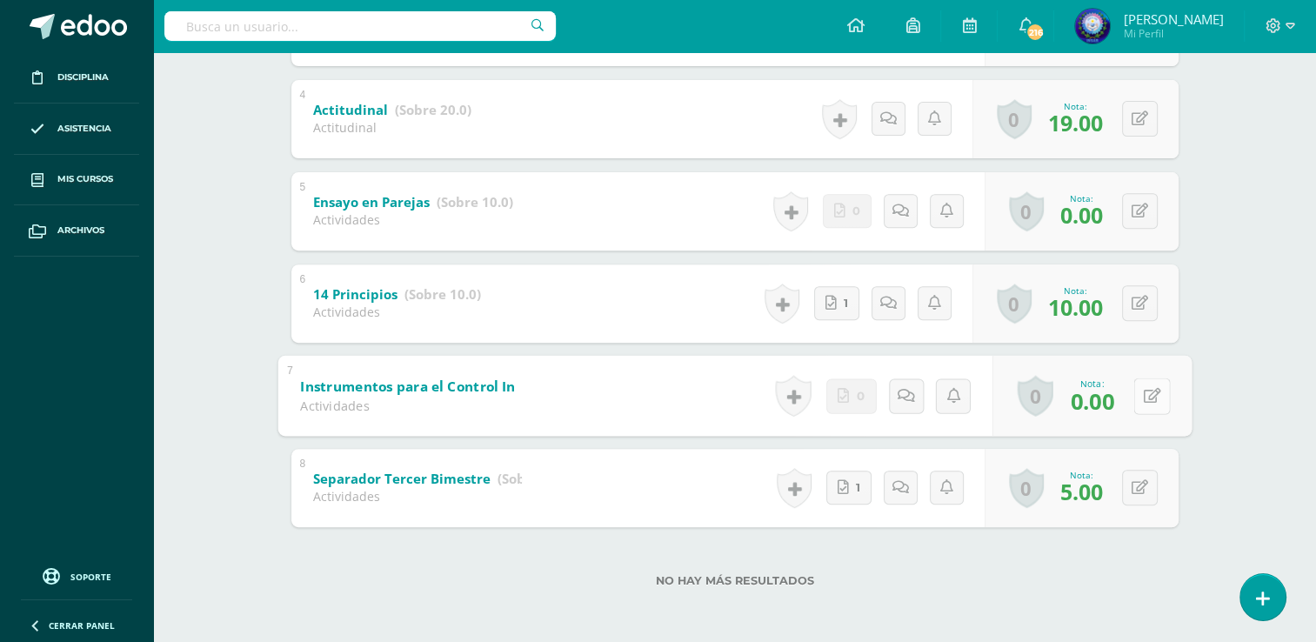
click at [1129, 385] on div "0 Logros Logros obtenidos Aún no hay logros agregados Nota: 0.00" at bounding box center [1091, 395] width 199 height 81
click at [1152, 405] on button at bounding box center [1152, 396] width 37 height 37
type input "10"
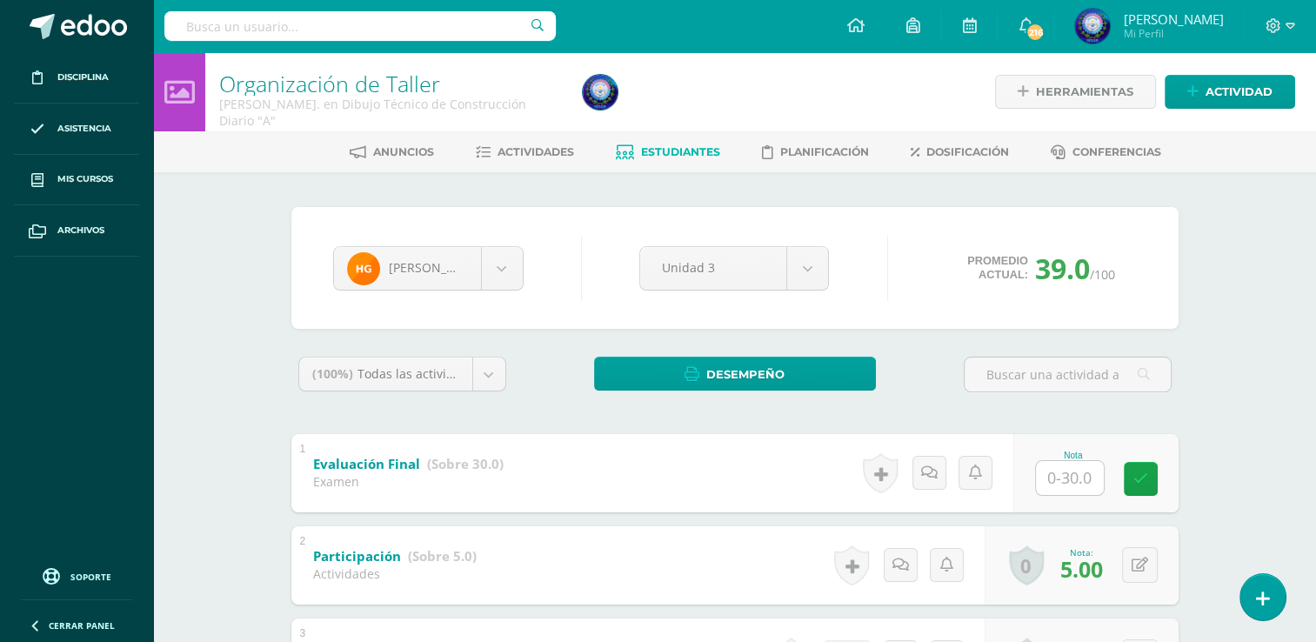
scroll to position [0, 0]
click at [535, 152] on span "Actividades" at bounding box center [536, 151] width 77 height 13
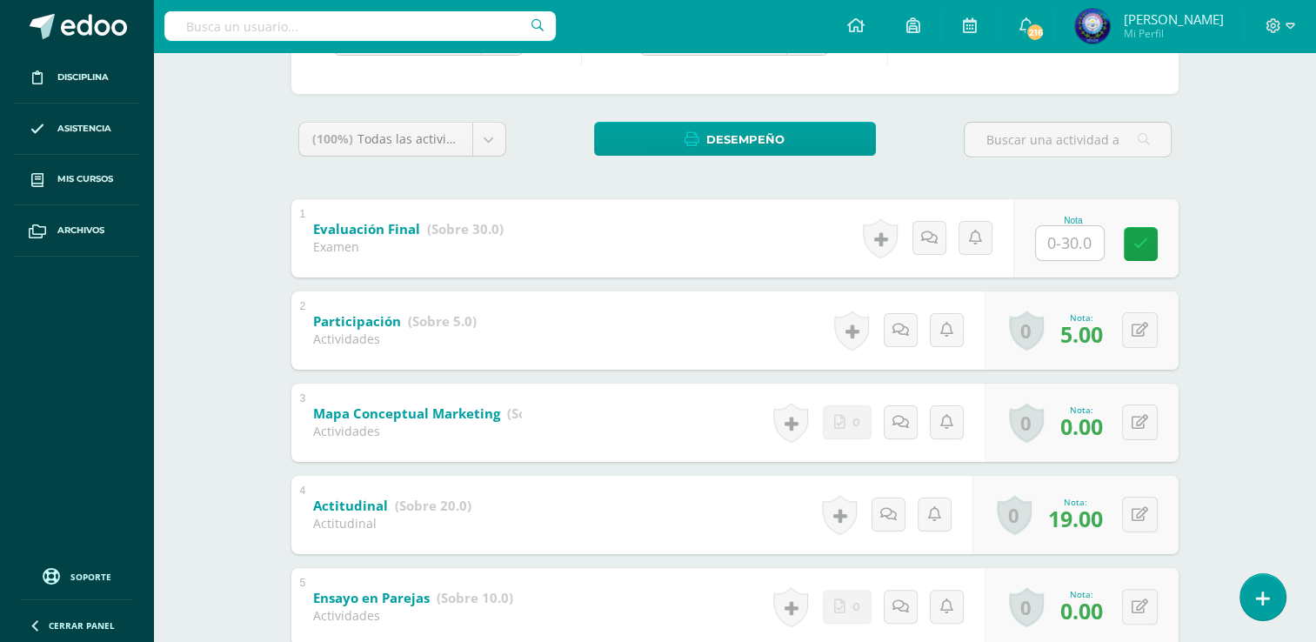
scroll to position [348, 0]
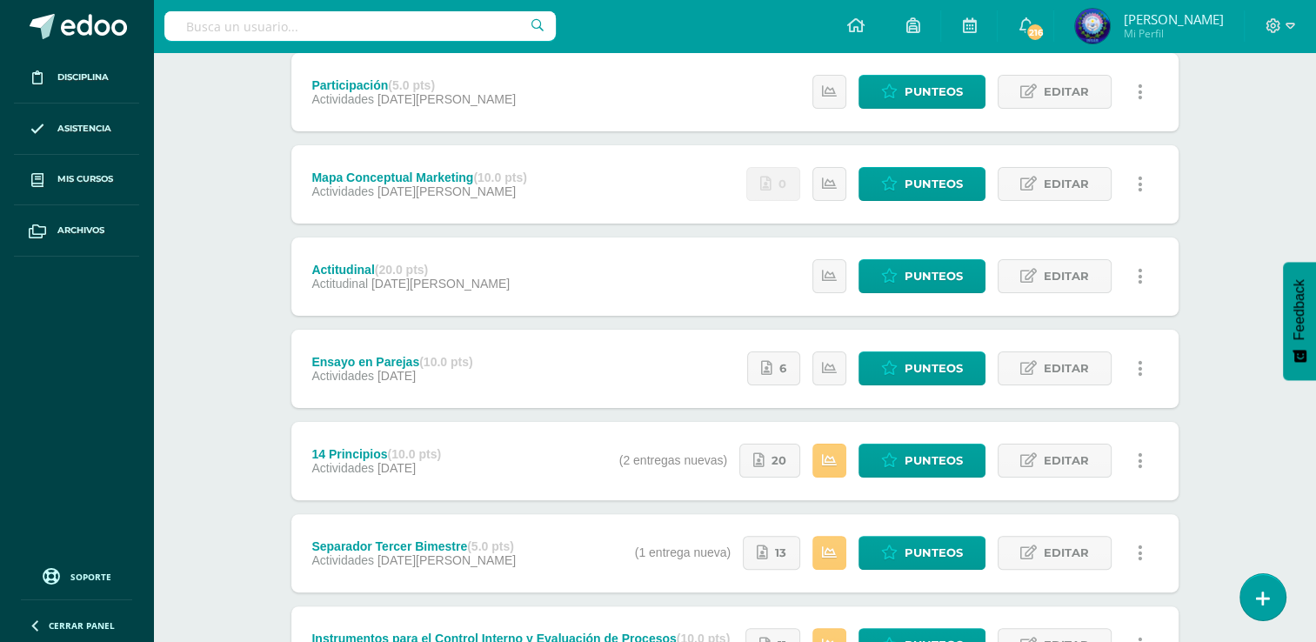
scroll to position [226, 0]
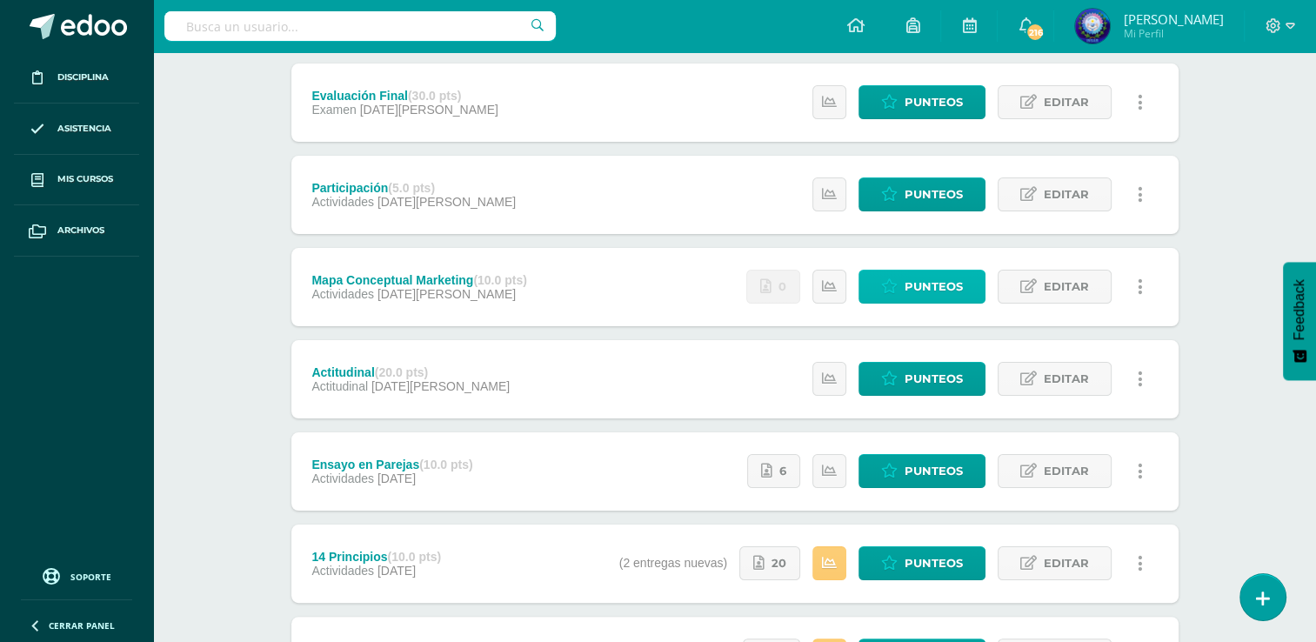
click at [961, 291] on span "Punteos" at bounding box center [934, 287] width 58 height 32
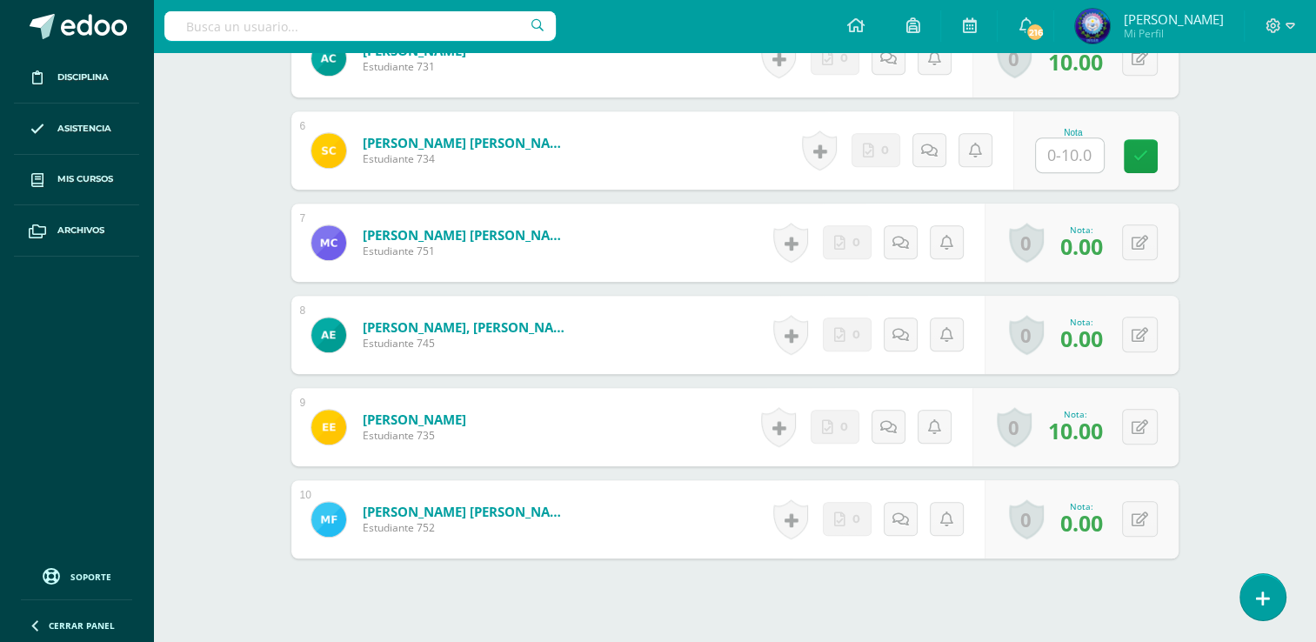
scroll to position [870, 0]
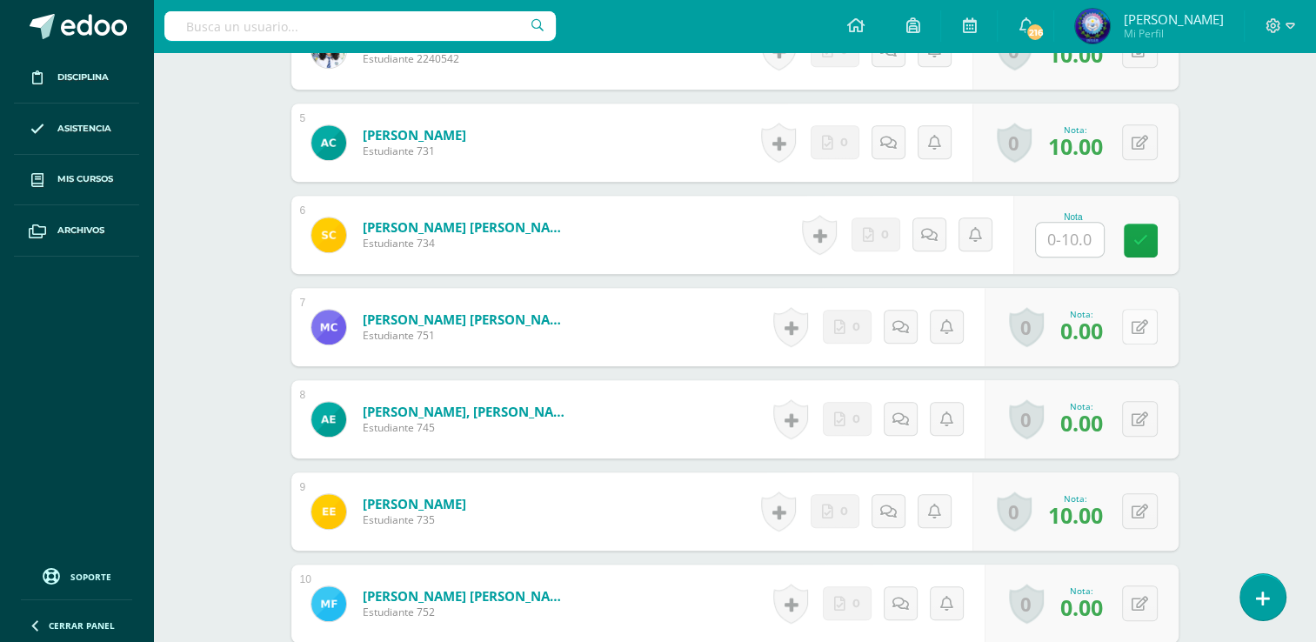
click at [1135, 326] on button at bounding box center [1140, 327] width 36 height 36
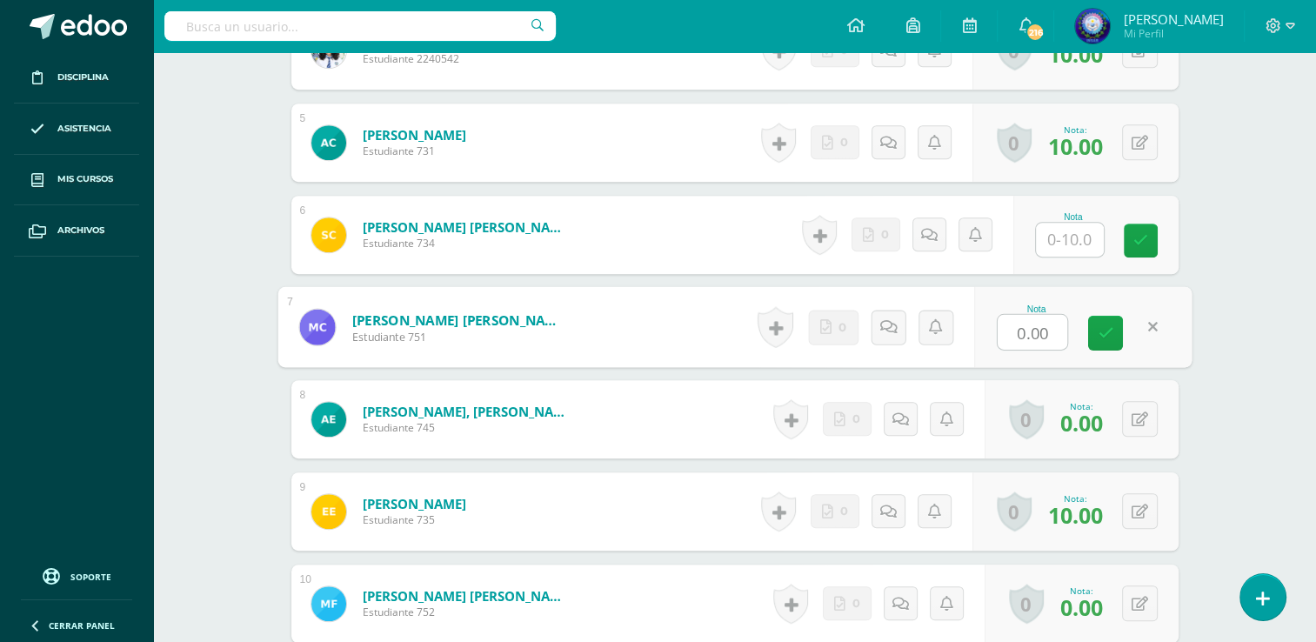
scroll to position [871, 0]
type input "10"
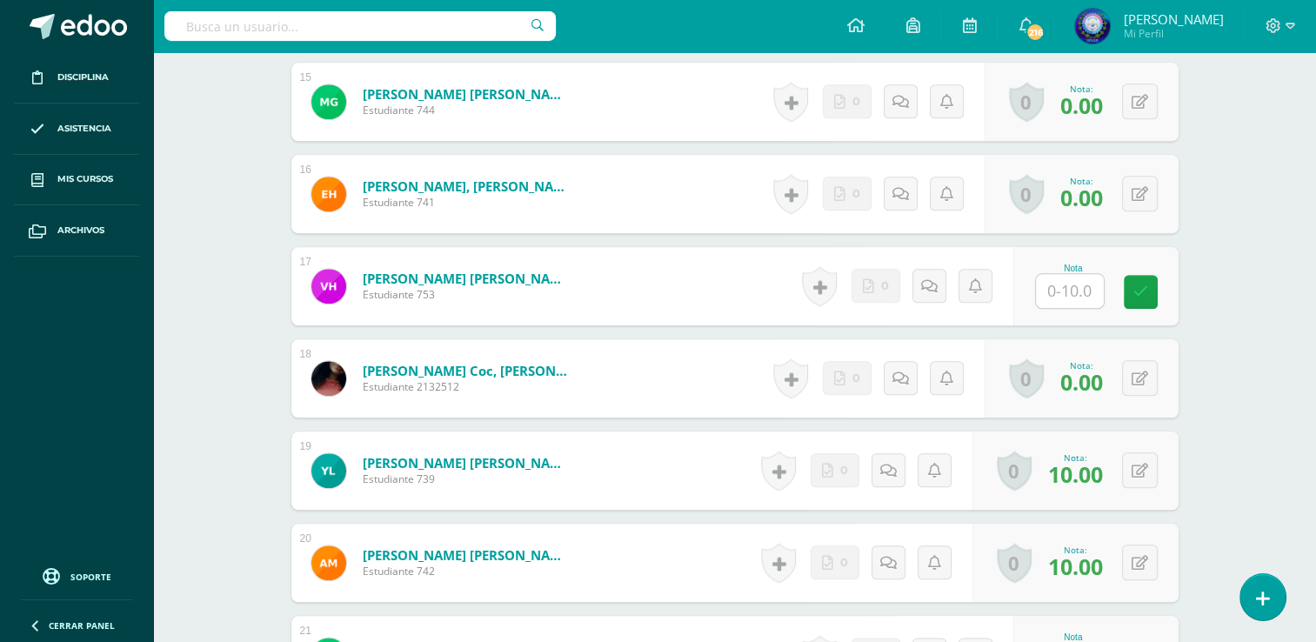
scroll to position [1916, 0]
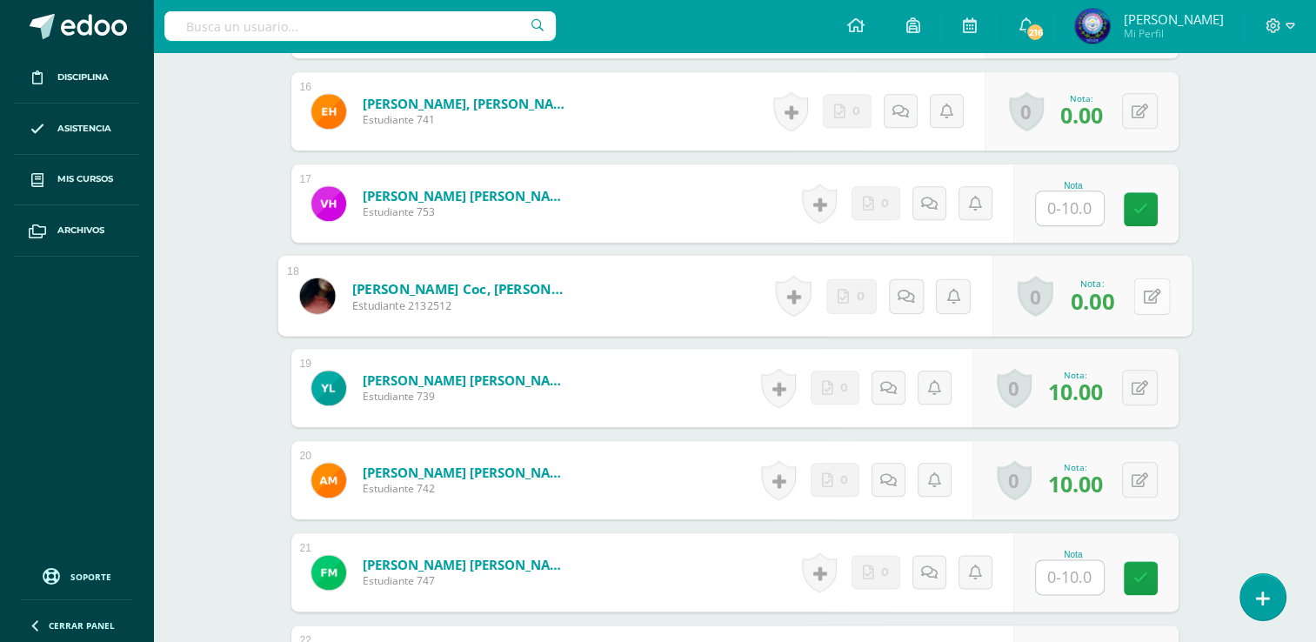
click at [1141, 307] on button at bounding box center [1152, 296] width 37 height 37
type input "10"
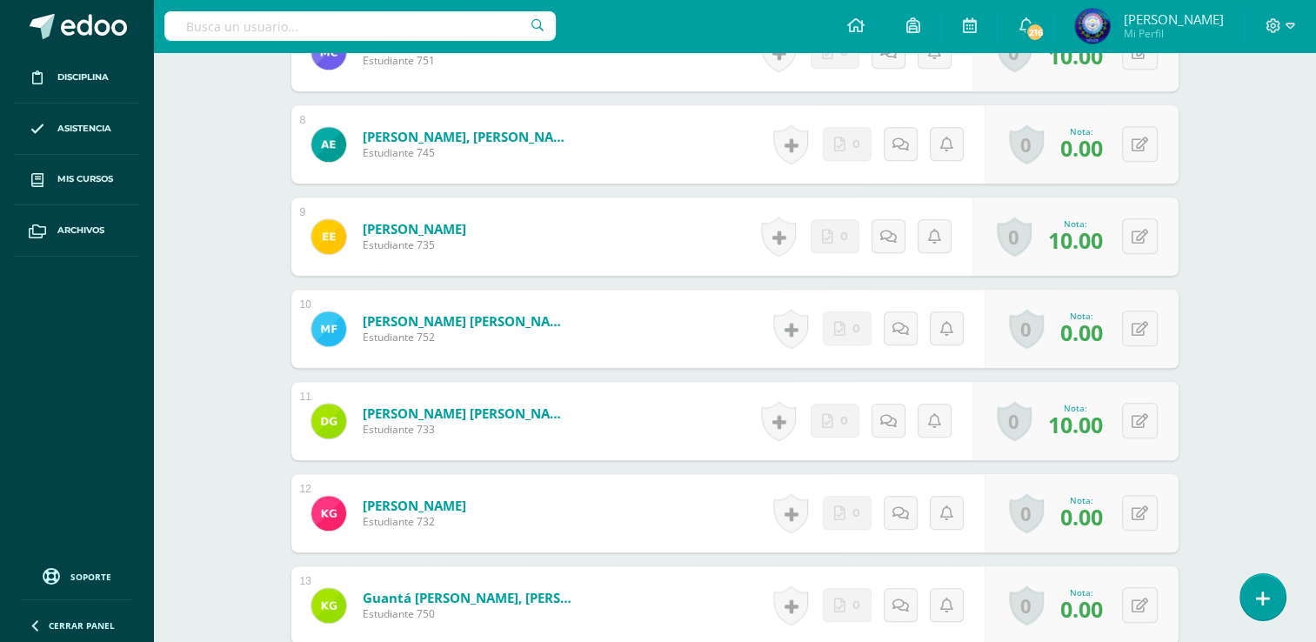
scroll to position [1133, 0]
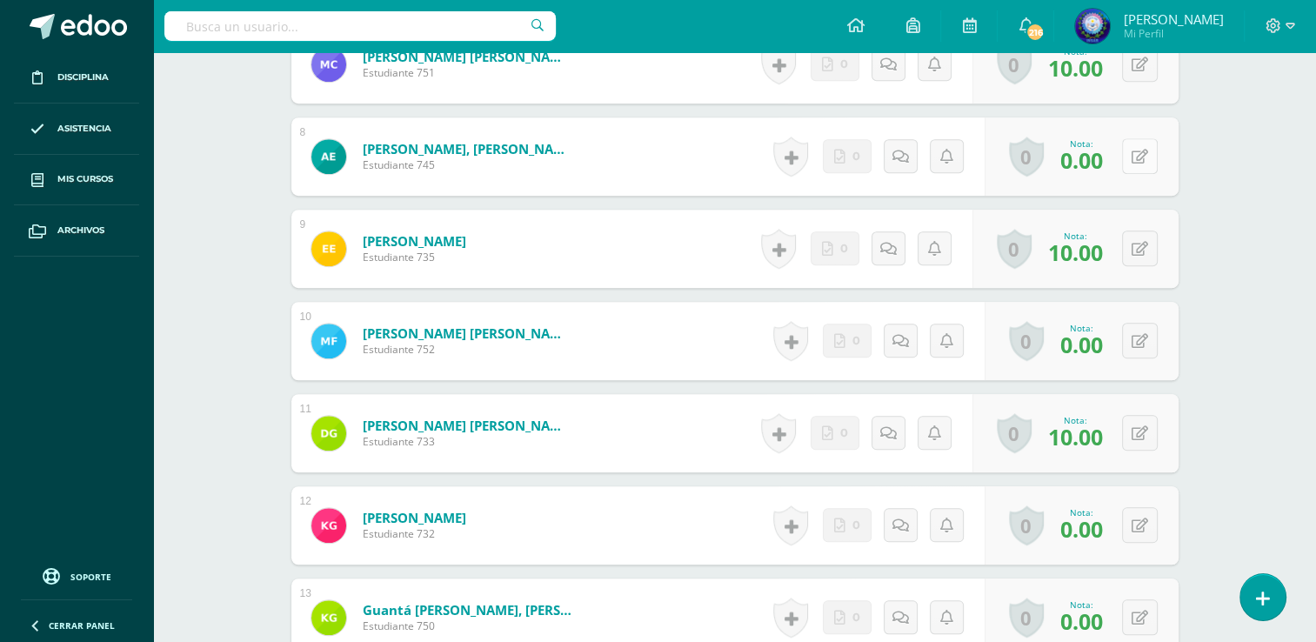
click at [1128, 166] on div "0 Logros Logros obtenidos Aún no hay logros agregados Nota: 0.00" at bounding box center [1082, 156] width 194 height 78
click at [1135, 146] on button at bounding box center [1152, 156] width 37 height 37
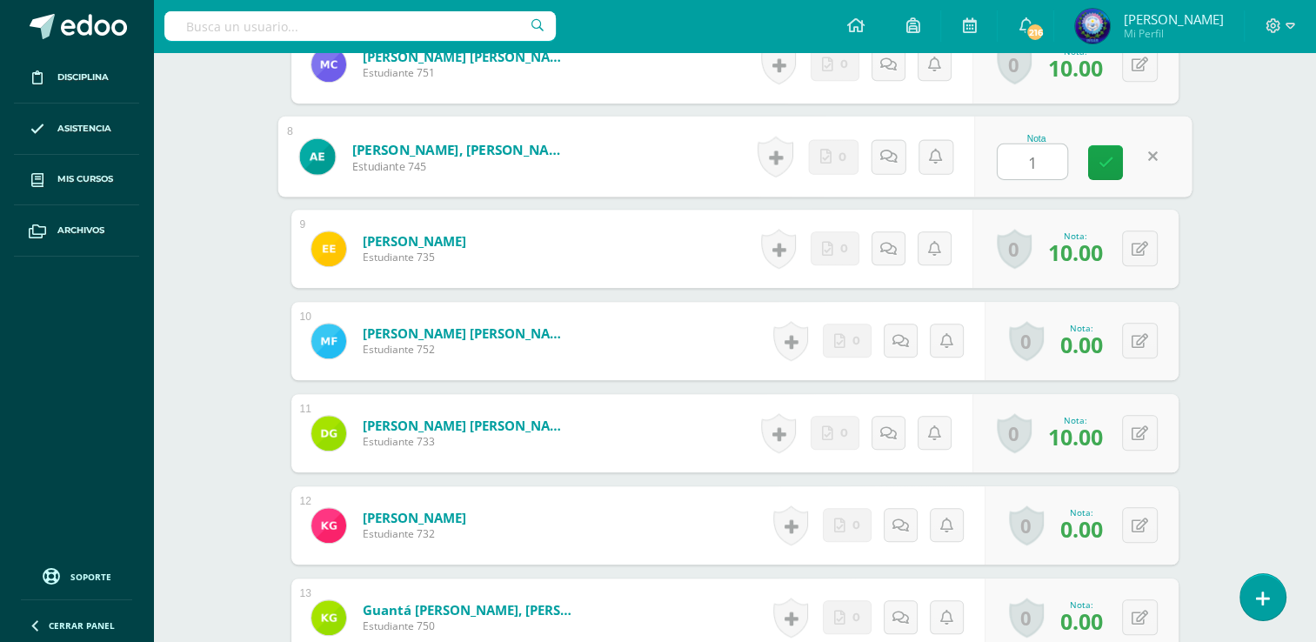
type input "10"
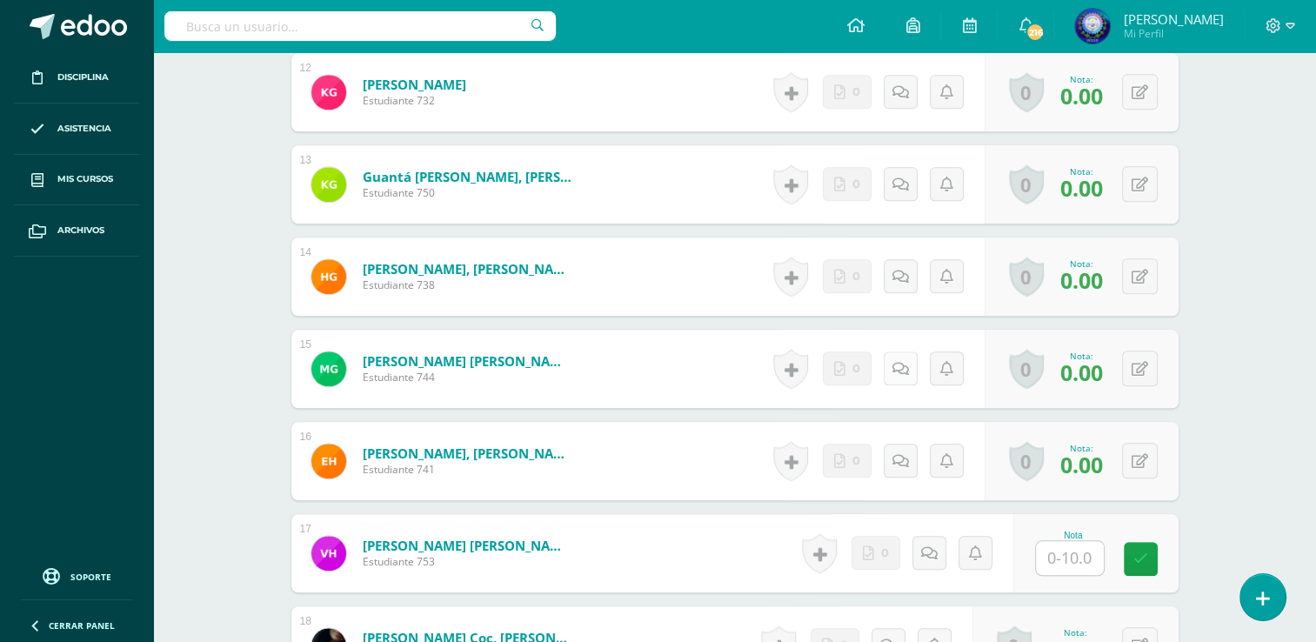
scroll to position [1568, 0]
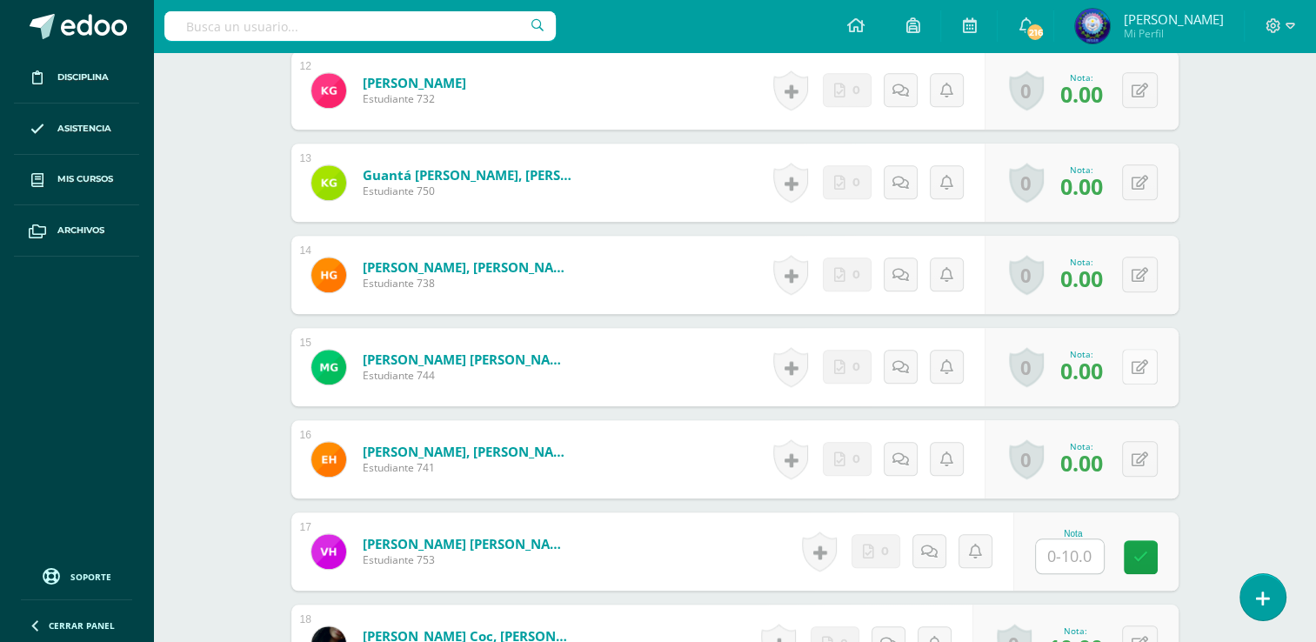
click at [1129, 367] on div "0 Logros Logros obtenidos Aún no hay logros agregados Nota: 0.00" at bounding box center [1082, 367] width 194 height 78
click at [1154, 366] on icon at bounding box center [1151, 366] width 17 height 15
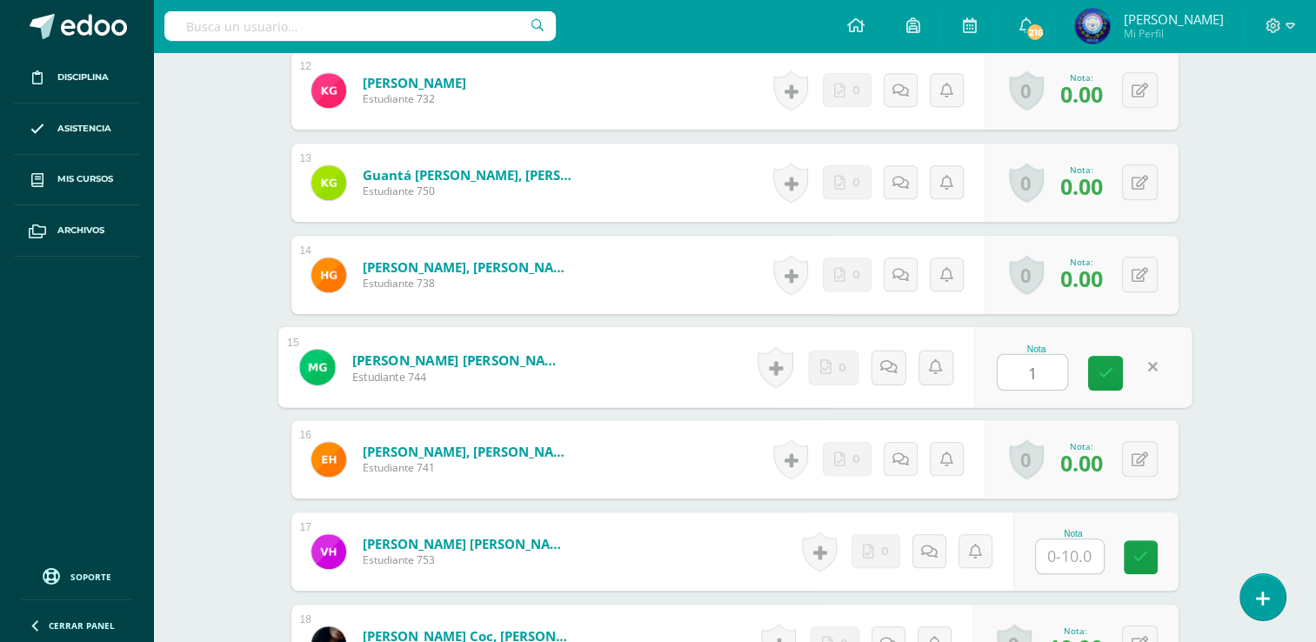
type input "10"
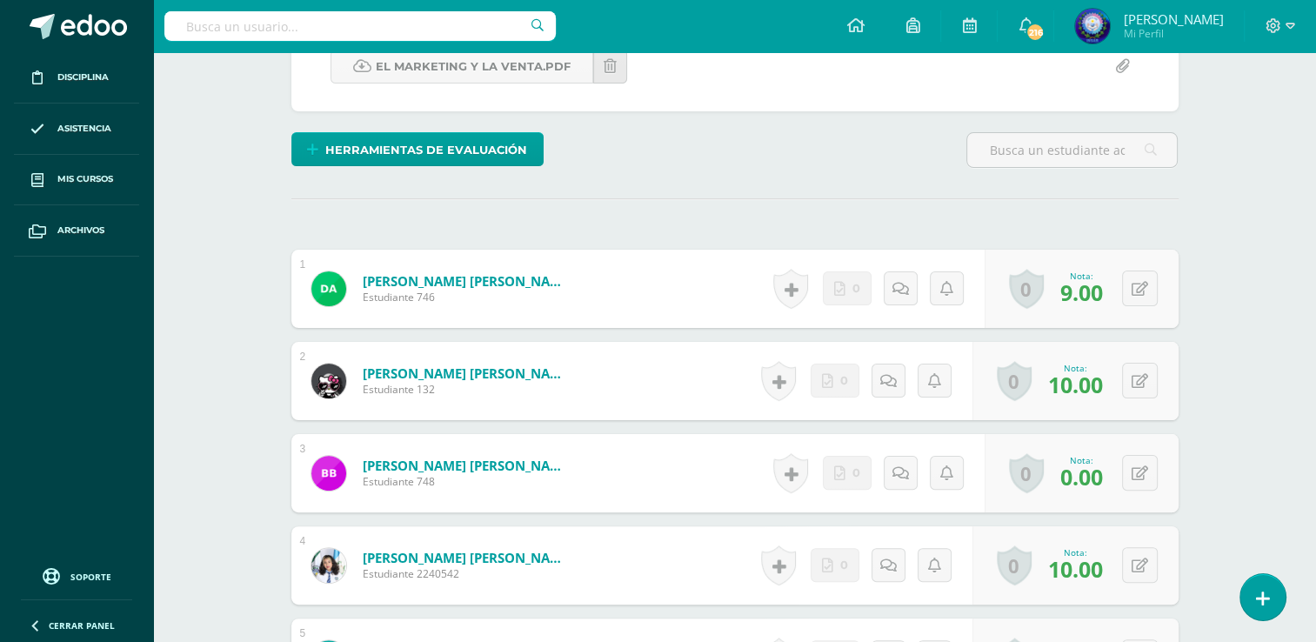
scroll to position [350, 0]
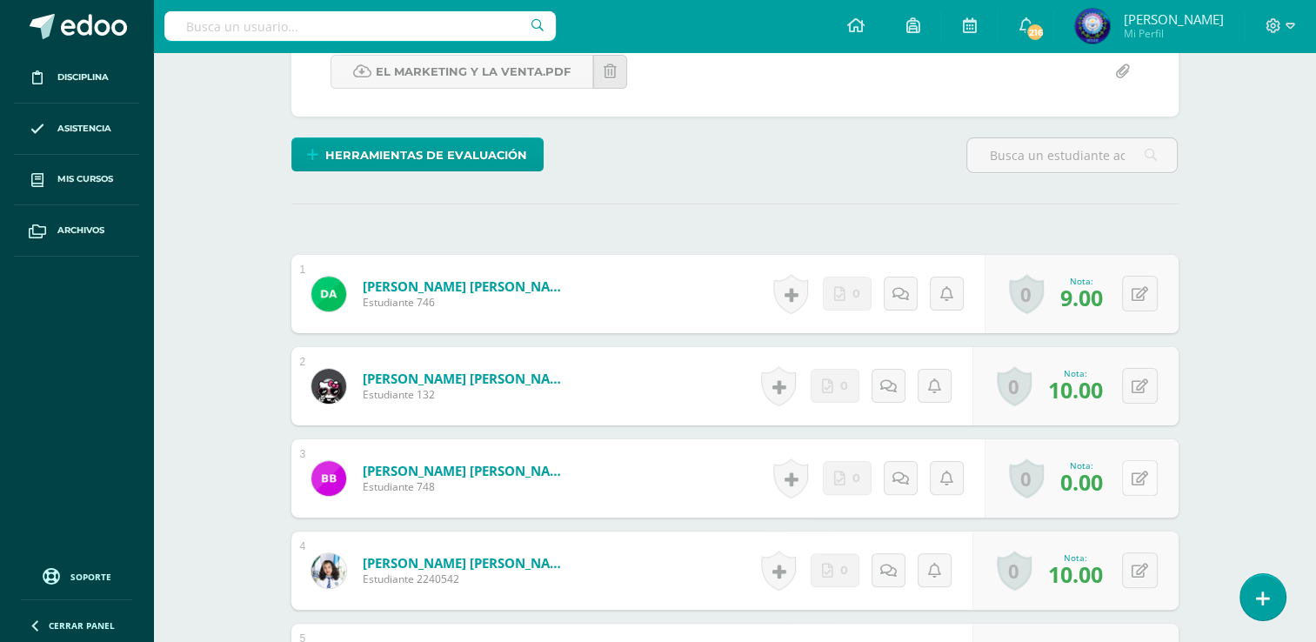
click at [1147, 465] on button at bounding box center [1140, 478] width 36 height 36
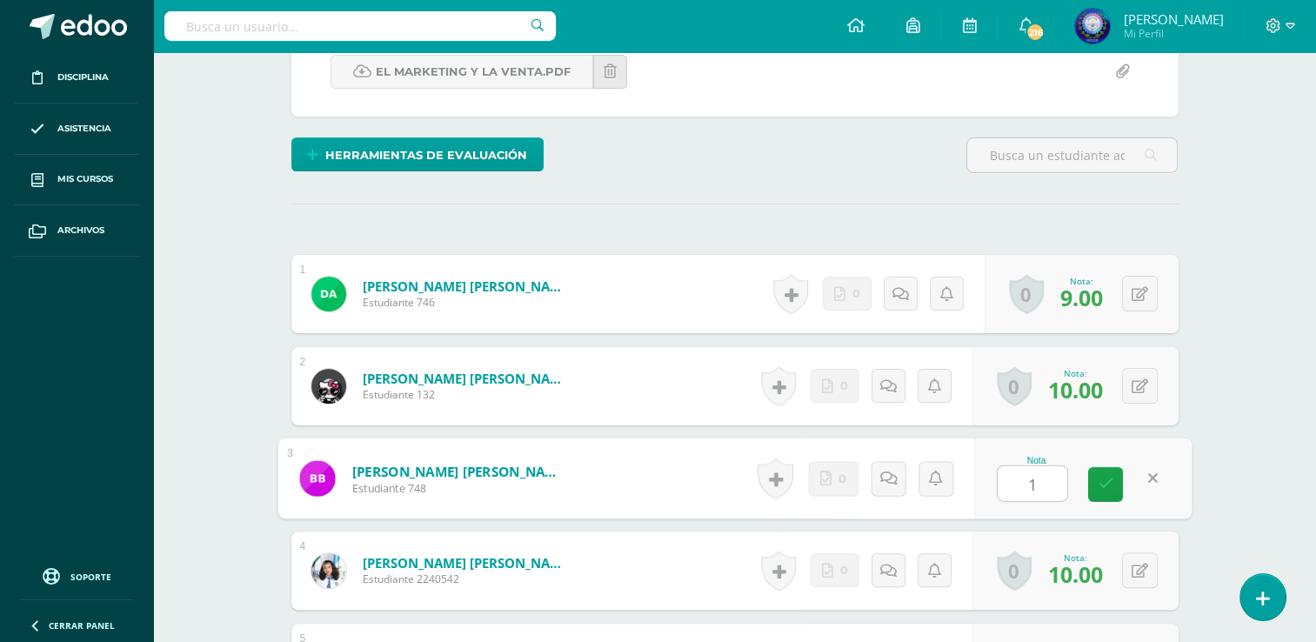
type input "10"
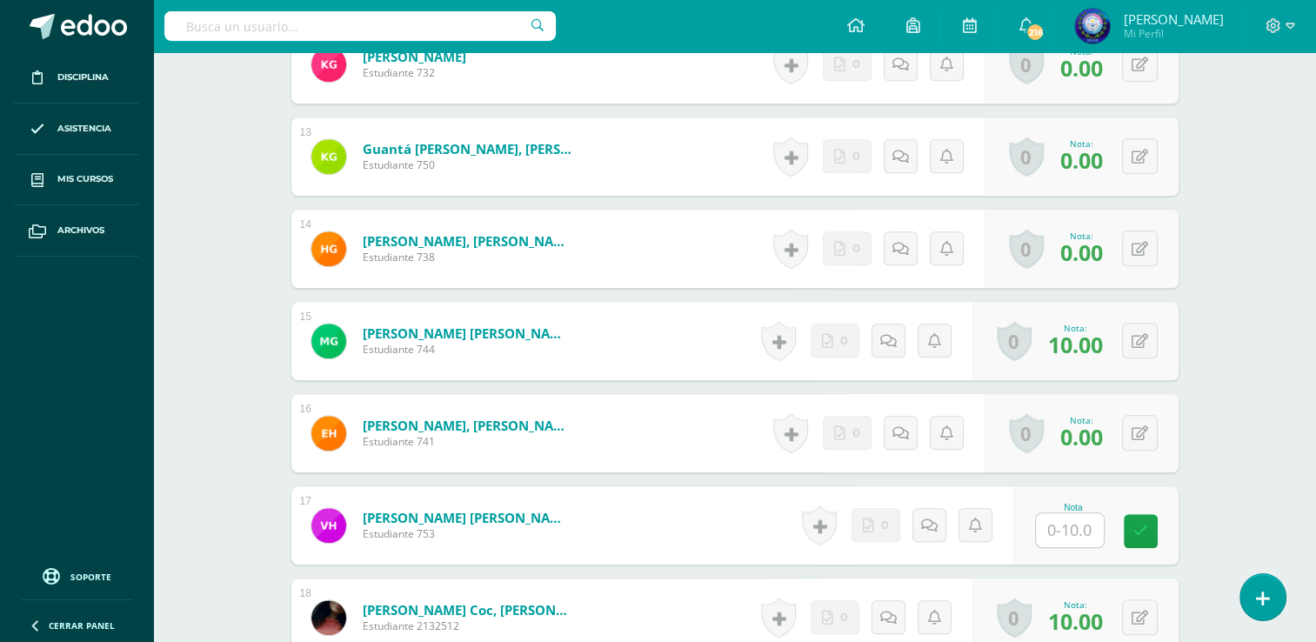
scroll to position [1568, 0]
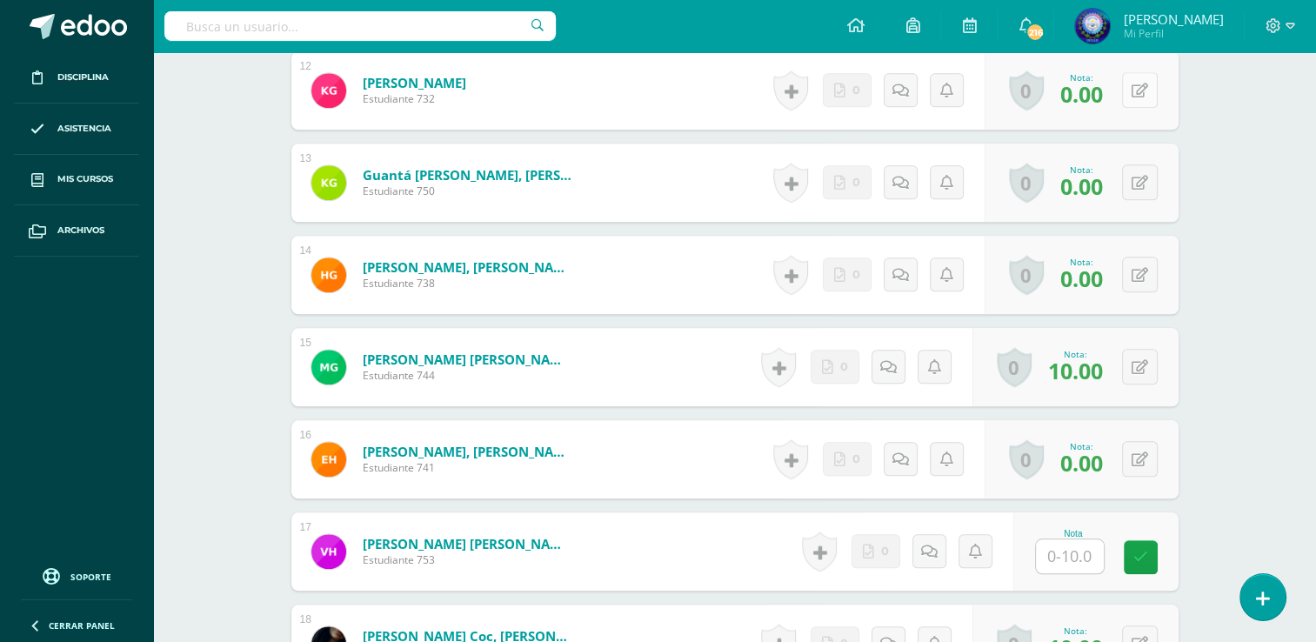
click at [1138, 99] on button at bounding box center [1140, 90] width 36 height 36
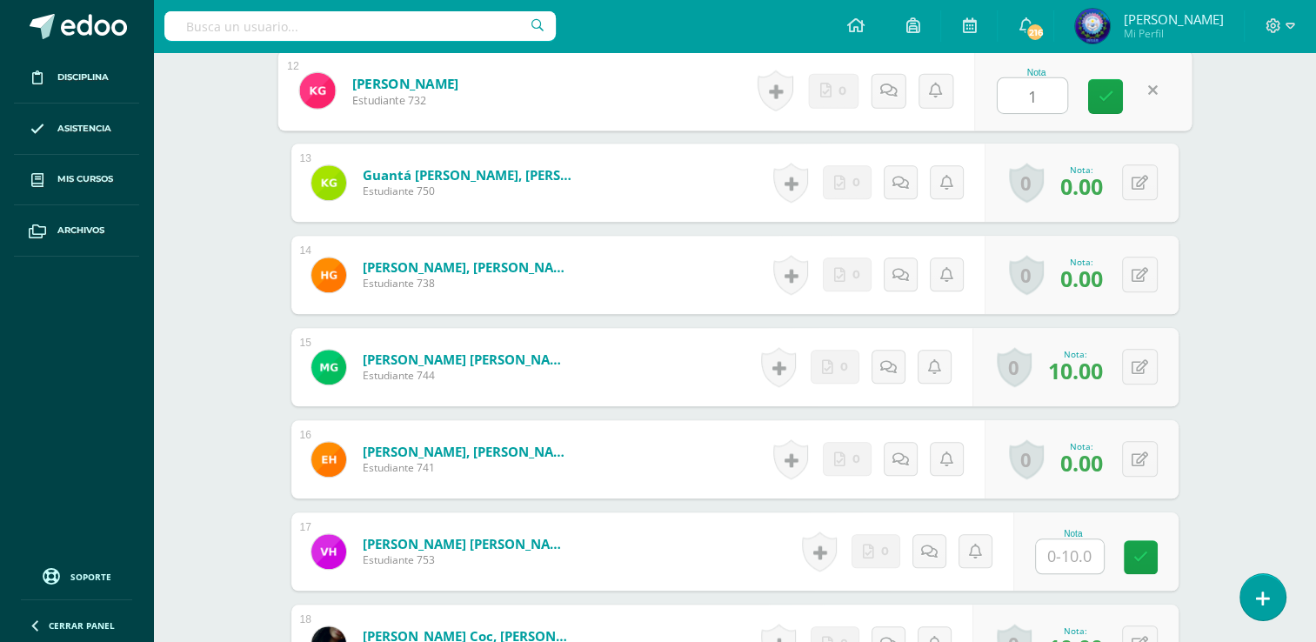
type input "10"
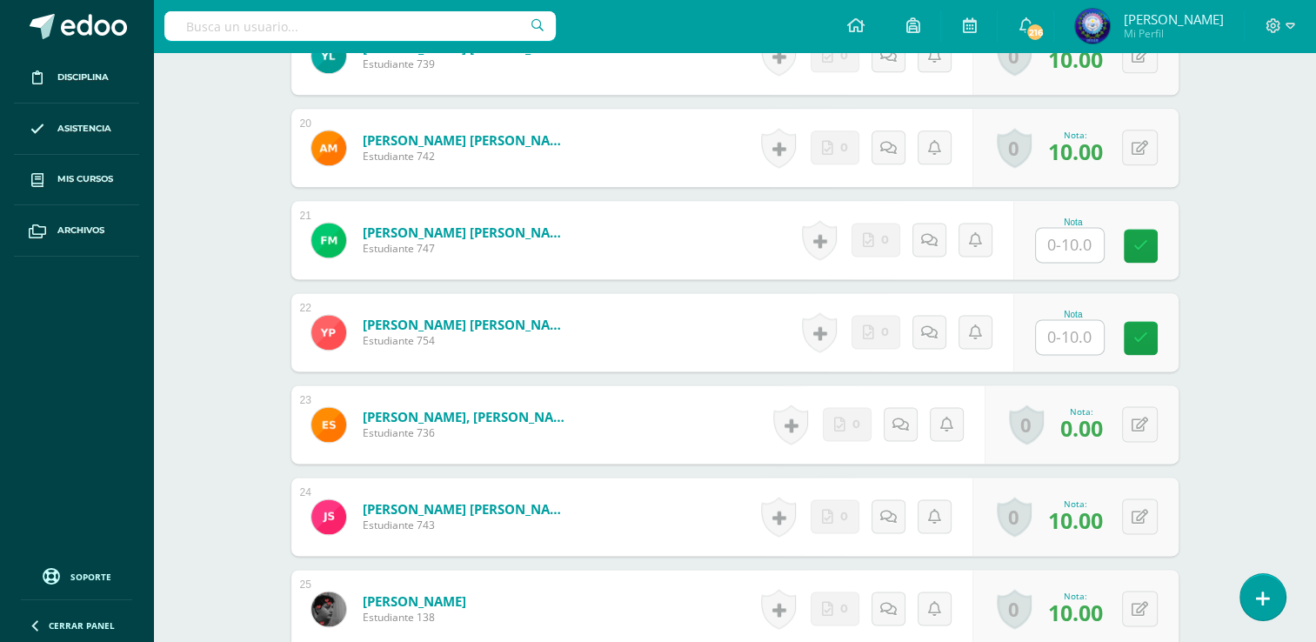
scroll to position [2262, 0]
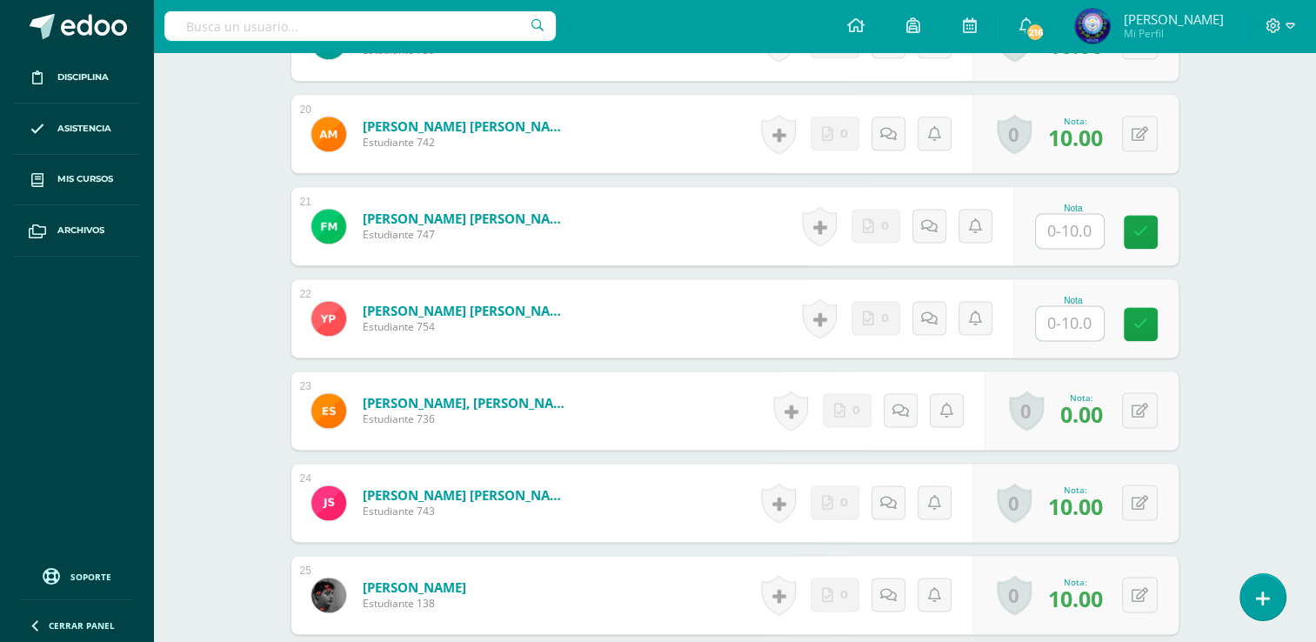
click at [1068, 325] on input "text" at bounding box center [1070, 323] width 68 height 34
click at [523, 308] on link "[PERSON_NAME] [PERSON_NAME]" at bounding box center [459, 311] width 215 height 18
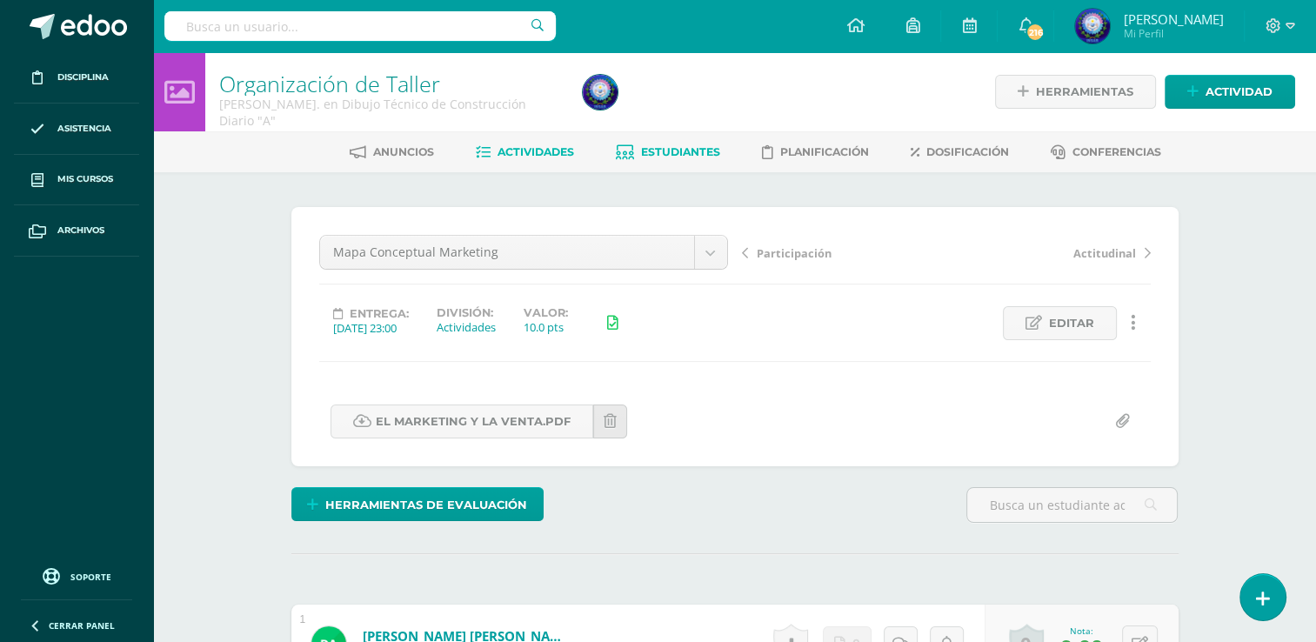
click at [658, 154] on span "Estudiantes" at bounding box center [680, 151] width 79 height 13
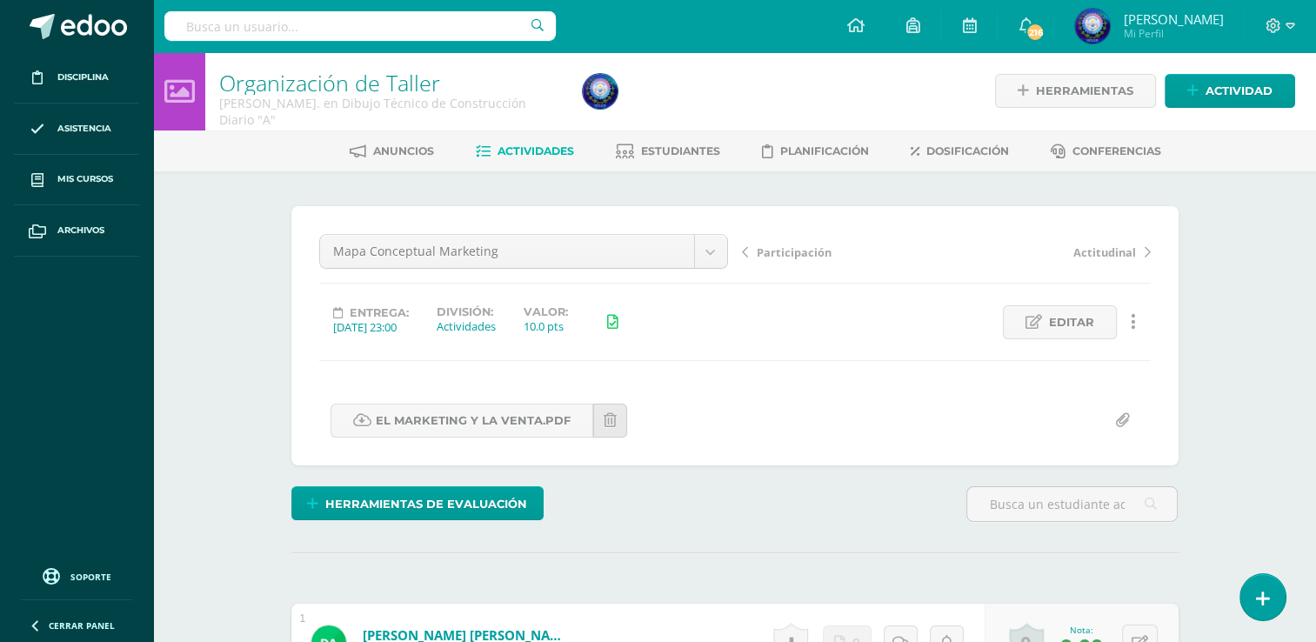
scroll to position [2, 0]
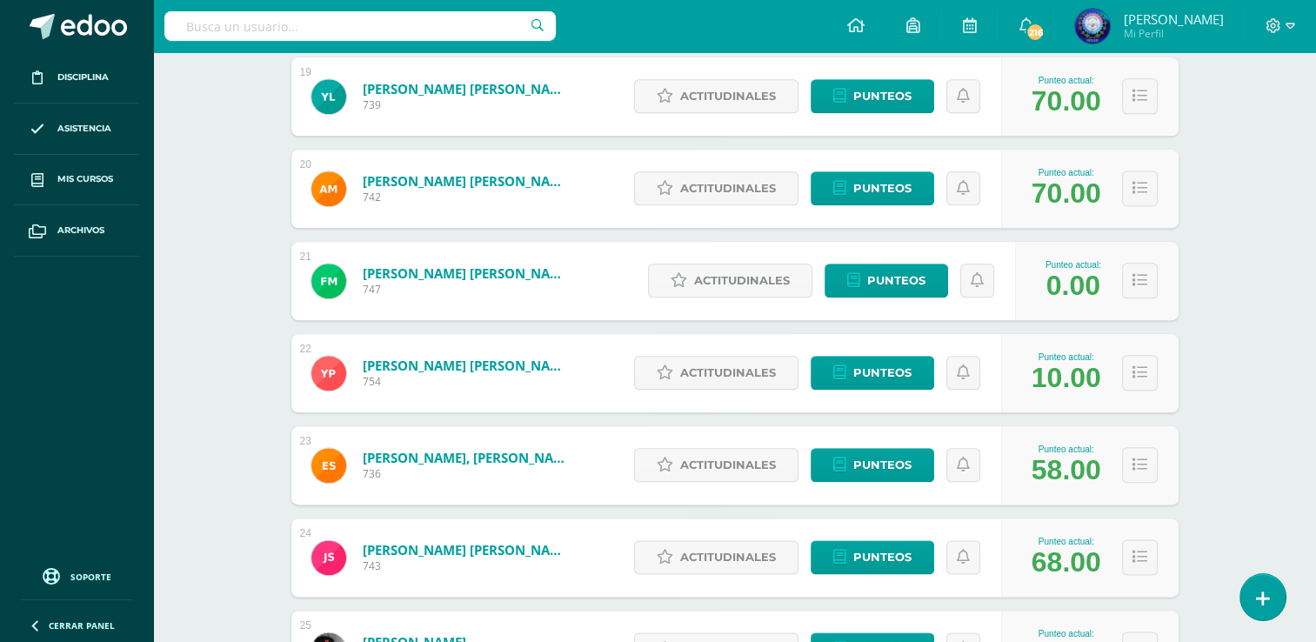
scroll to position [2024, 0]
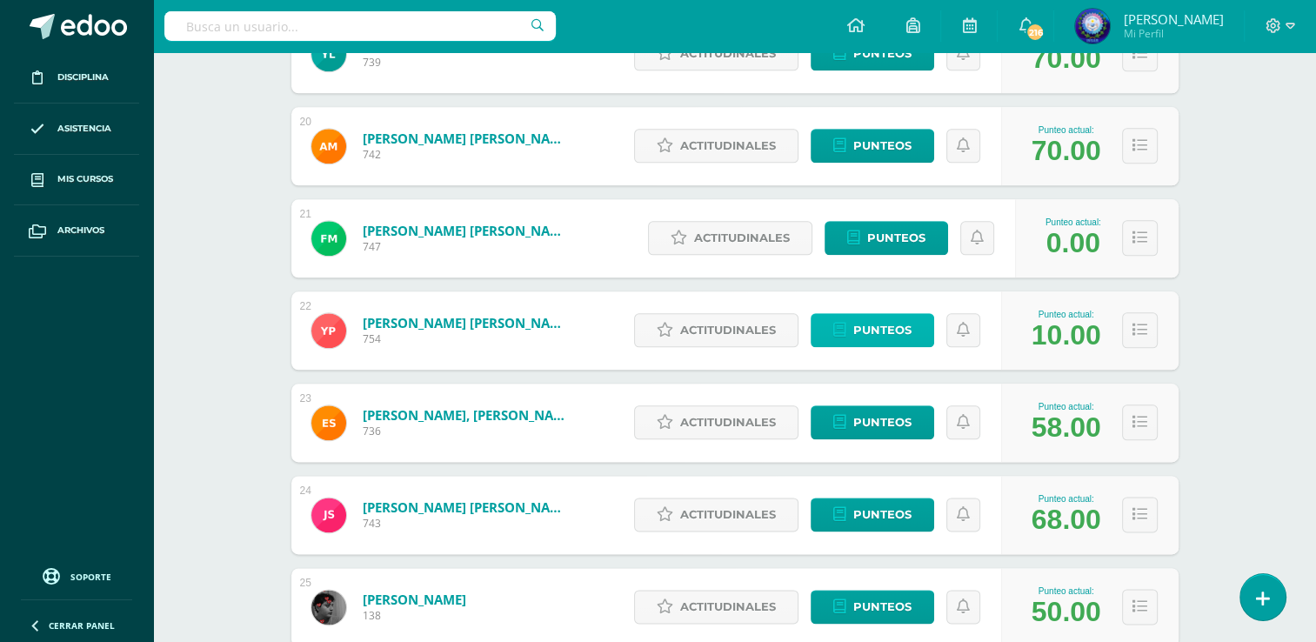
click at [849, 343] on link "Punteos" at bounding box center [873, 330] width 124 height 34
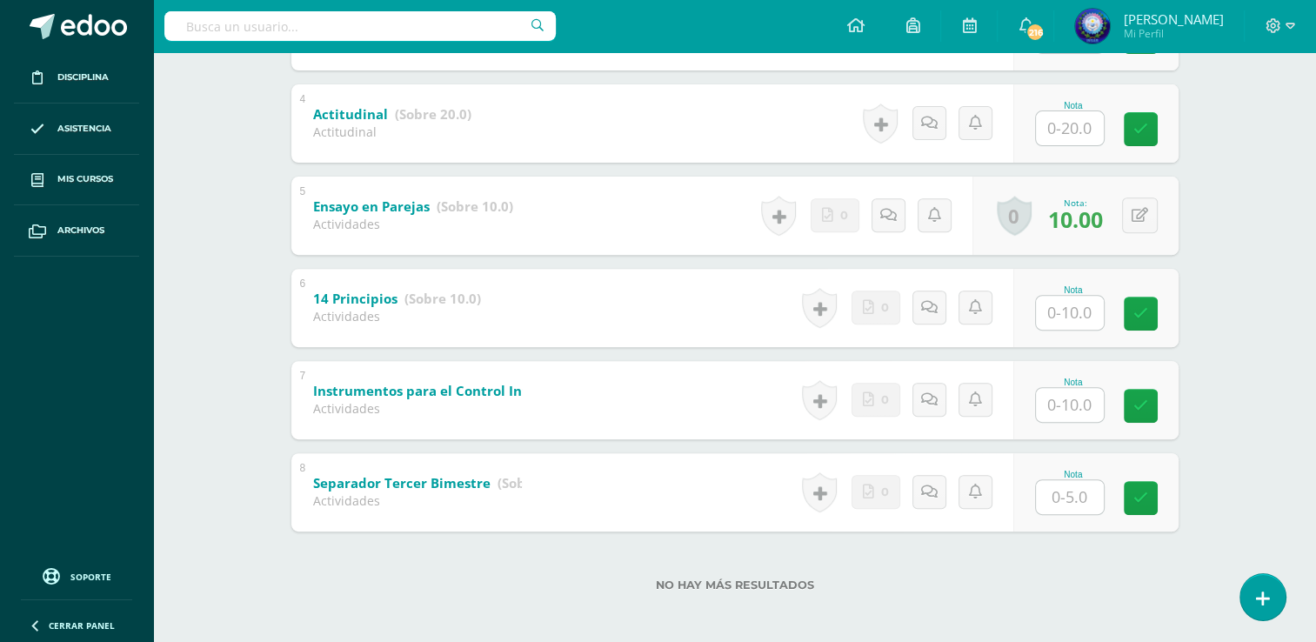
scroll to position [631, 0]
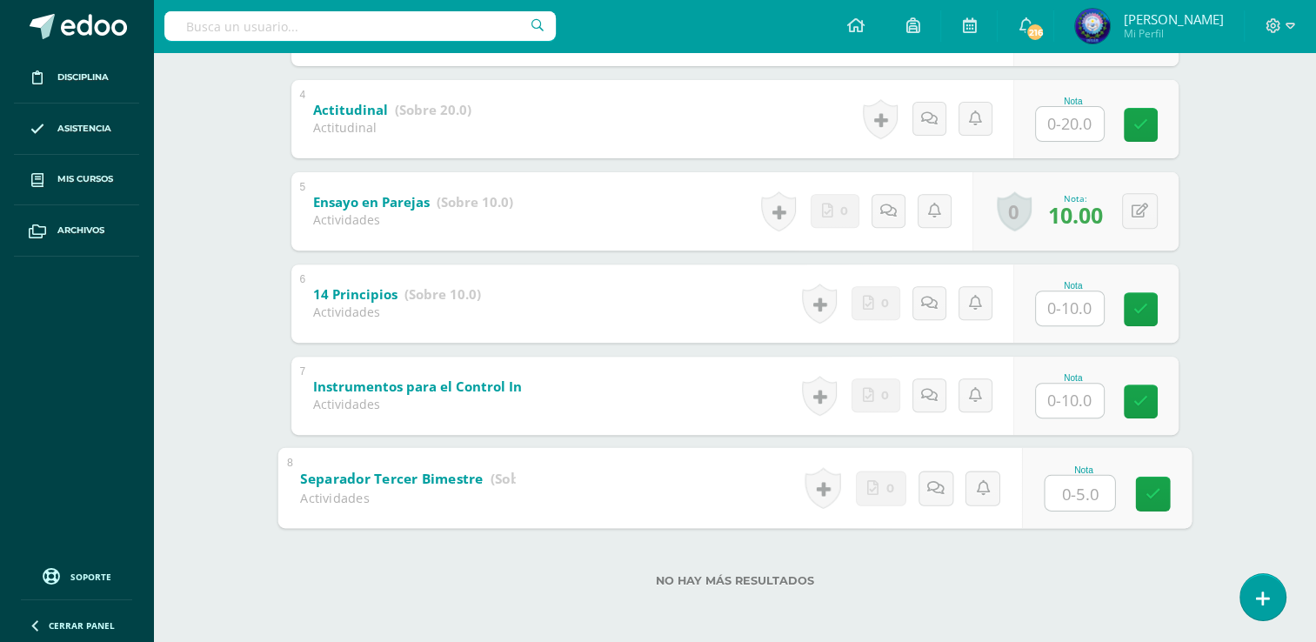
click at [1051, 481] on input "text" at bounding box center [1080, 492] width 70 height 35
type input "0"
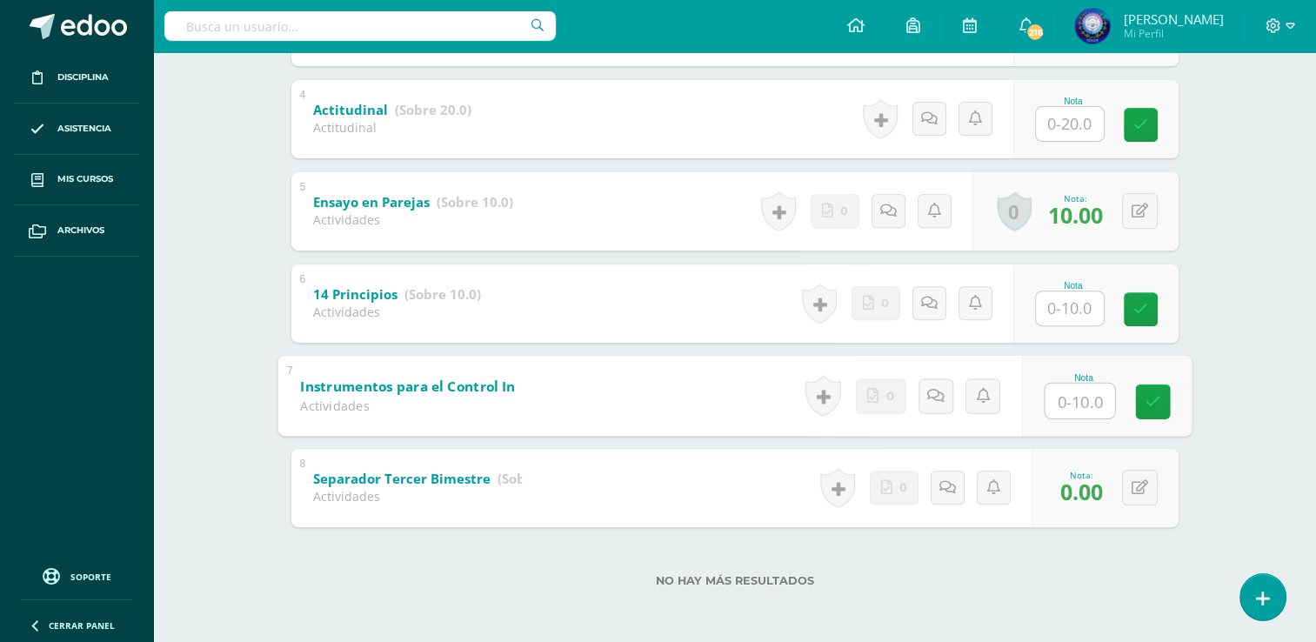
click at [1069, 399] on input "text" at bounding box center [1080, 400] width 70 height 35
type input "5"
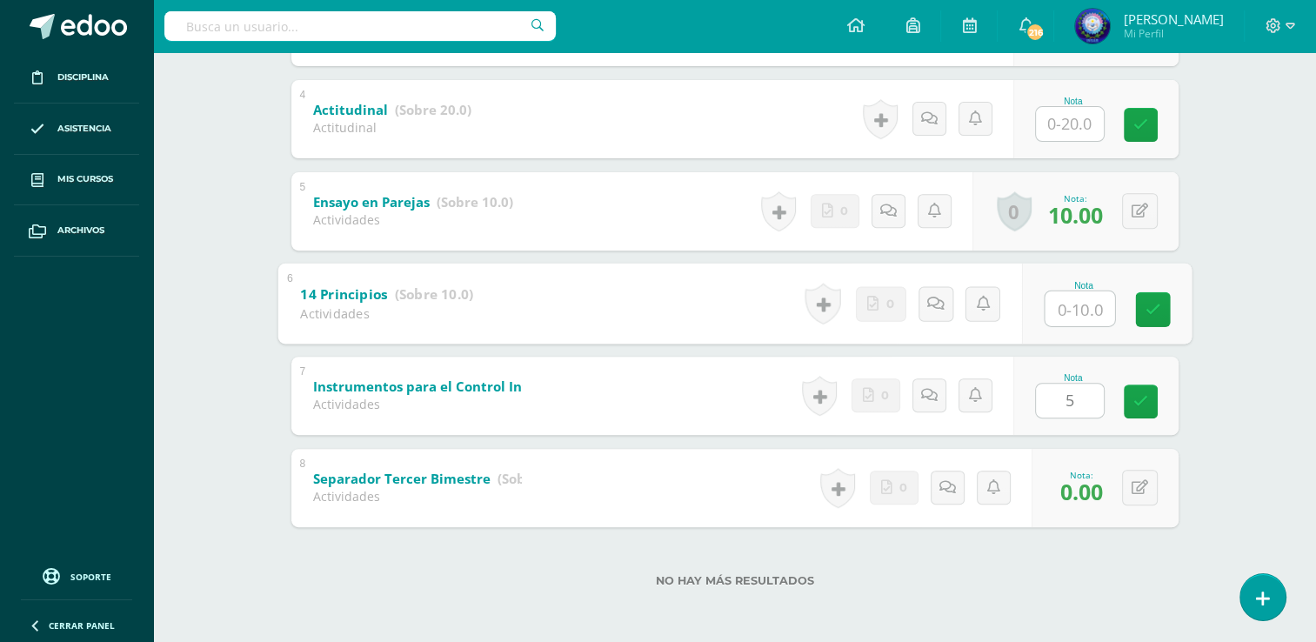
click at [1086, 299] on input "text" at bounding box center [1080, 308] width 70 height 35
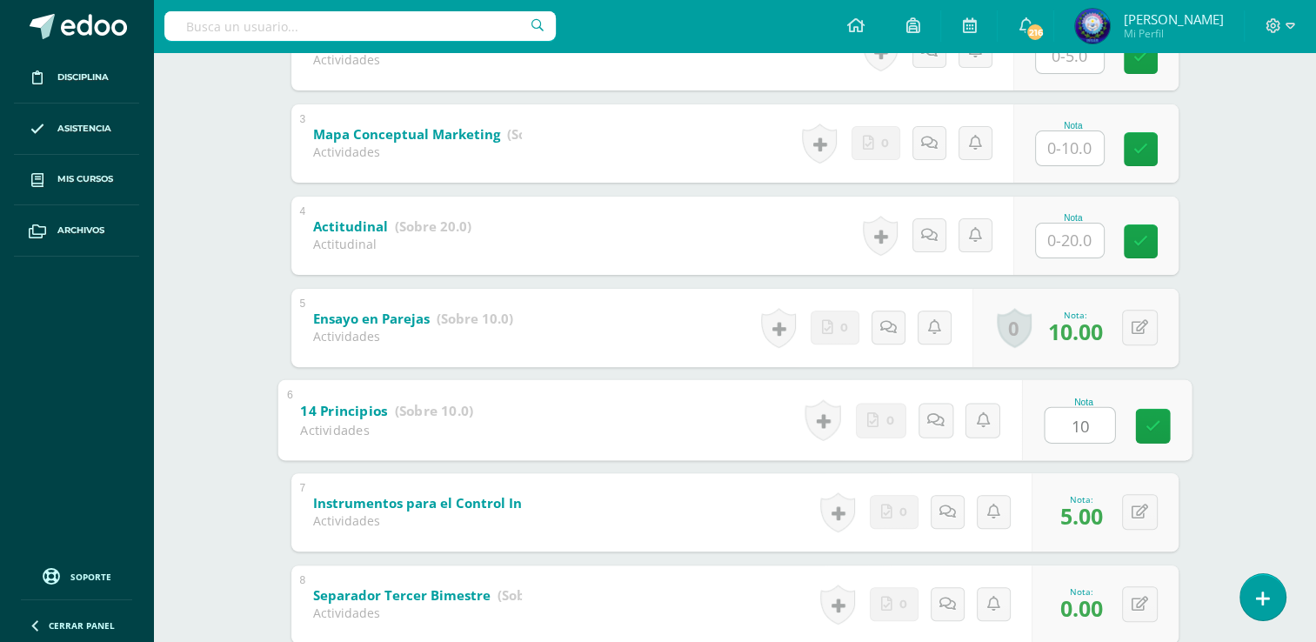
scroll to position [196, 0]
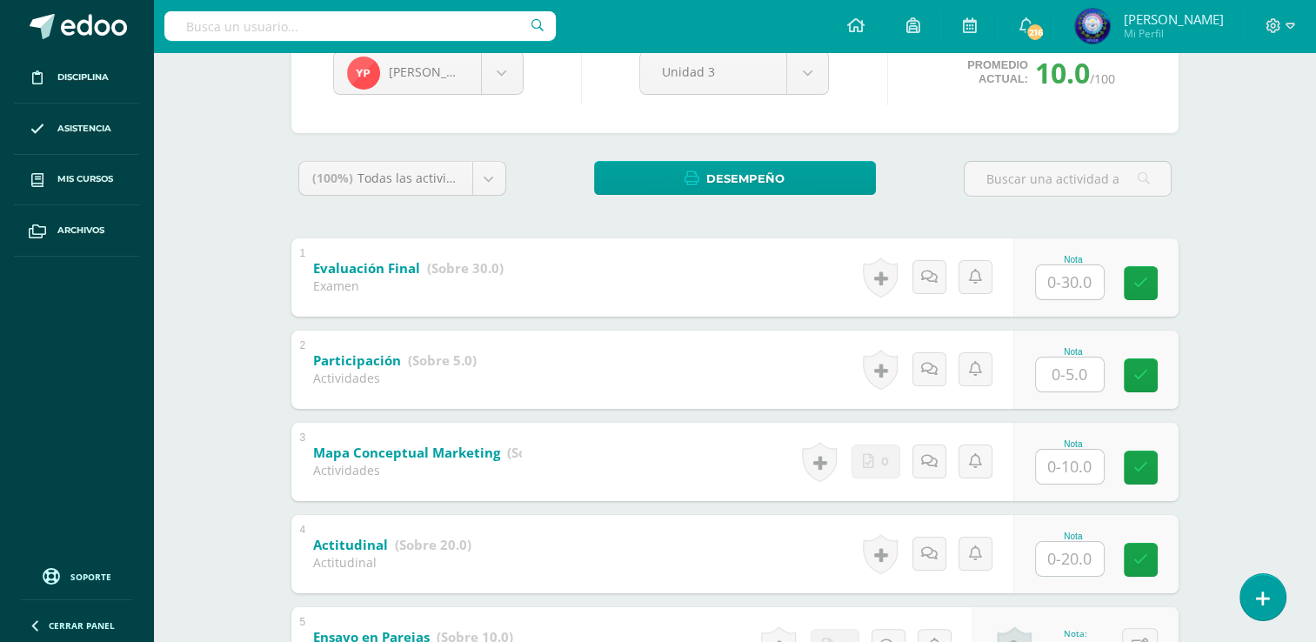
type input "10"
click at [1075, 369] on input "text" at bounding box center [1080, 374] width 70 height 35
type input "5"
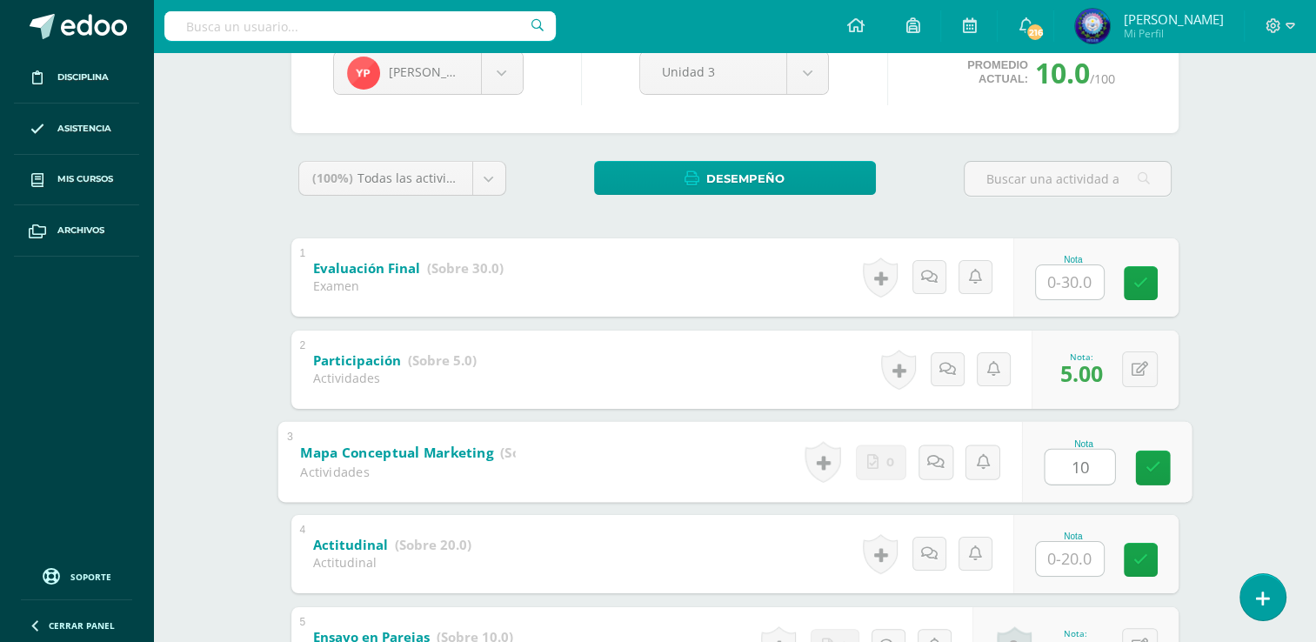
type input "10"
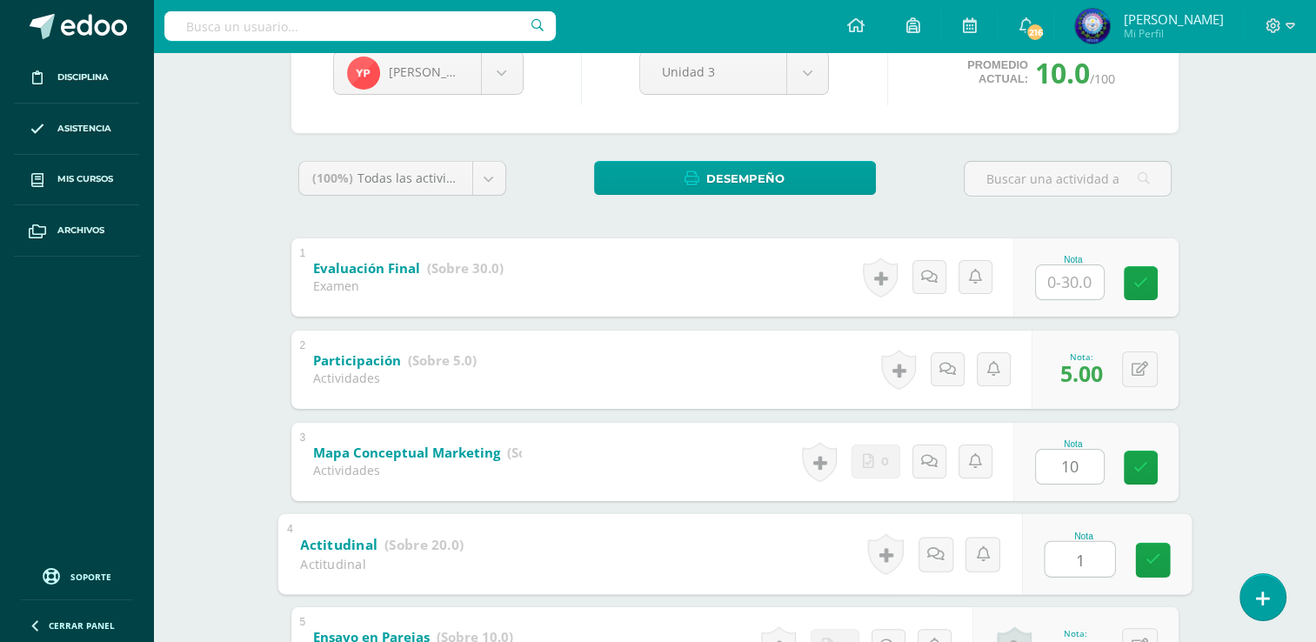
type input "18"
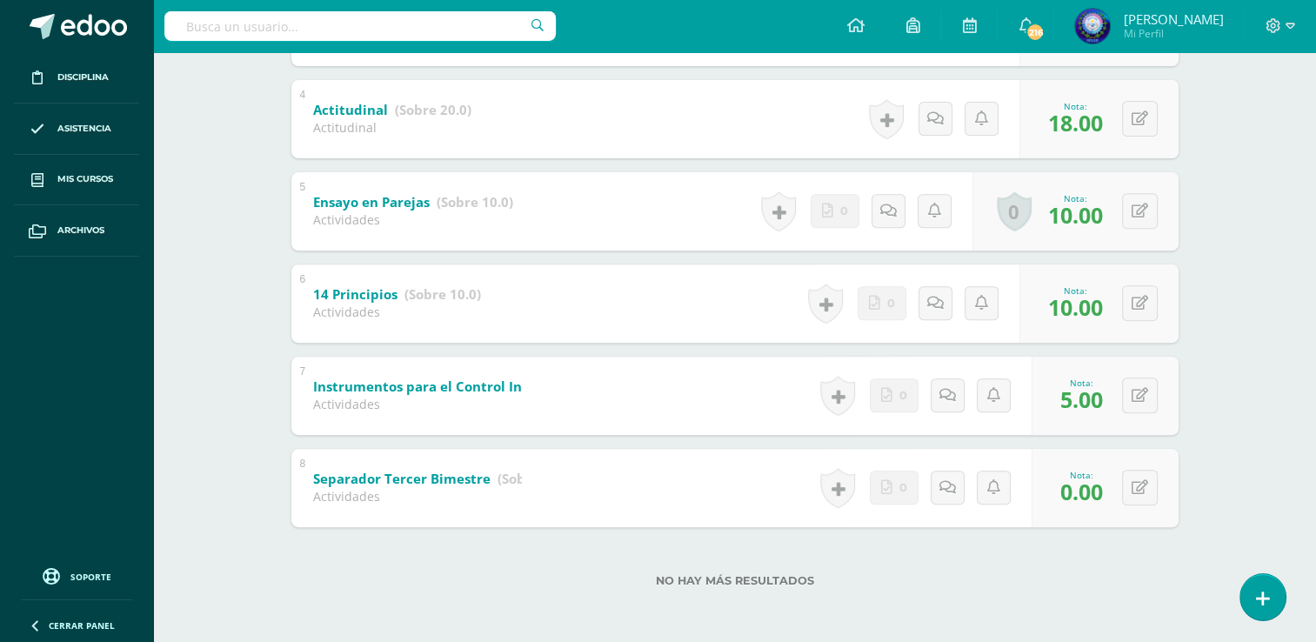
scroll to position [22, 0]
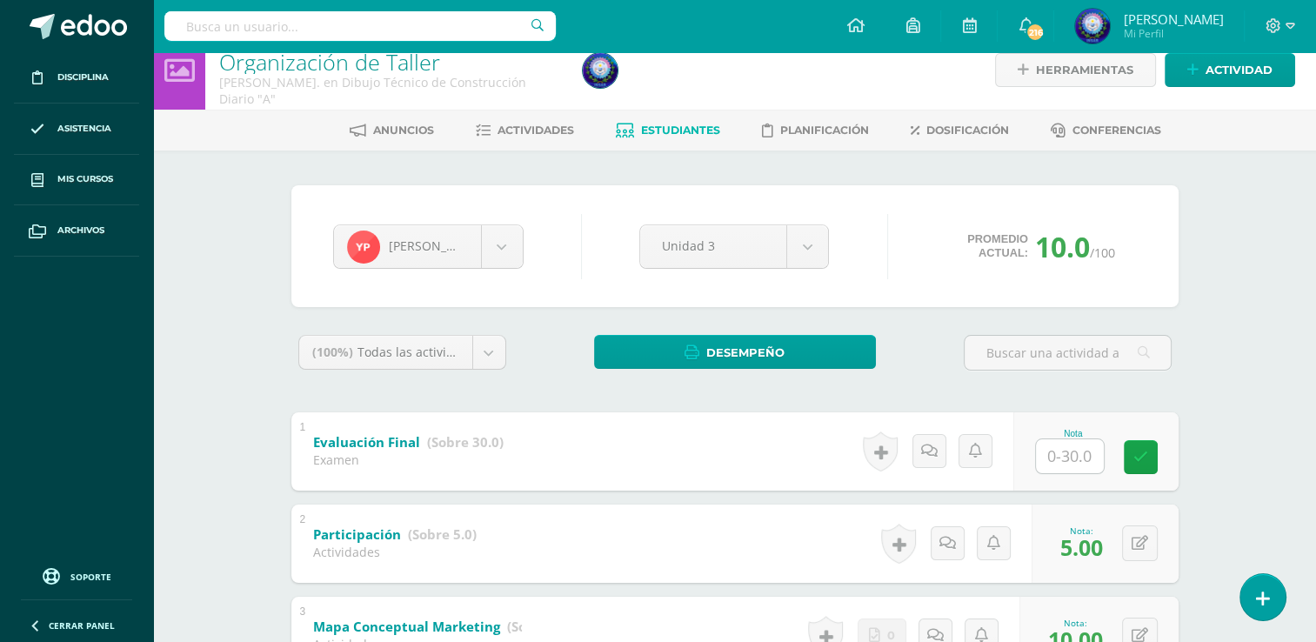
click at [578, 131] on ul "Anuncios Actividades Estudiantes Planificación Dosificación Conferencias" at bounding box center [755, 130] width 1163 height 29
click at [567, 131] on span "Actividades" at bounding box center [536, 130] width 77 height 13
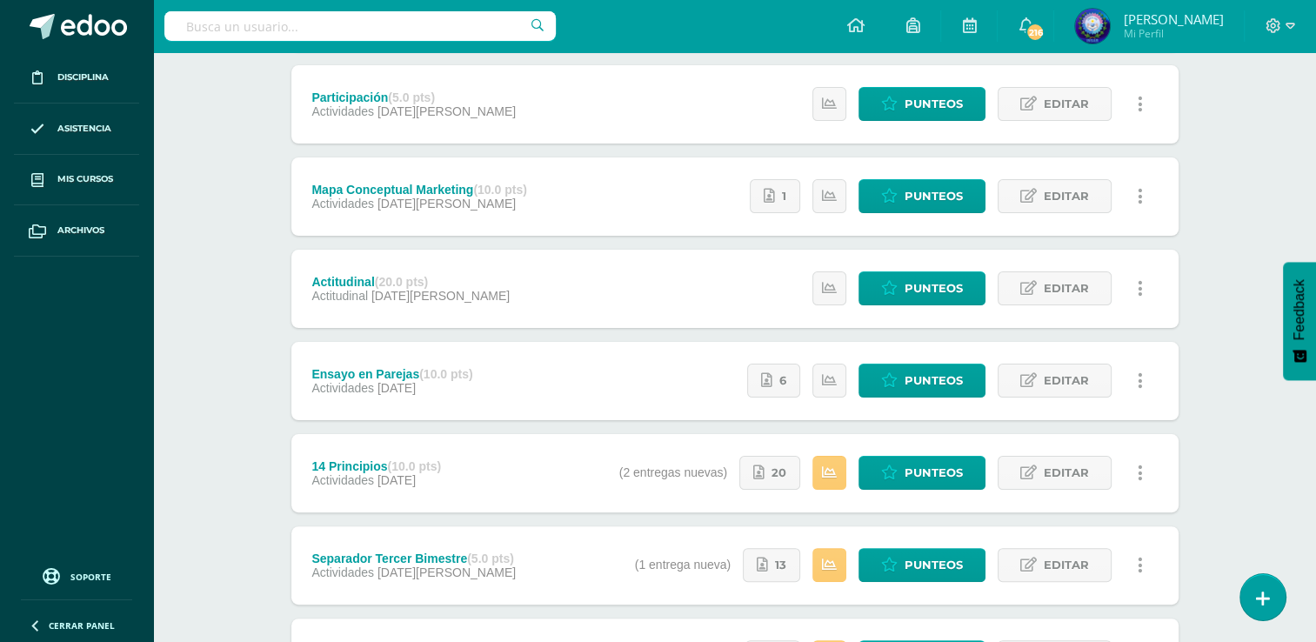
scroll to position [313, 0]
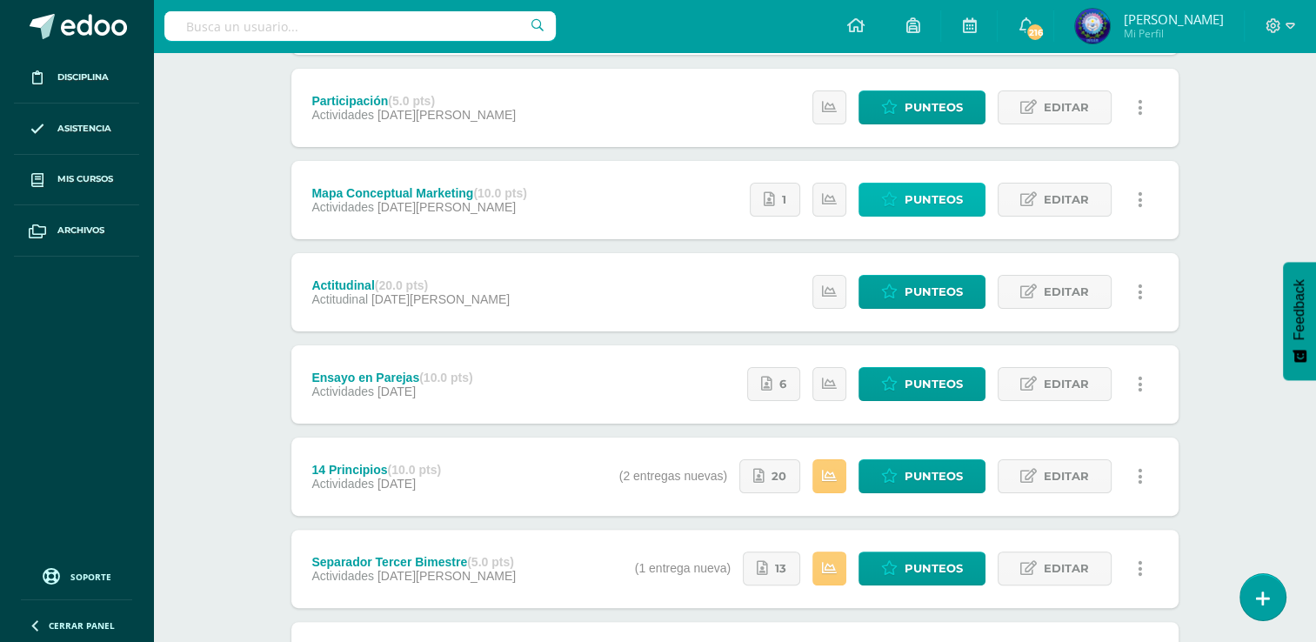
click at [896, 193] on icon at bounding box center [889, 199] width 17 height 15
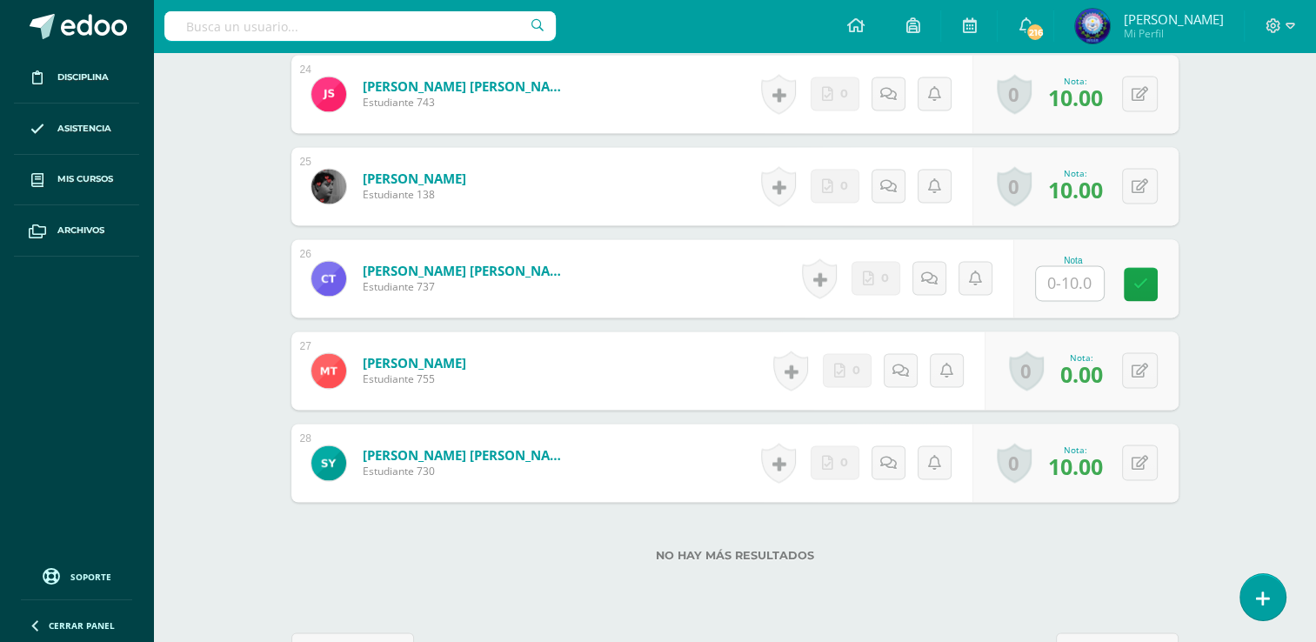
scroll to position [2729, 0]
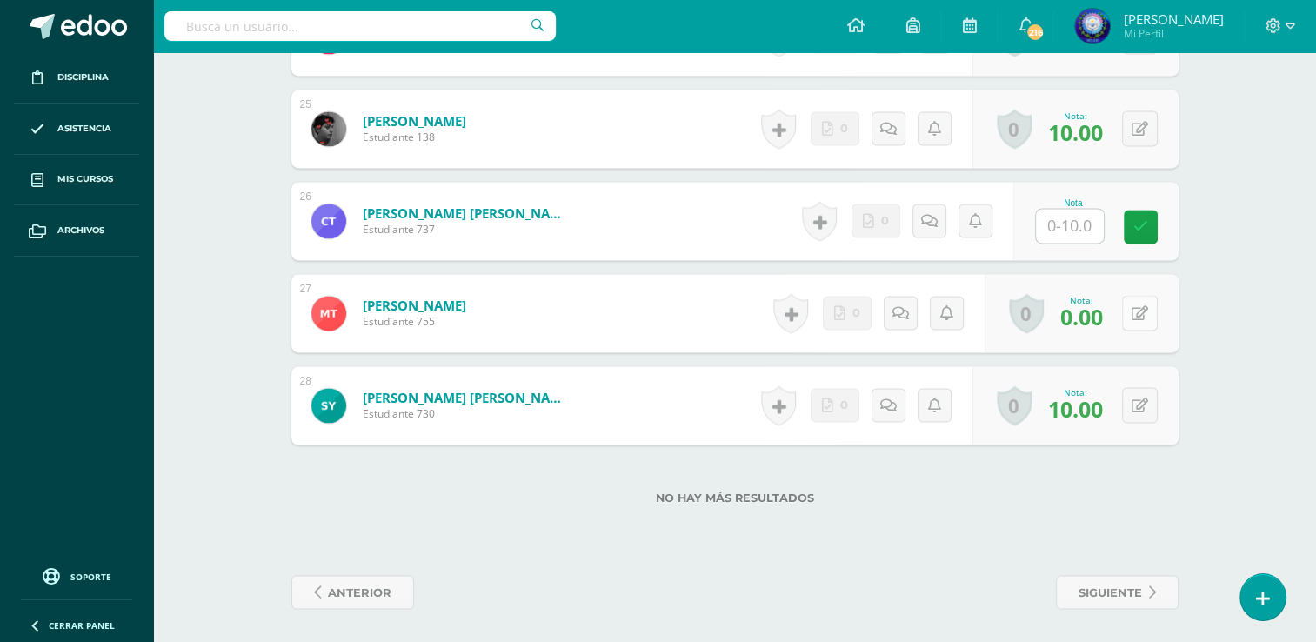
click at [1138, 314] on button at bounding box center [1140, 313] width 36 height 36
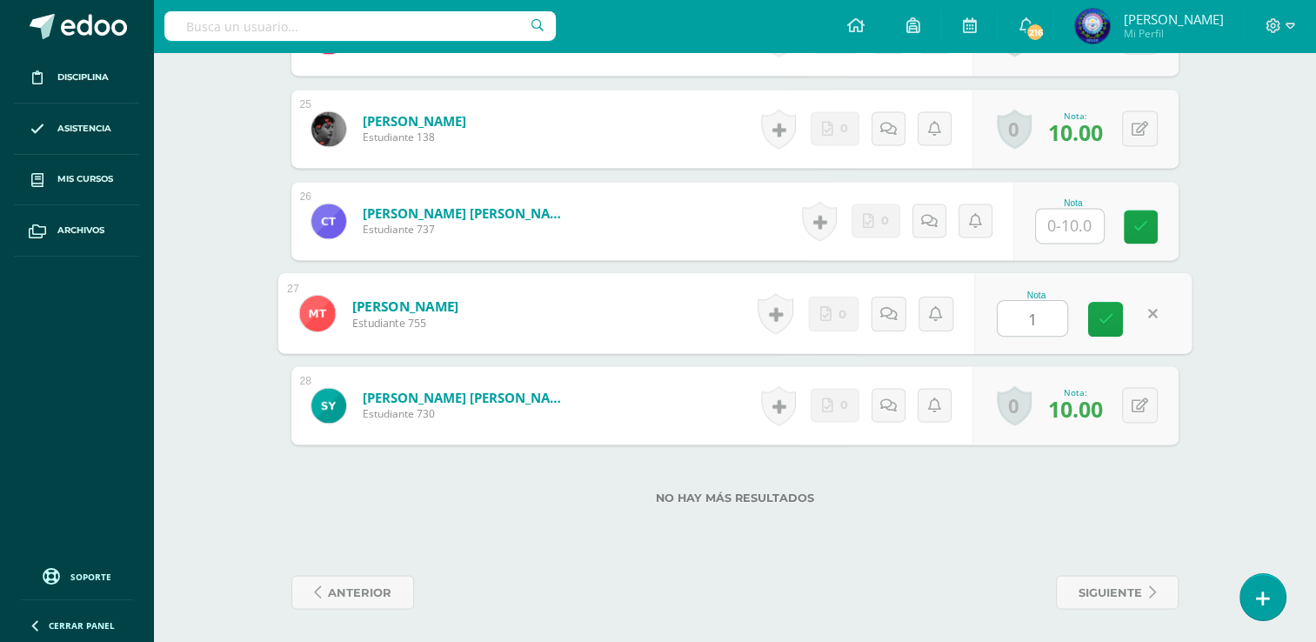
type input "10"
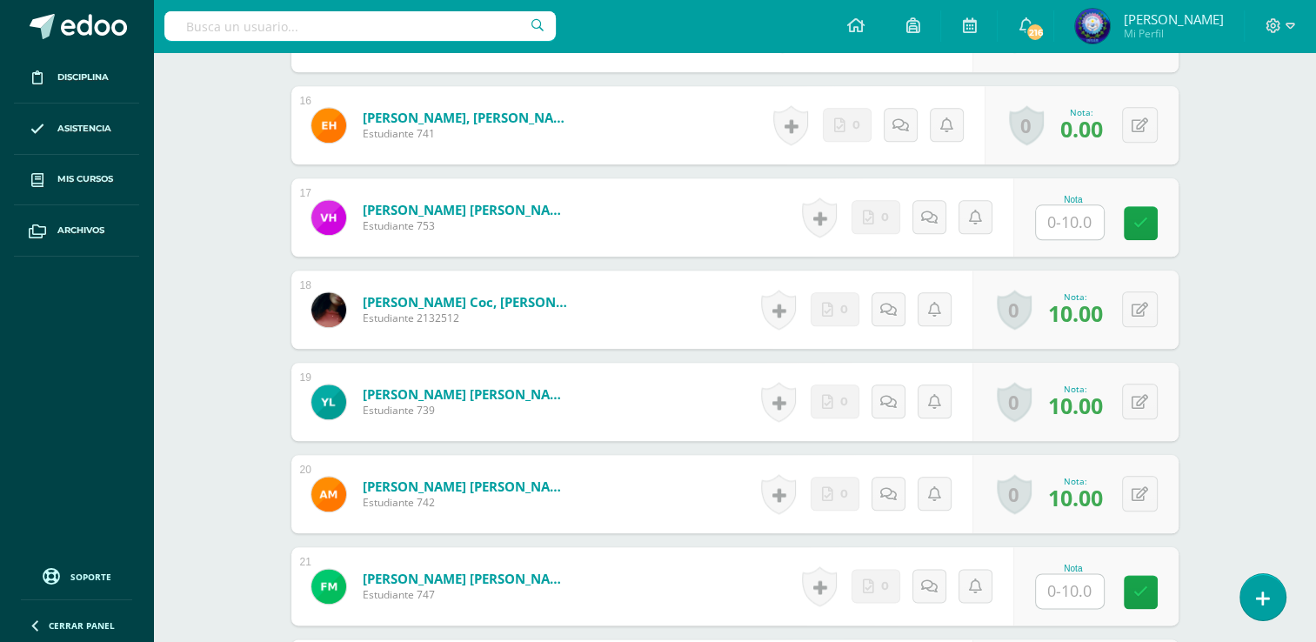
scroll to position [1859, 0]
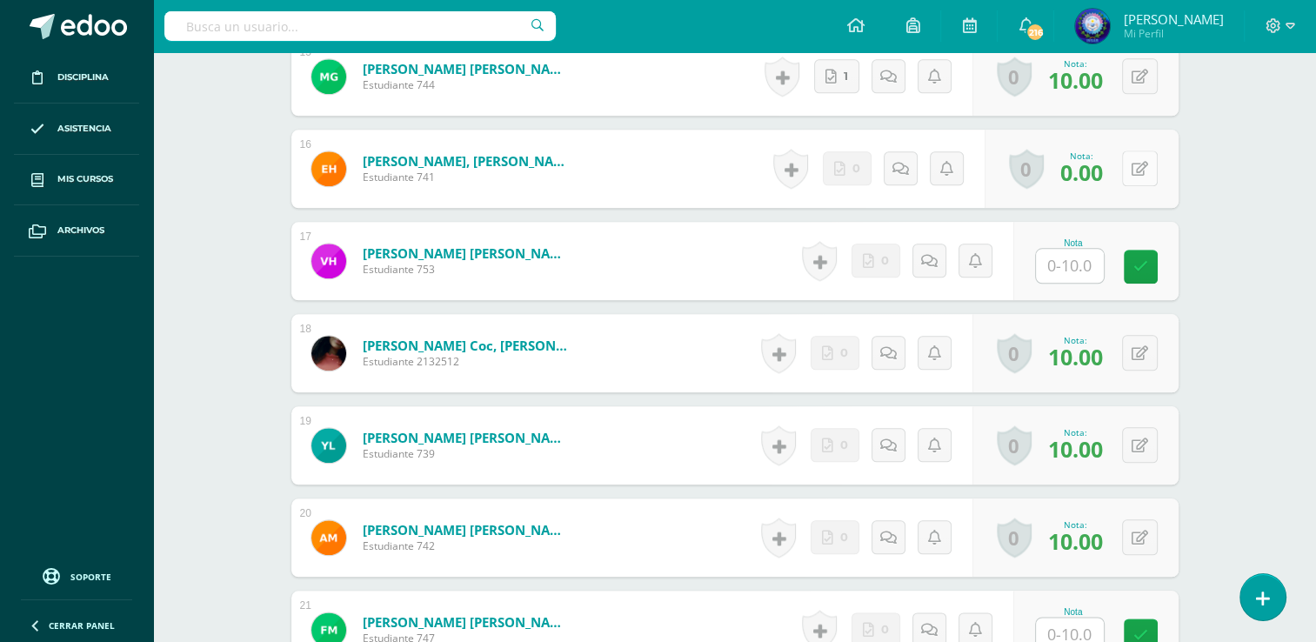
click at [1135, 179] on button at bounding box center [1140, 169] width 36 height 36
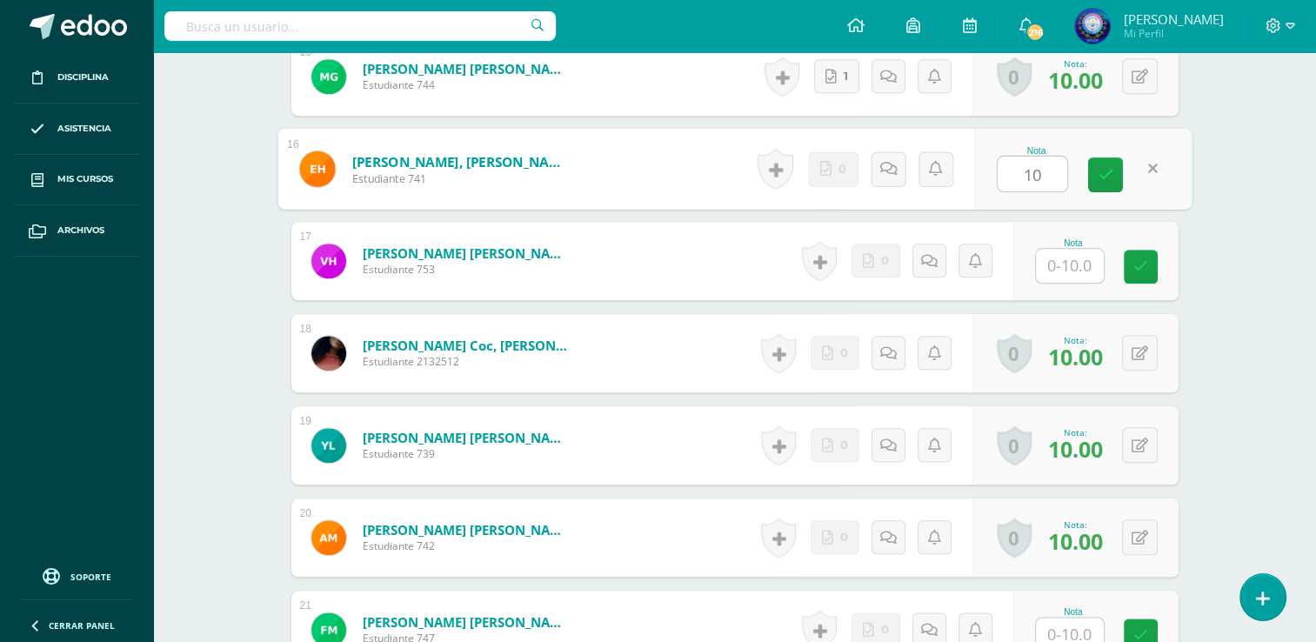
type input "10"
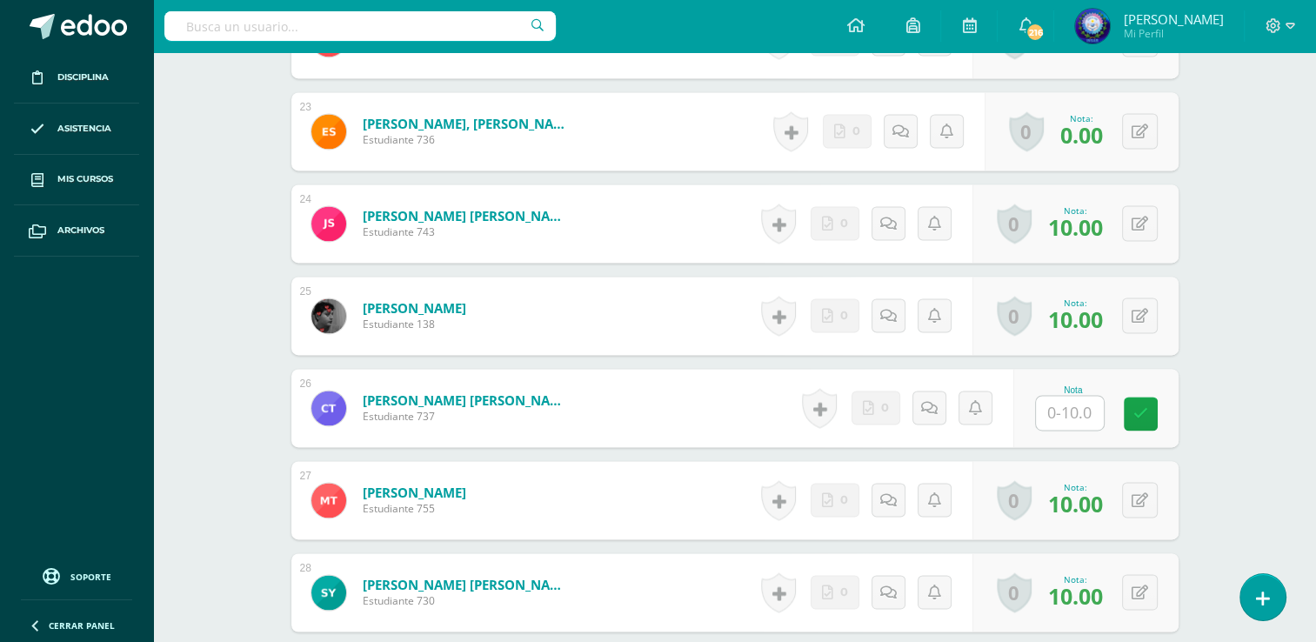
scroll to position [2468, 0]
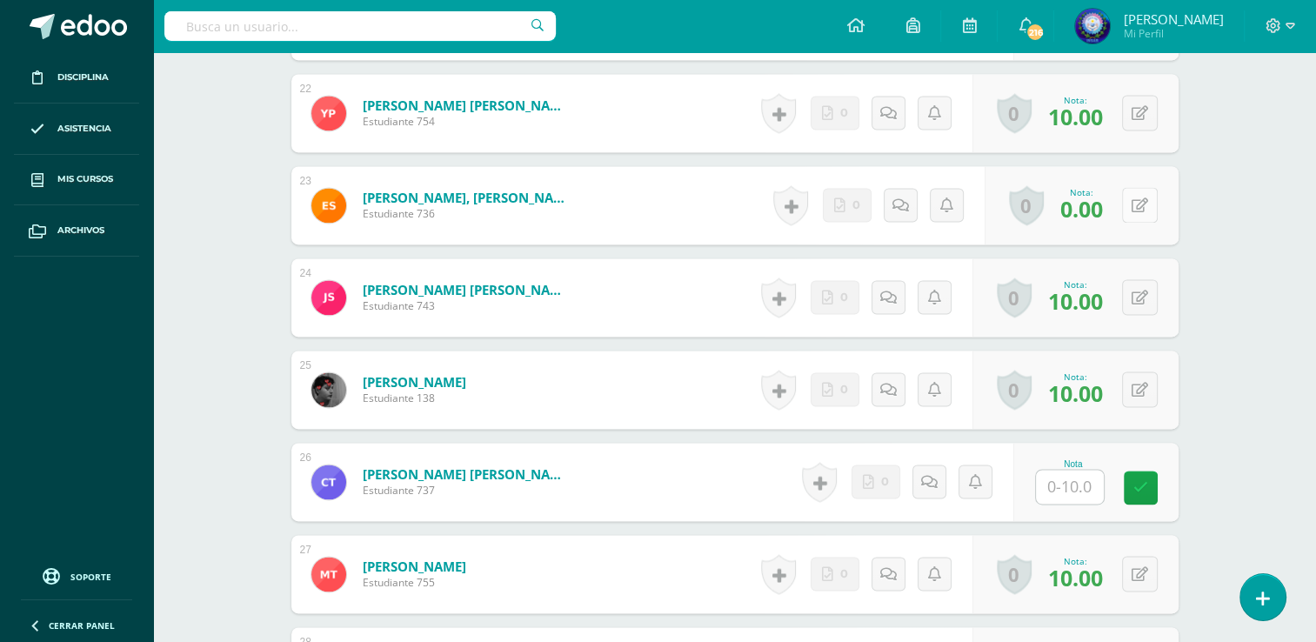
click at [1135, 211] on button at bounding box center [1140, 205] width 36 height 36
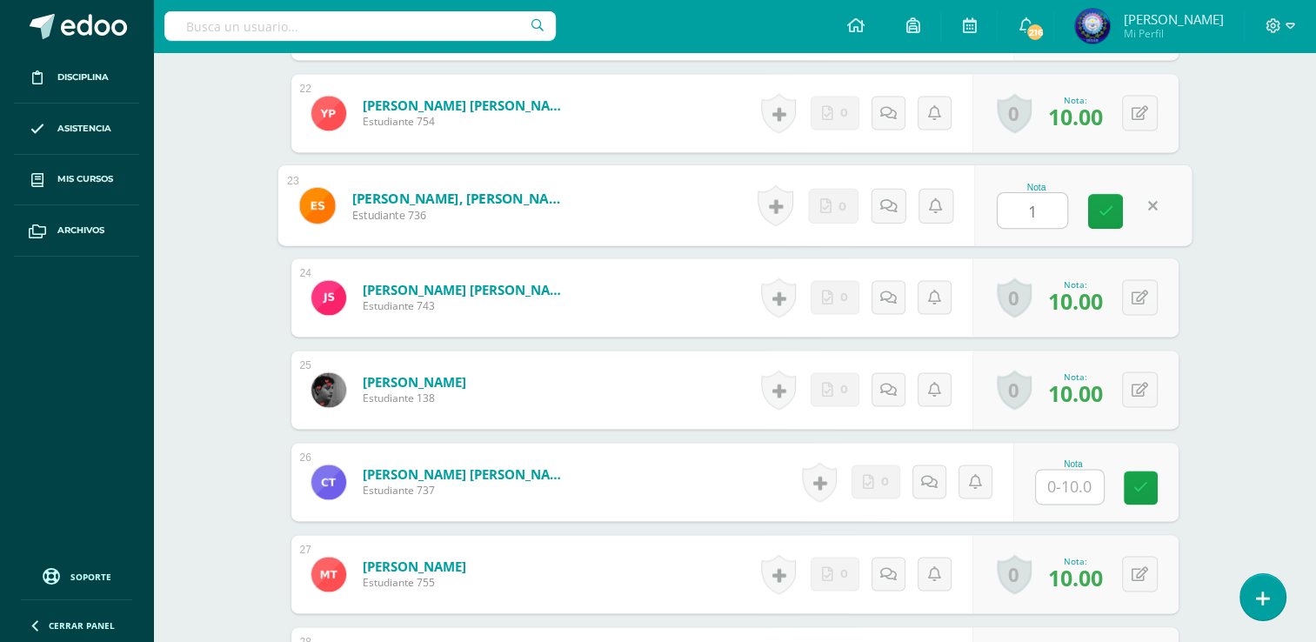
type input "10"
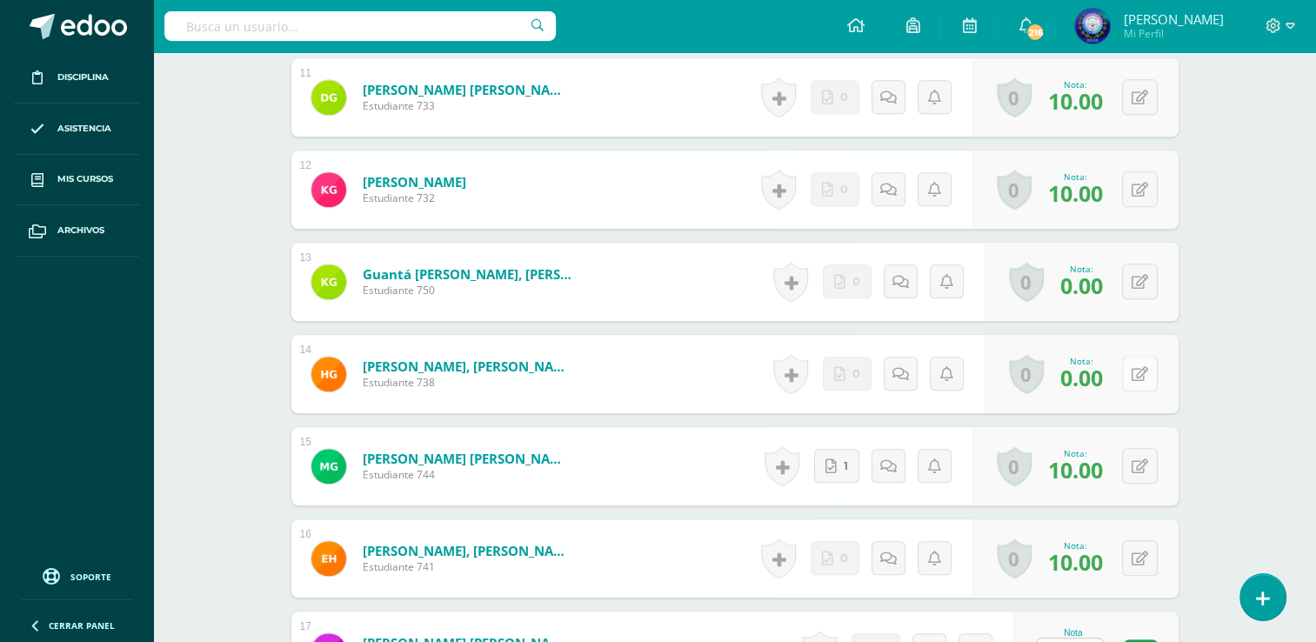
scroll to position [1336, 0]
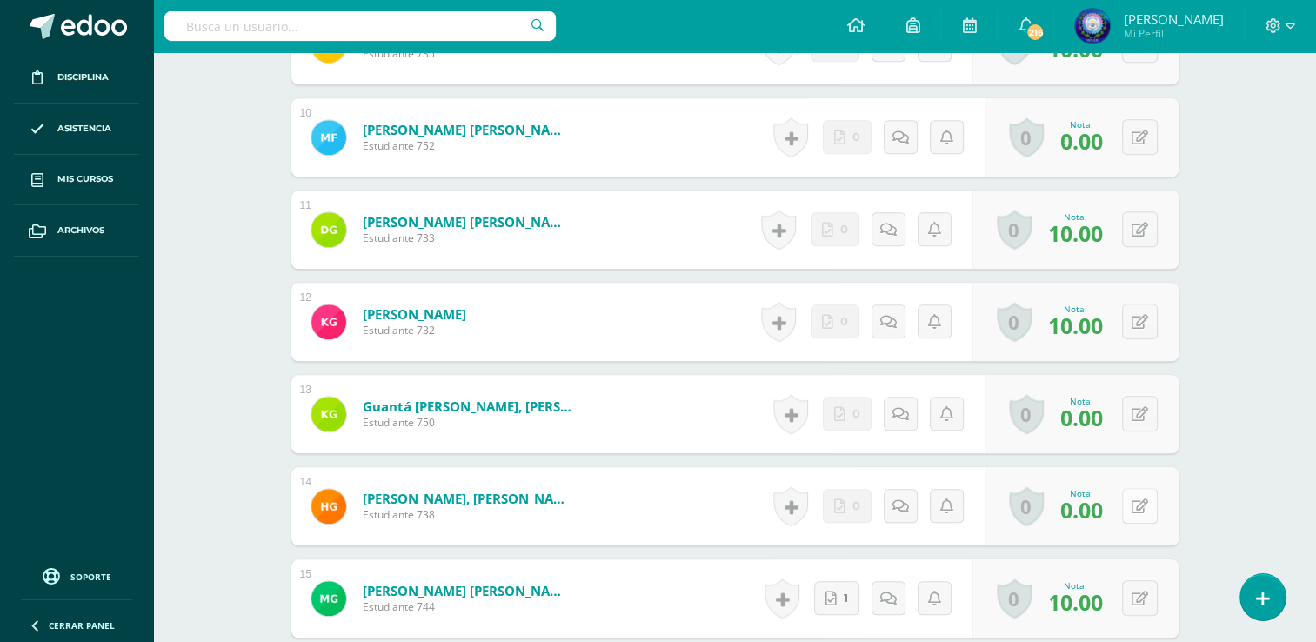
click at [1145, 492] on button at bounding box center [1140, 506] width 36 height 36
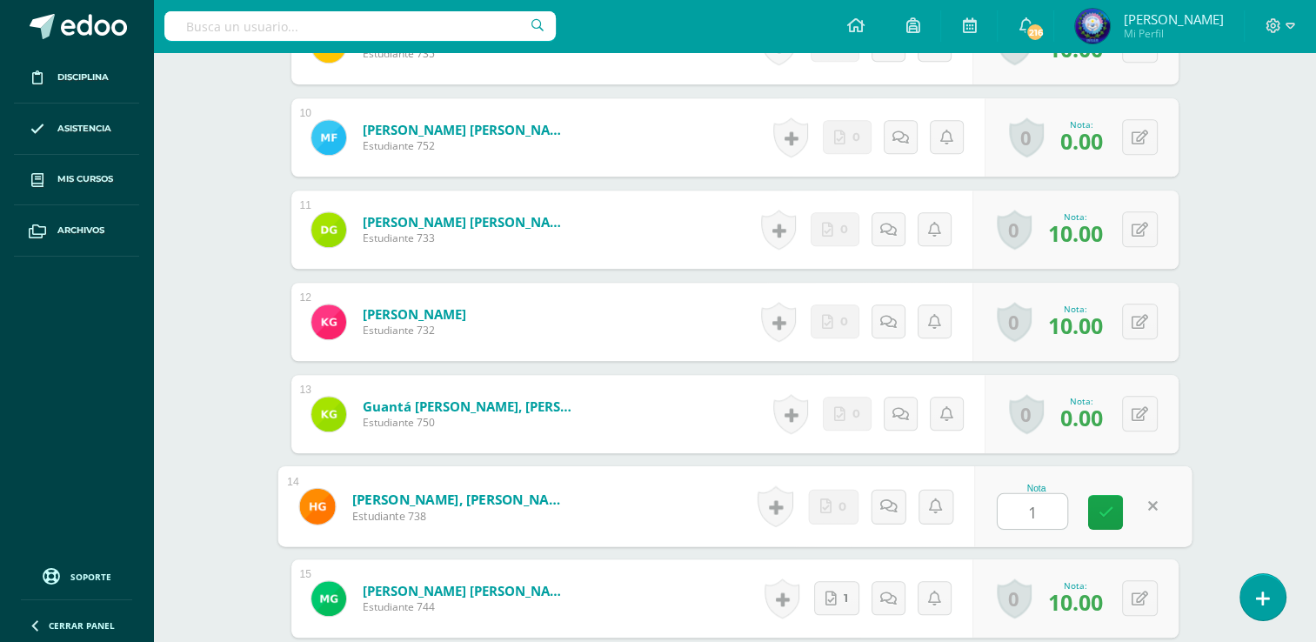
type input "10"
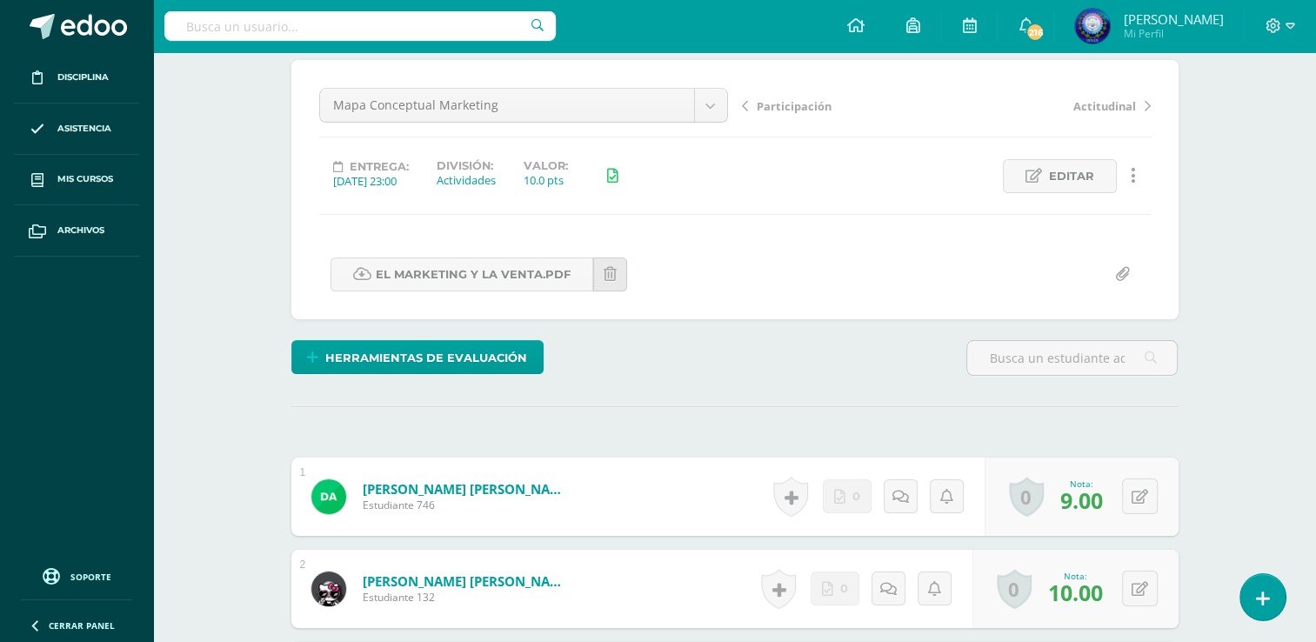
scroll to position [0, 0]
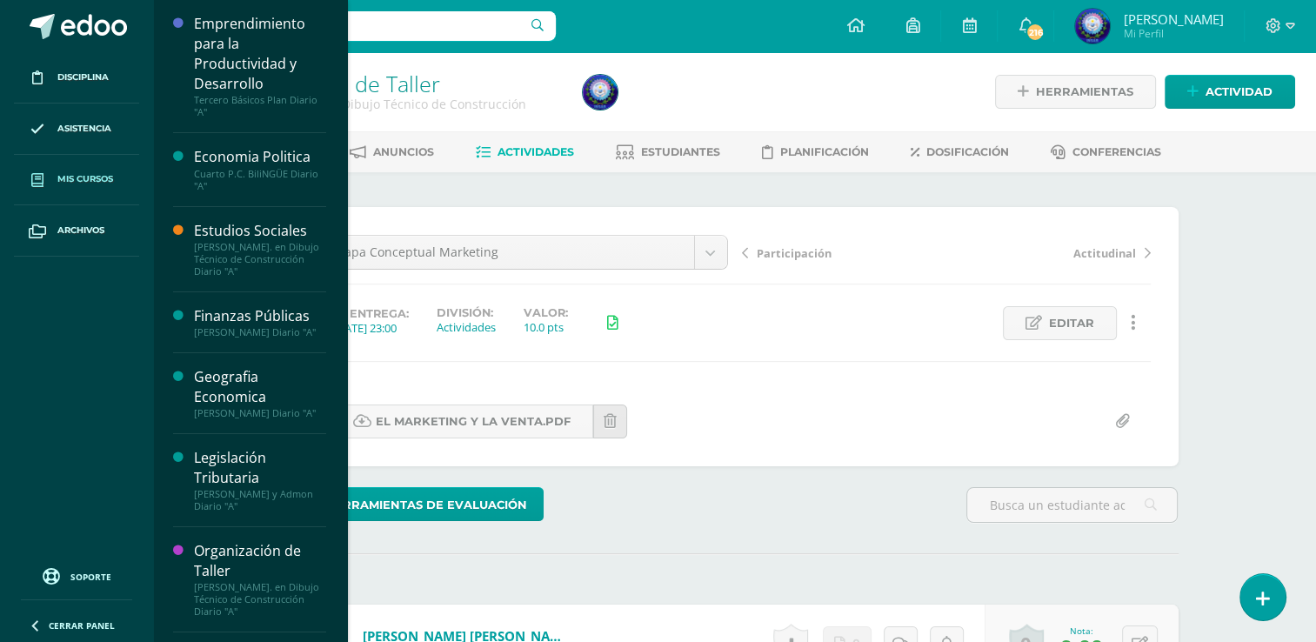
click at [84, 179] on span "Mis cursos" at bounding box center [85, 179] width 56 height 14
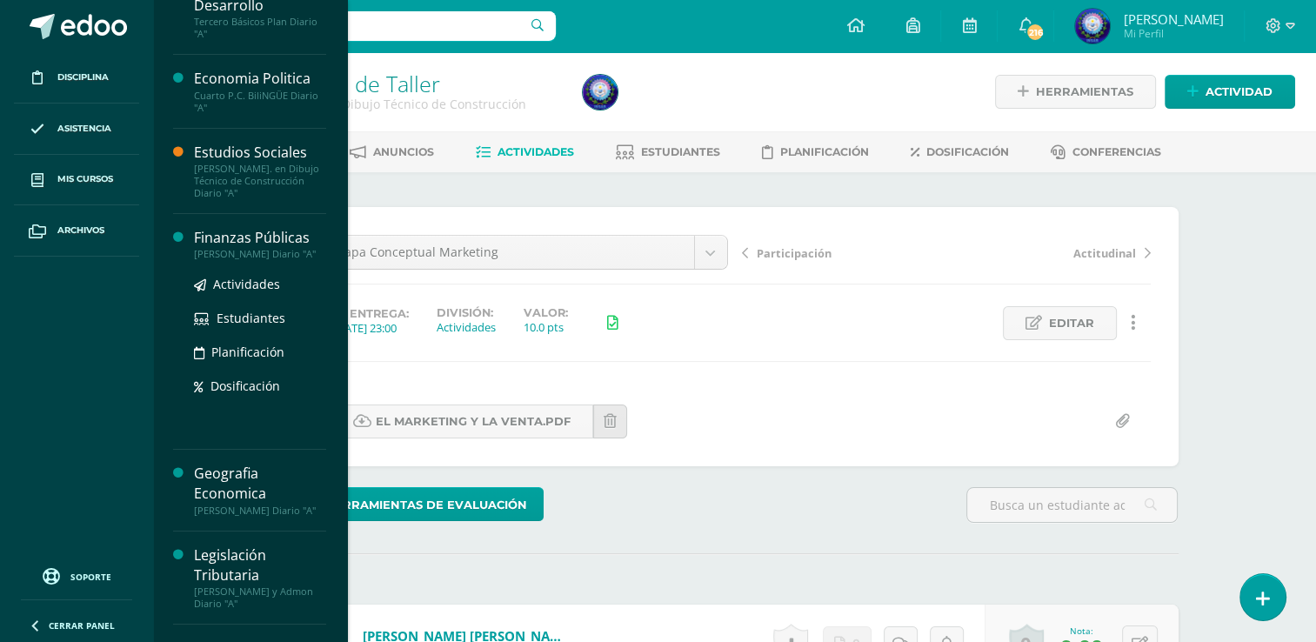
scroll to position [174, 0]
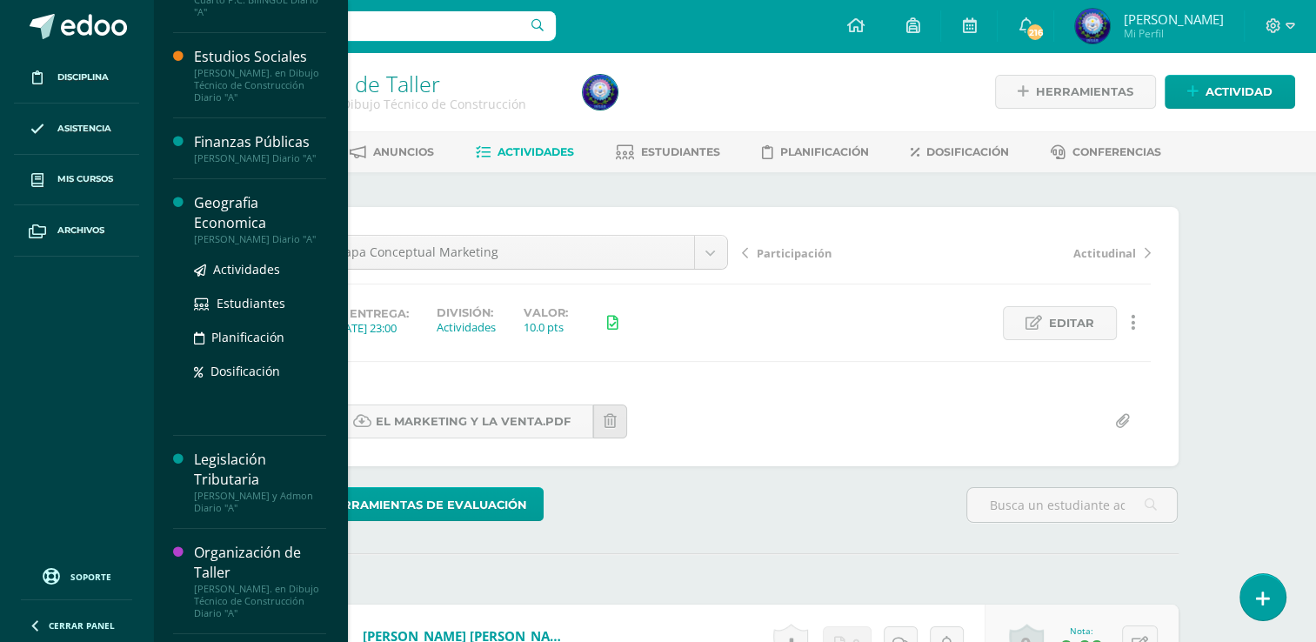
click at [253, 224] on div "Geografia Economica" at bounding box center [260, 213] width 132 height 40
